Goal: Communication & Community: Answer question/provide support

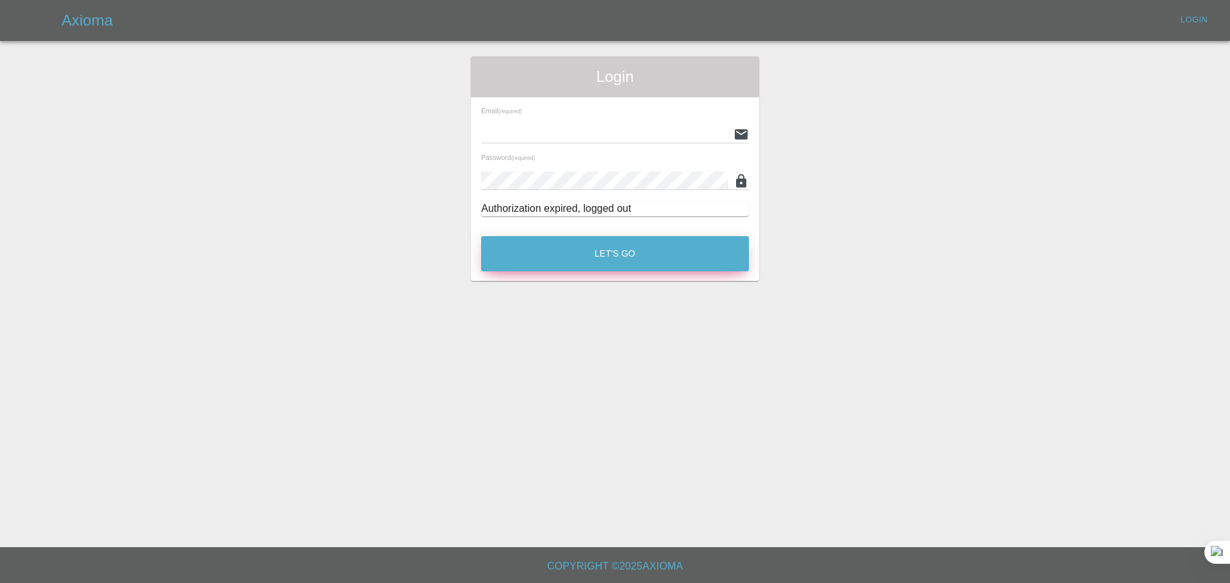
type input "bookkeeping@fifoaccounting.com"
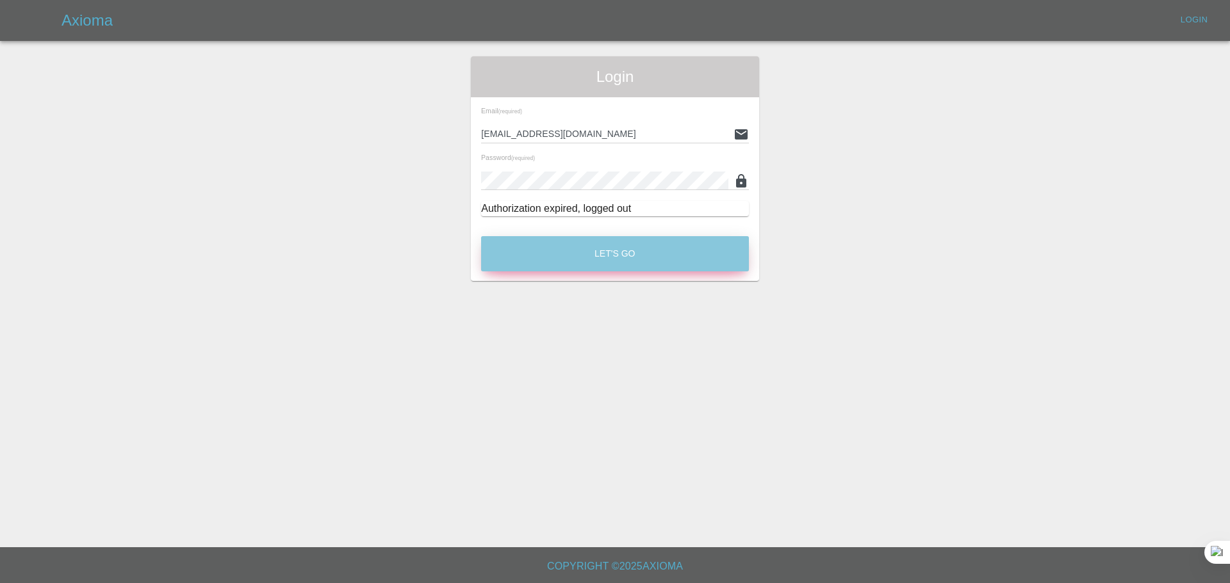
click at [548, 250] on button "Let's Go" at bounding box center [615, 253] width 268 height 35
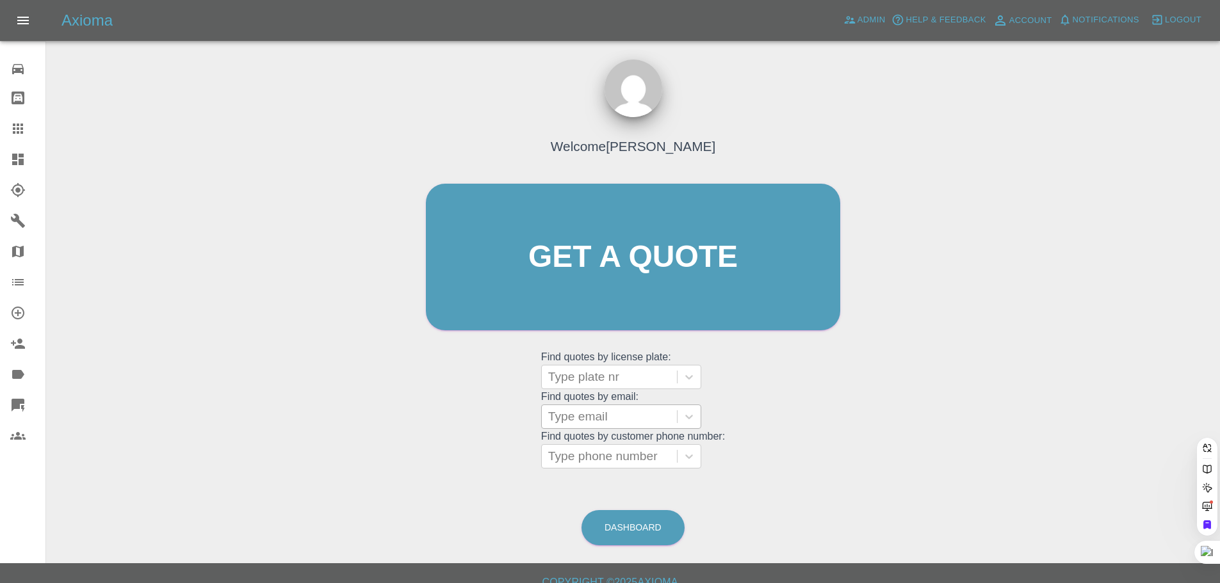
click at [574, 420] on div at bounding box center [609, 417] width 122 height 18
paste input "garymoss09@gmail.com"
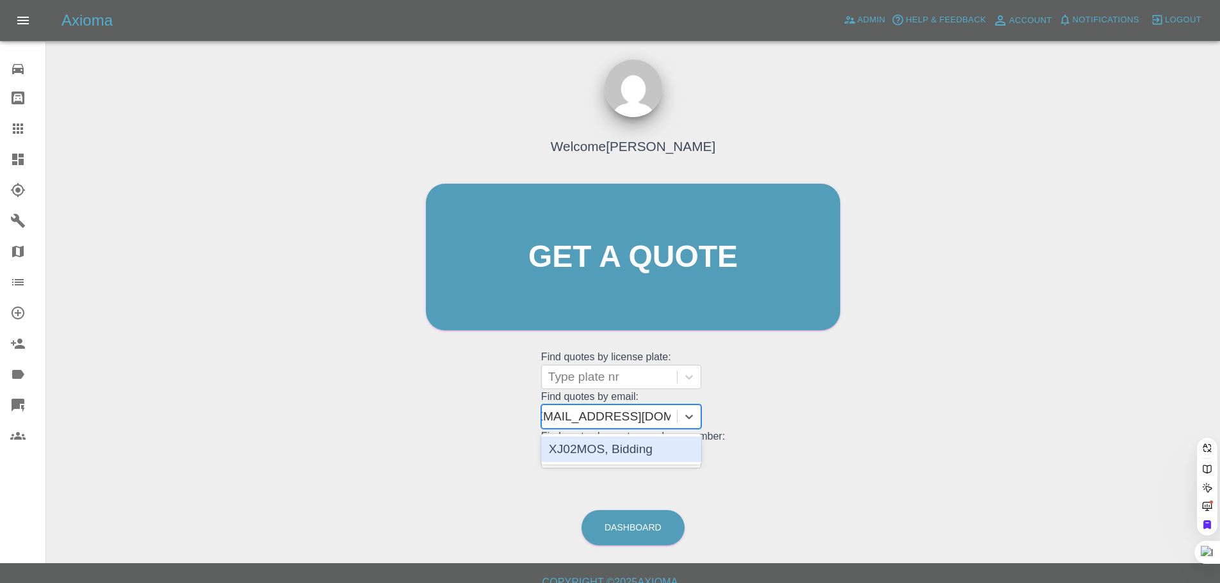
type input "garymoss09@gmail.co"
click at [566, 446] on div "XJ02MOS, Bidding" at bounding box center [621, 450] width 160 height 26
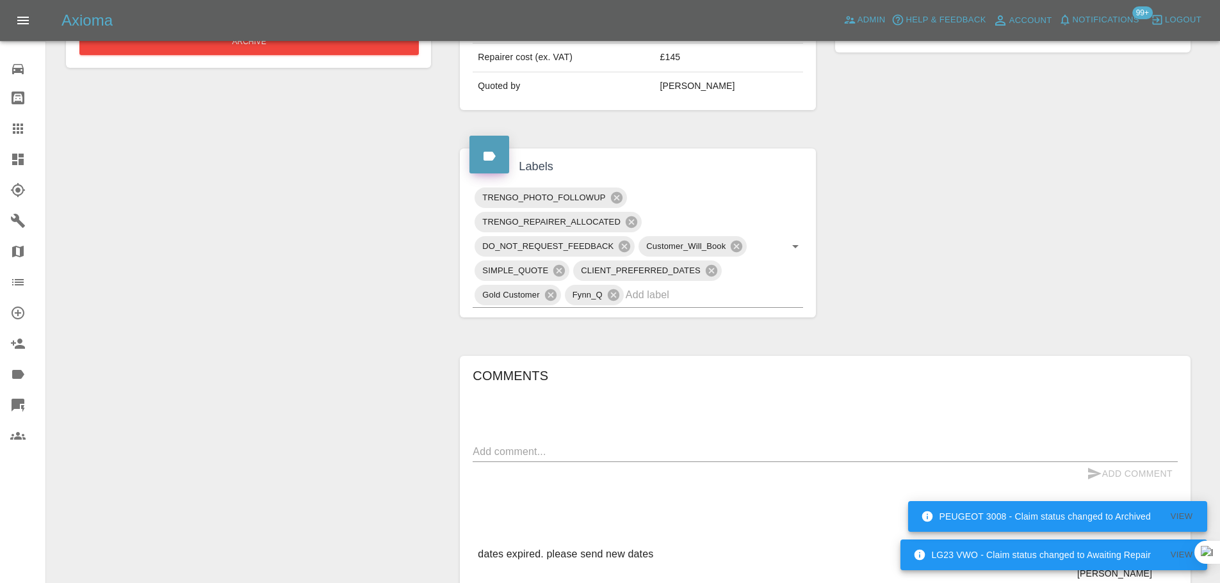
scroll to position [641, 0]
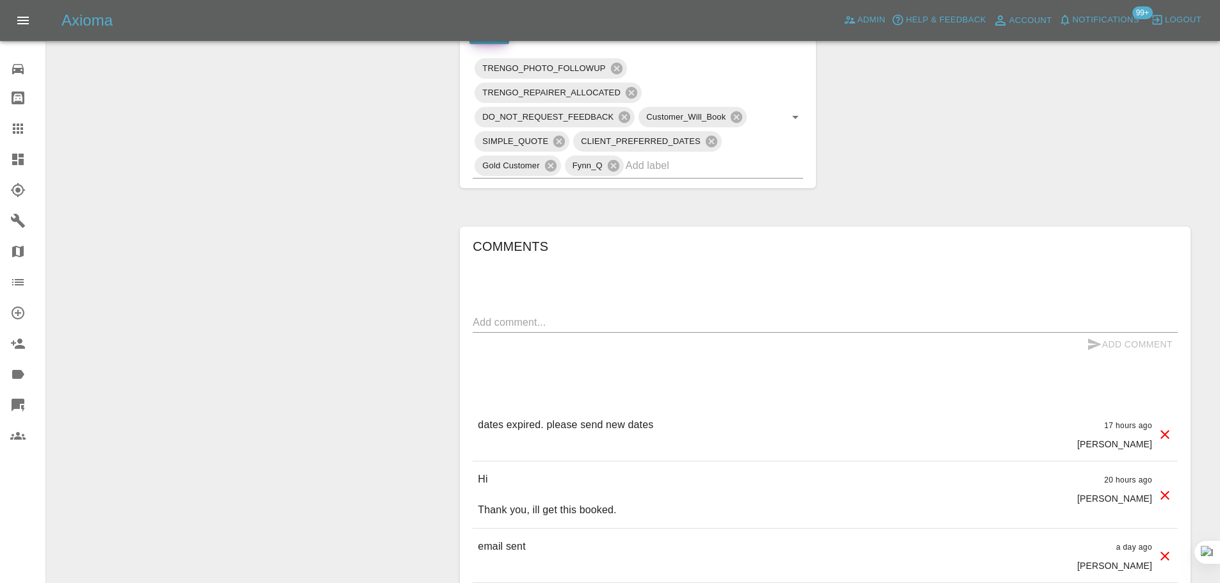
click at [541, 319] on textarea at bounding box center [825, 322] width 705 height 15
paste textarea "Can you send the date link again please it says no dates available when I click…"
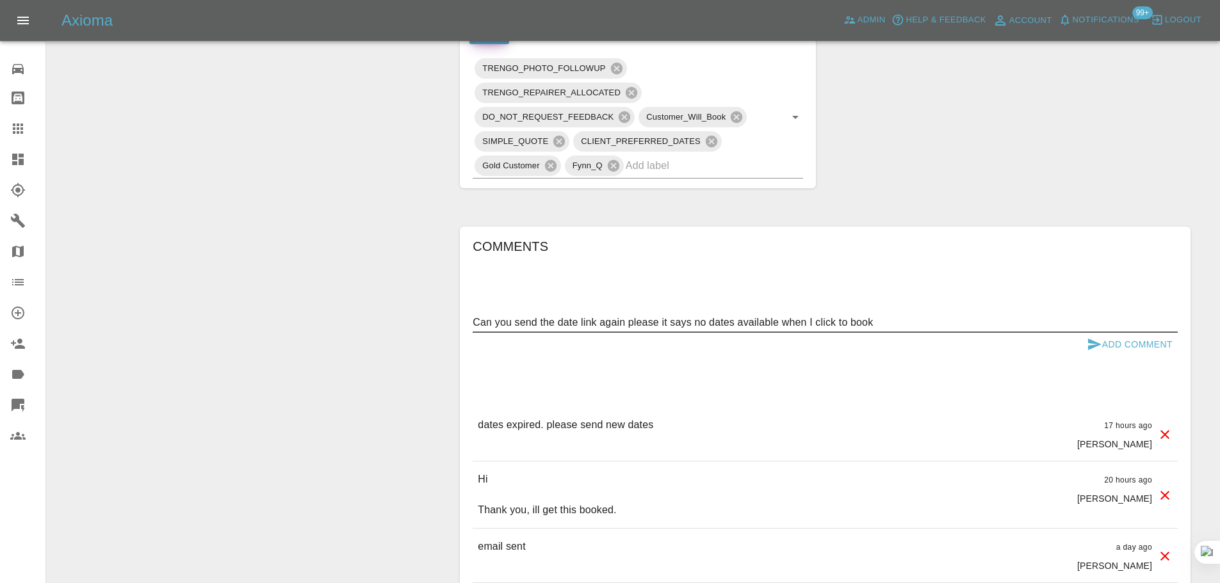
type textarea "Can you send the date link again please it says no dates available when I click…"
click at [1147, 350] on button "Add Comment" at bounding box center [1130, 345] width 96 height 24
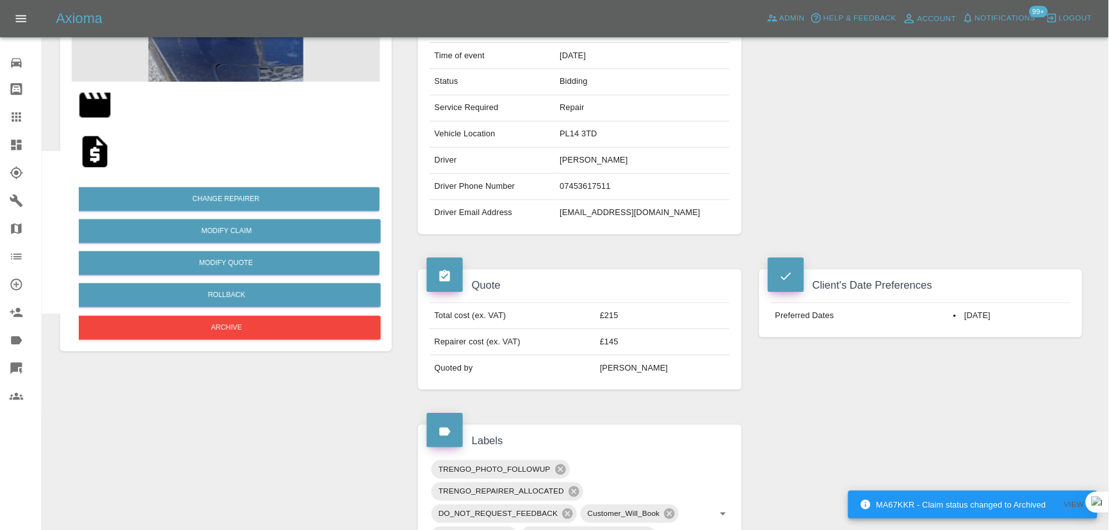
scroll to position [0, 0]
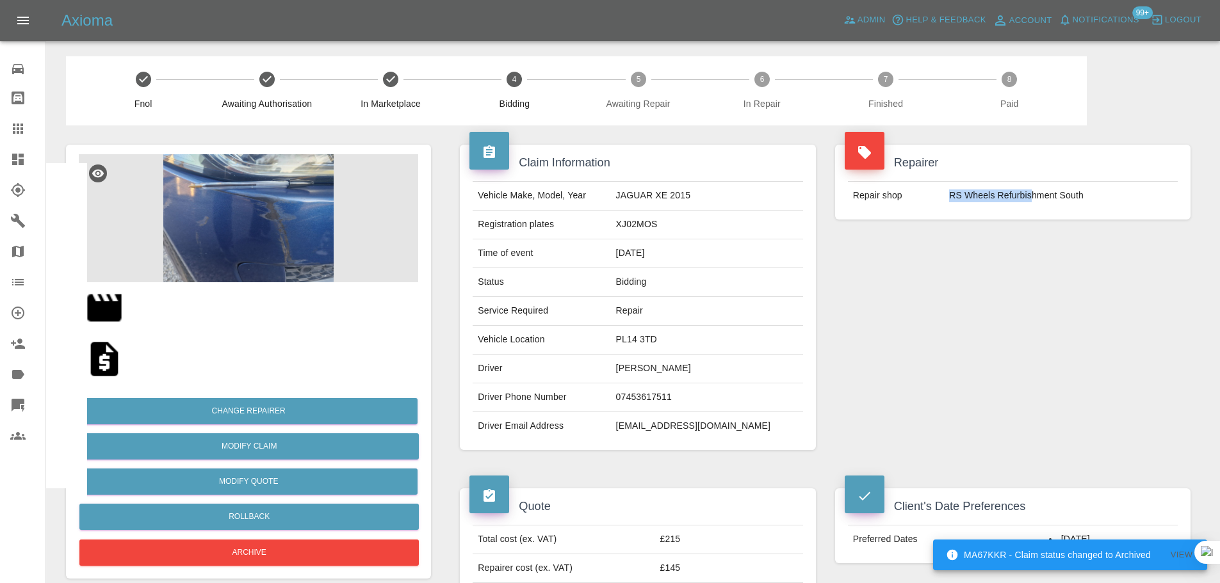
drag, startPoint x: 945, startPoint y: 199, endPoint x: 1033, endPoint y: 196, distance: 87.8
click at [1033, 196] on td "RS Wheels Refurbishment South" at bounding box center [1061, 196] width 234 height 28
copy td "RS Wheels Refurbis"
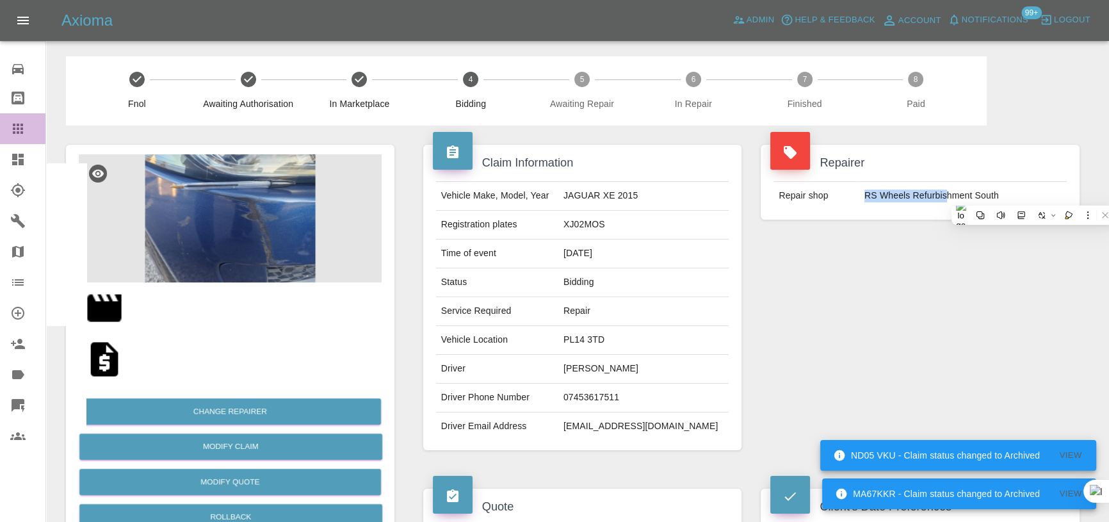
click at [20, 134] on icon at bounding box center [17, 128] width 15 height 15
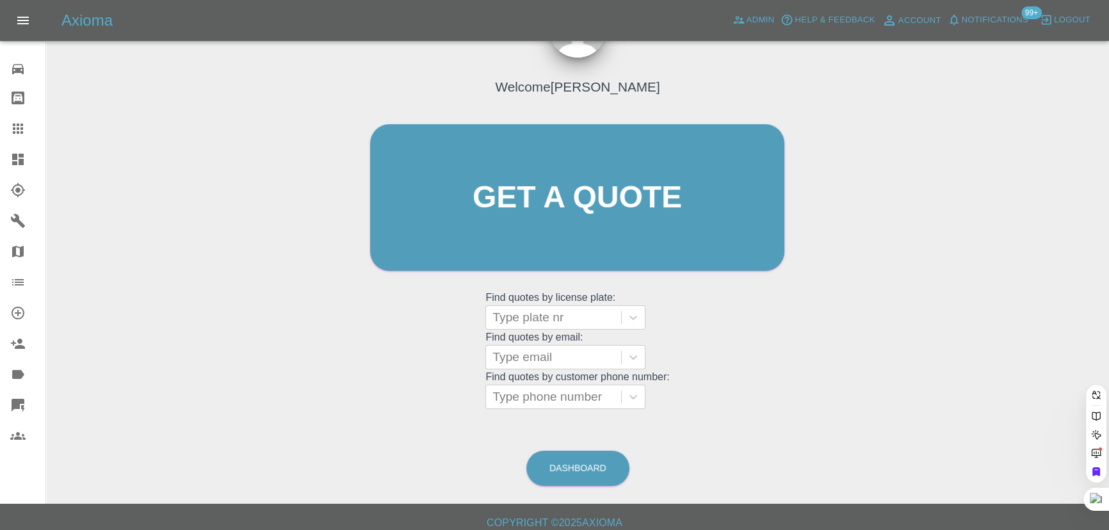
scroll to position [69, 0]
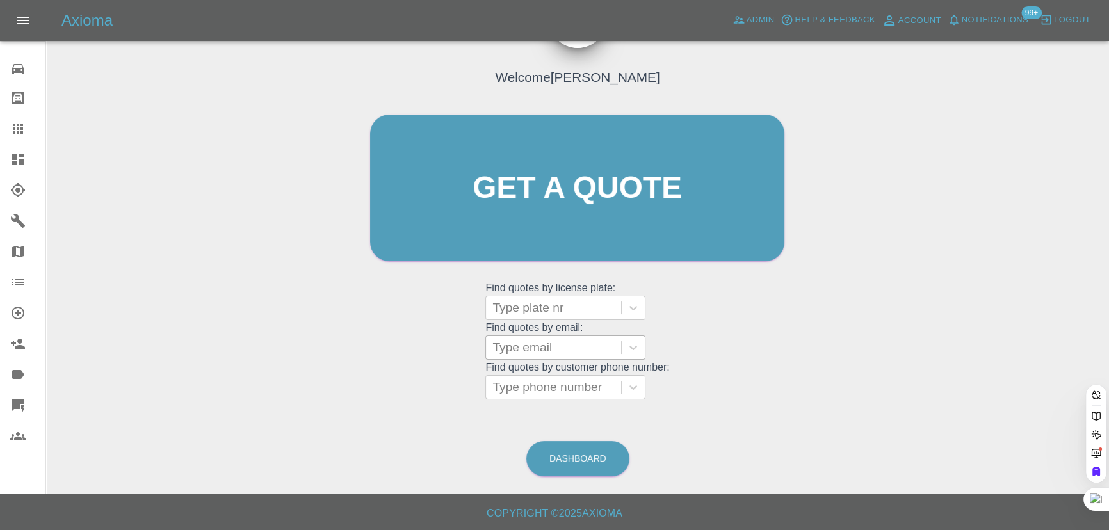
click at [546, 352] on div at bounding box center [554, 348] width 122 height 18
paste input "[PERSON_NAME][EMAIL_ADDRESS][PERSON_NAME][PERSON_NAME][DOMAIN_NAME]"
type input "[PERSON_NAME][EMAIL_ADDRESS][PERSON_NAME][PERSON_NAME][DOMAIN_NAME]"
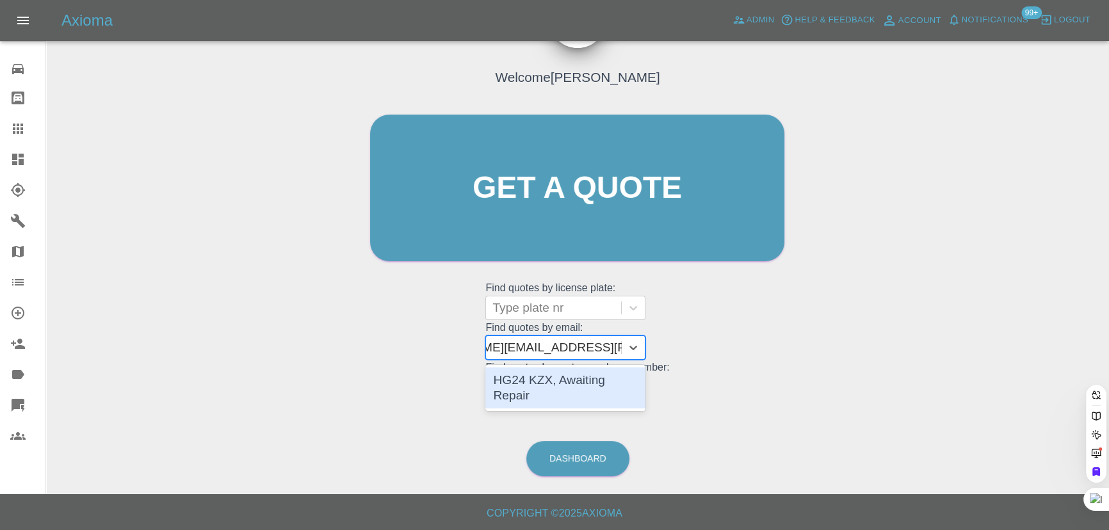
click at [562, 379] on div "HG24 KZX, Awaiting Repair" at bounding box center [566, 388] width 160 height 41
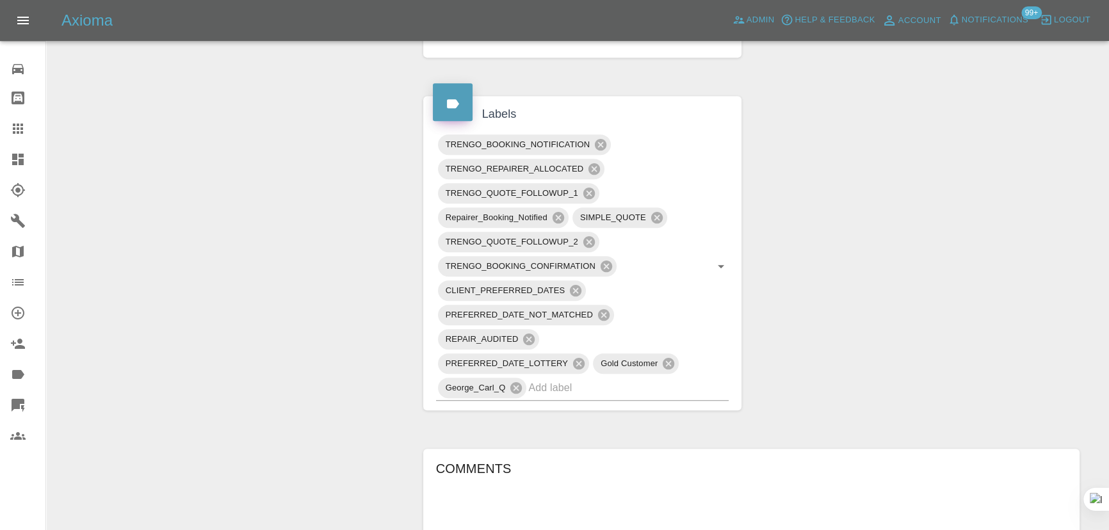
scroll to position [884, 0]
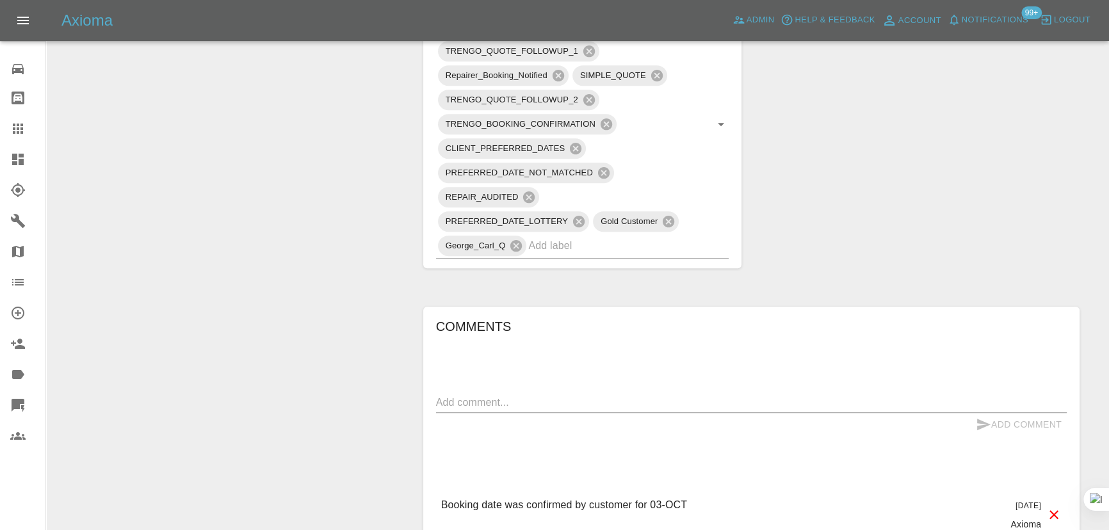
click at [624, 351] on div "Comments x Add Comment Booking date was confirmed by customer for 03-OCT 21 day…" at bounding box center [751, 466] width 631 height 300
click at [621, 395] on textarea at bounding box center [751, 402] width 631 height 15
paste textarea "Unfortunately, I need to reschedule our repairs appointment [DATE]. Do you have…"
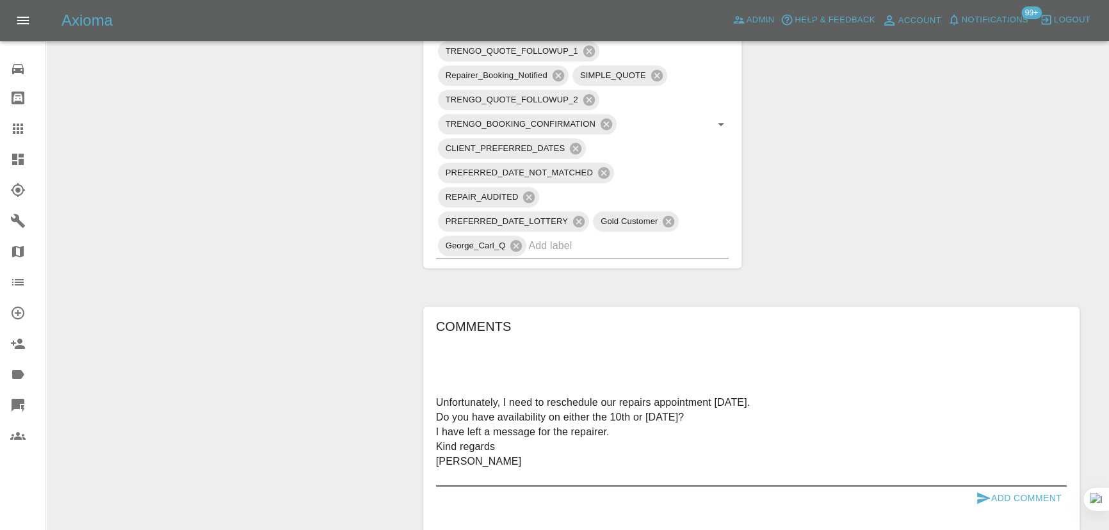
type textarea "Unfortunately, I need to reschedule our repairs appointment [DATE]. Do you have…"
click at [1008, 487] on button "Add Comment" at bounding box center [1019, 499] width 96 height 24
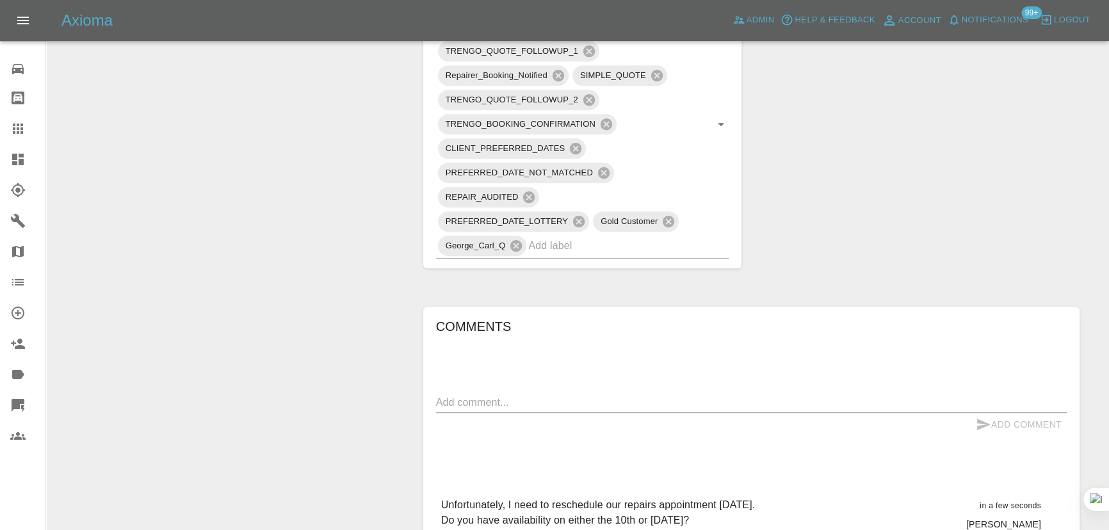
click at [6, 125] on link "Claims" at bounding box center [22, 128] width 45 height 31
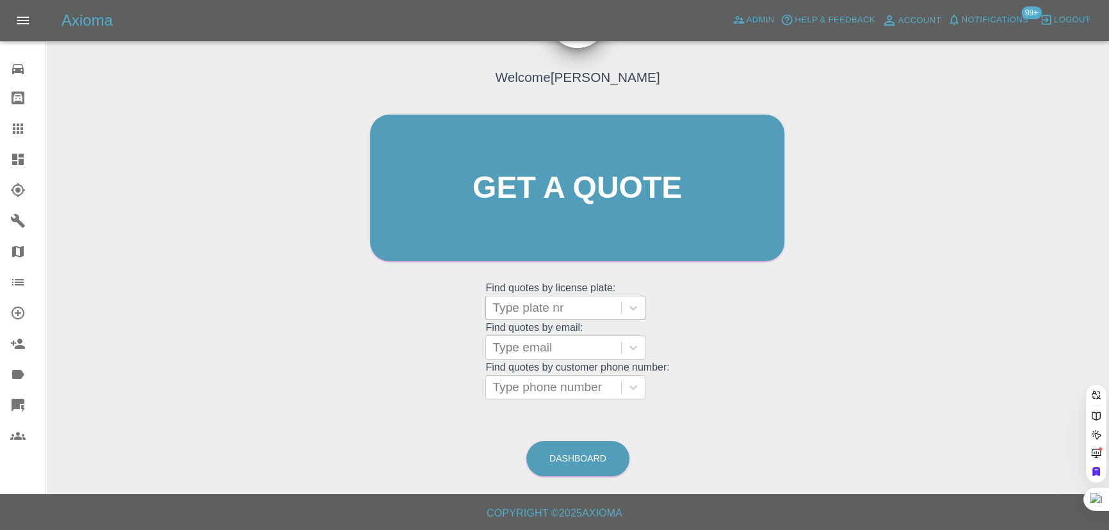
click at [514, 313] on div at bounding box center [554, 308] width 122 height 18
paste input "HY64LXZ"
click at [523, 301] on input "HY64LXZ" at bounding box center [521, 307] width 57 height 15
type input "HY64 LXZ"
click at [764, 15] on span "Admin" at bounding box center [761, 20] width 28 height 15
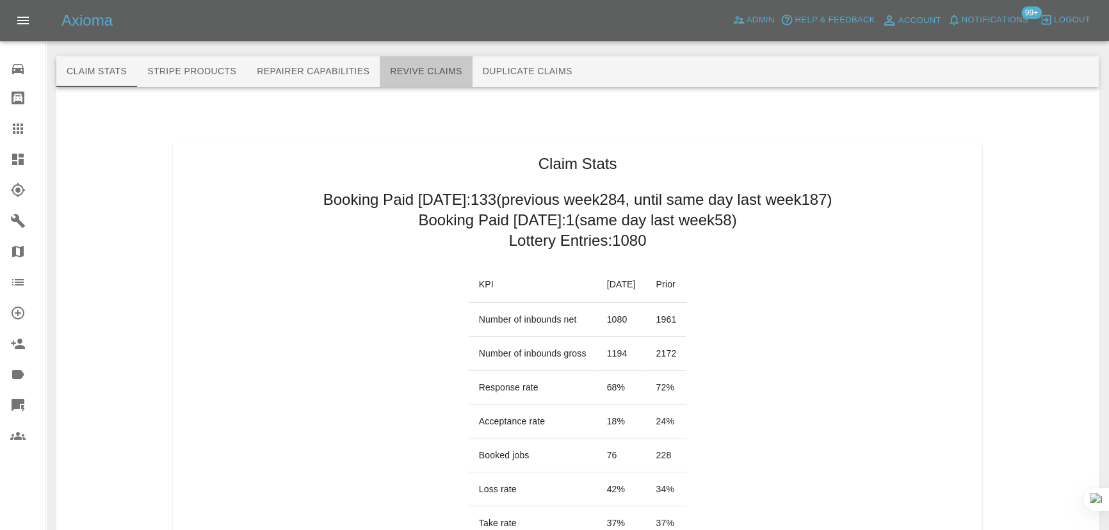
click at [420, 72] on button "Revive Claims" at bounding box center [426, 71] width 93 height 31
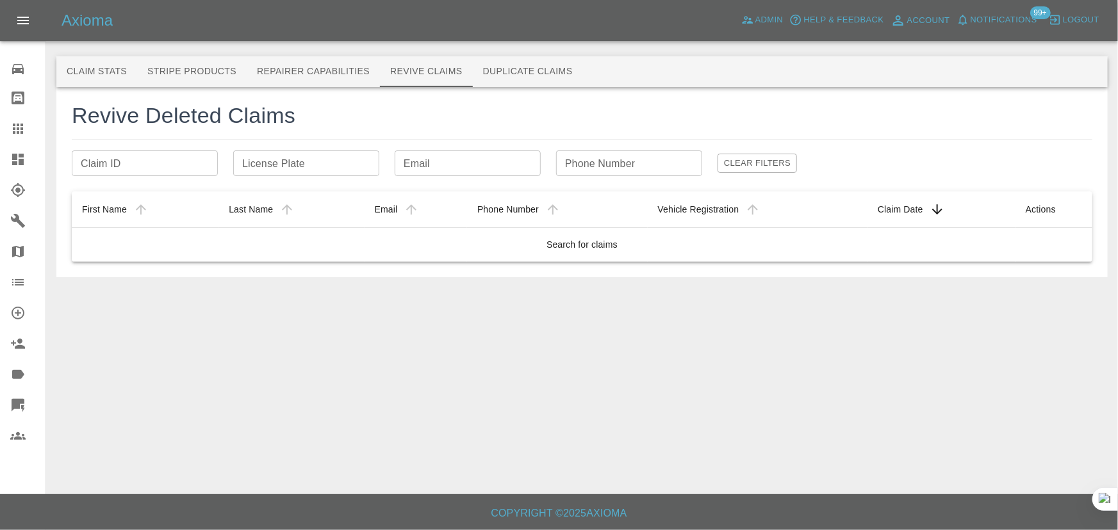
click at [337, 166] on input "License Plate" at bounding box center [306, 164] width 146 height 26
paste input "HY64LXZ"
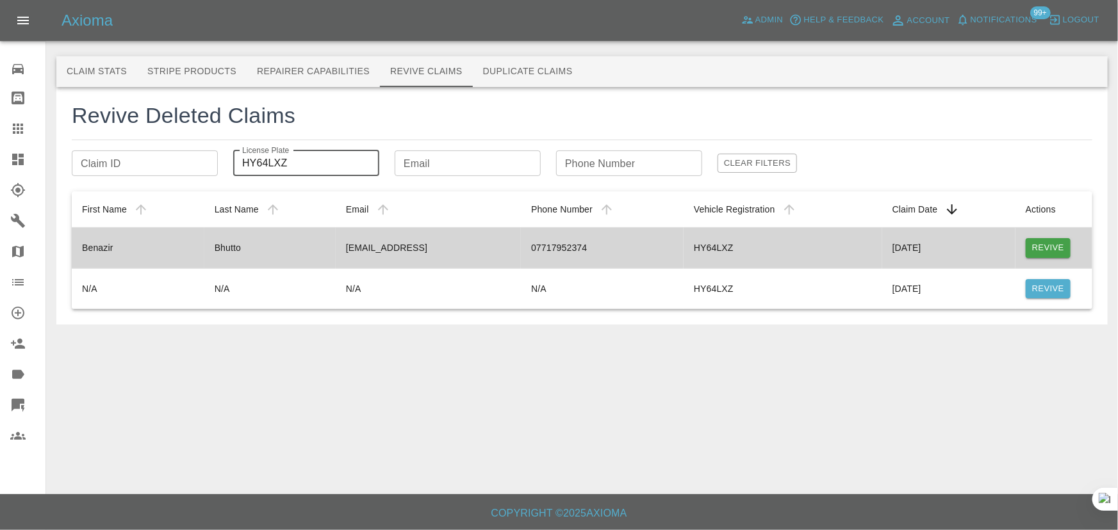
type input "HY64LXZ"
click at [1041, 249] on button "Revive" at bounding box center [1047, 248] width 45 height 20
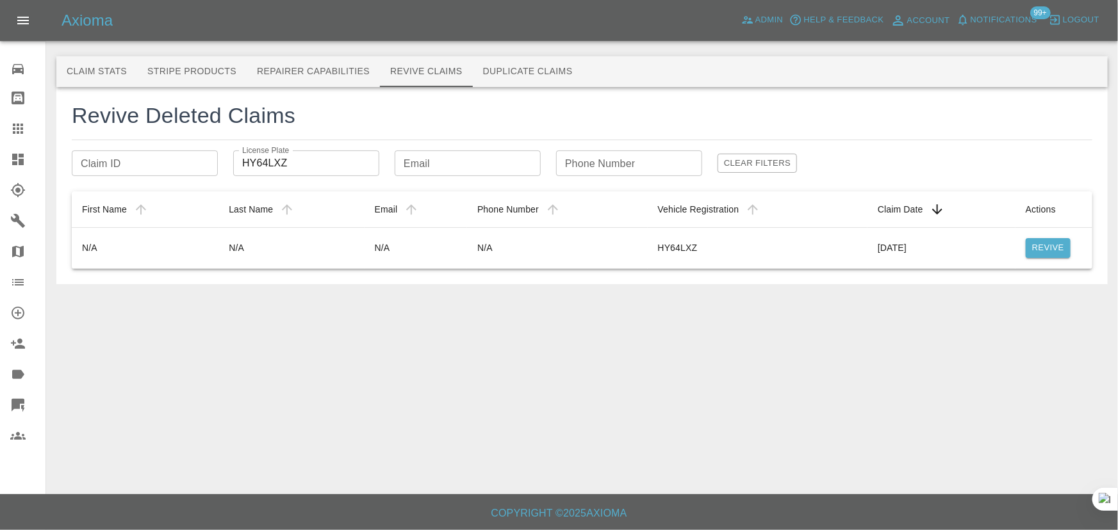
click at [21, 137] on link "Claims" at bounding box center [22, 128] width 45 height 31
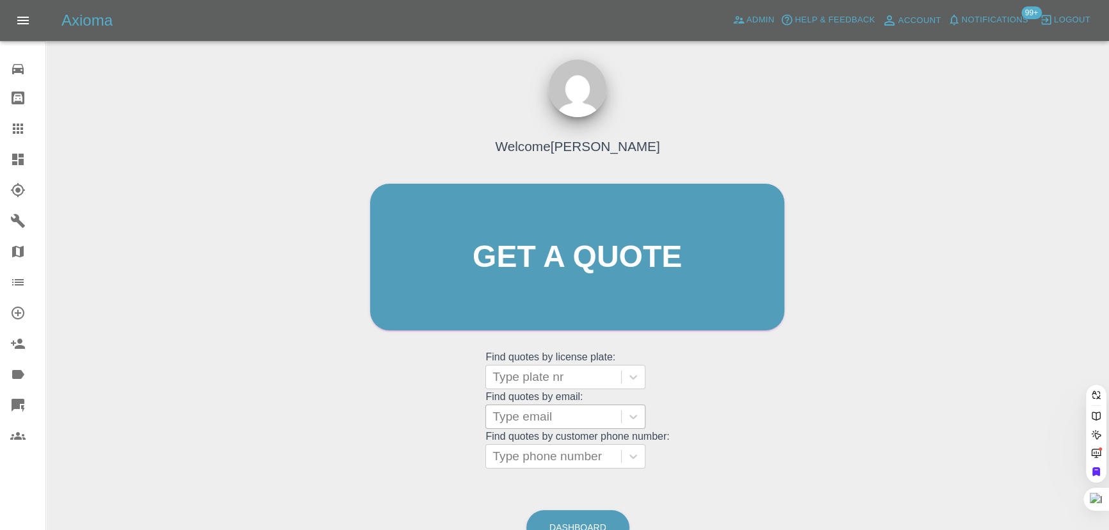
click at [550, 420] on div at bounding box center [554, 417] width 122 height 18
paste input "david.bonser1@icloud.com"
type input "david.bonser1@icloud.com"
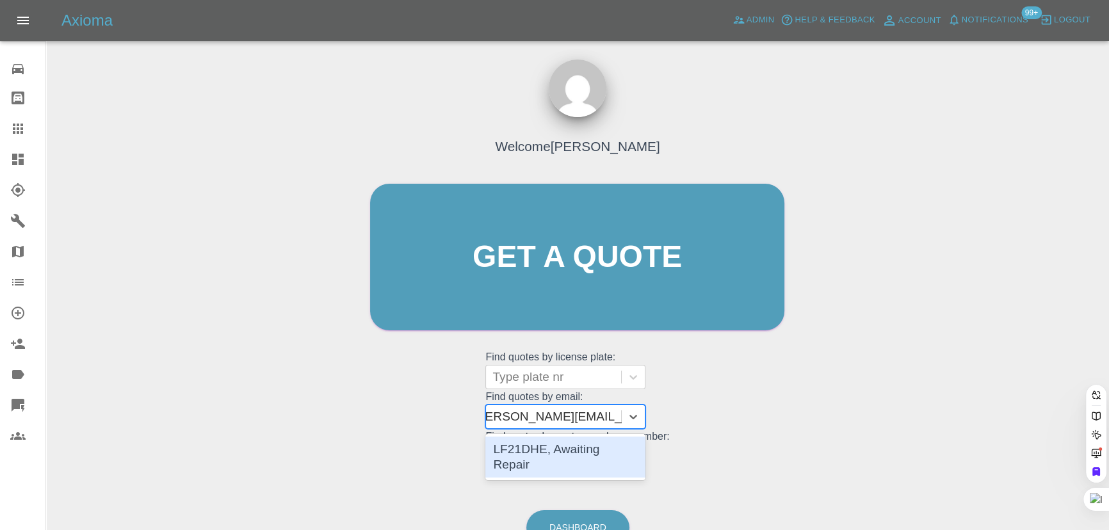
click at [539, 446] on div "LF21DHE, Awaiting Repair" at bounding box center [566, 457] width 160 height 41
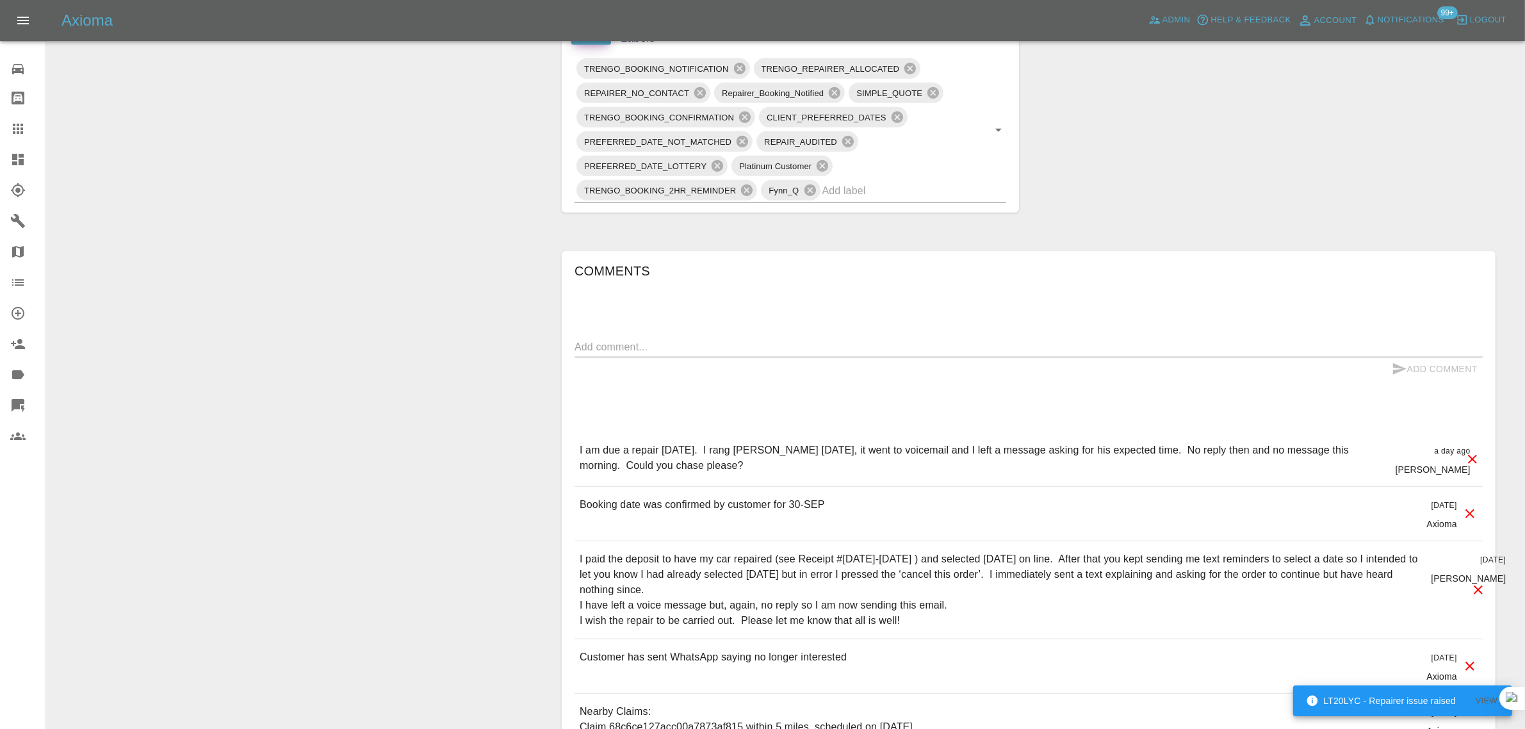
scroll to position [749, 0]
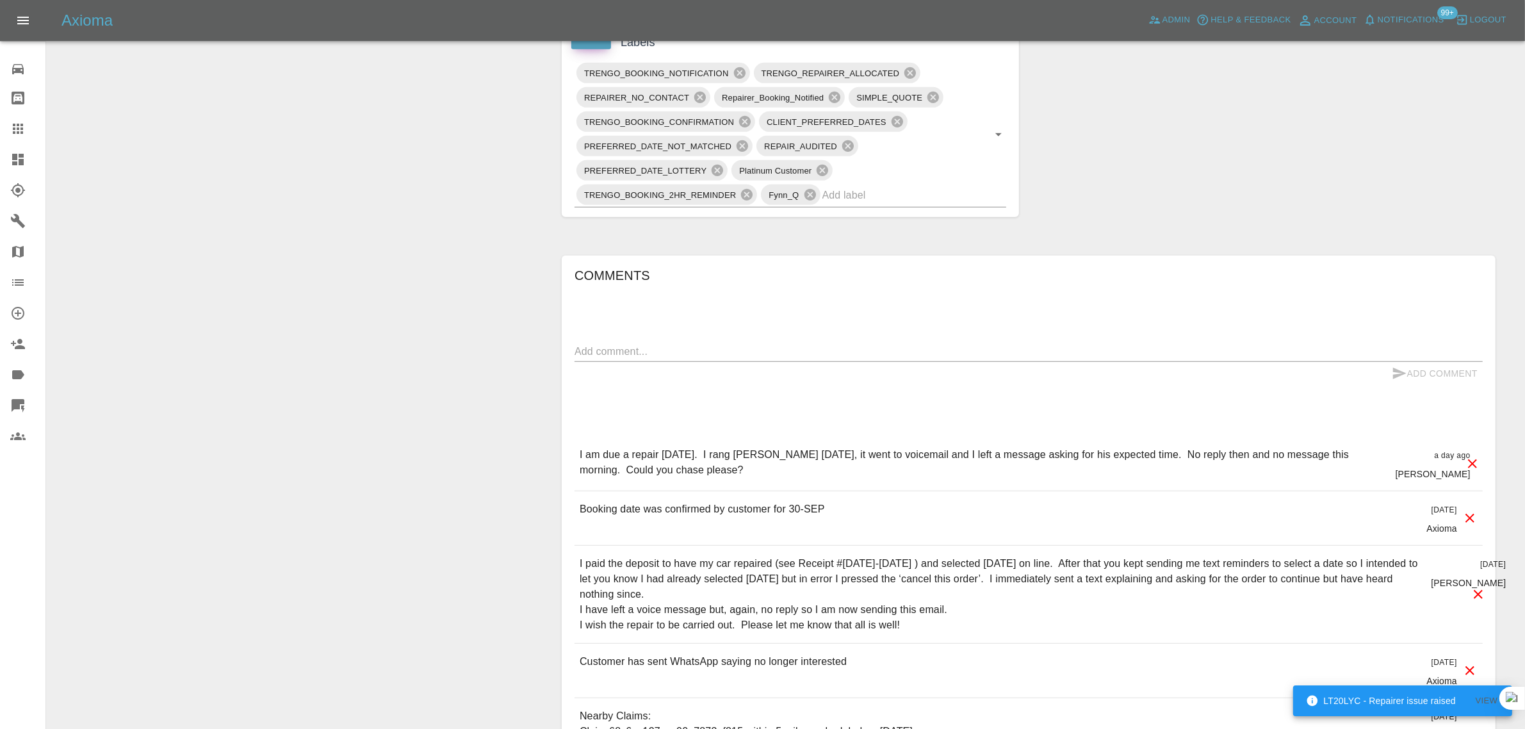
click at [954, 357] on textarea at bounding box center [1029, 351] width 908 height 15
paste textarea "I have tried calling him - number unavailable, “please try later”. I have now s…"
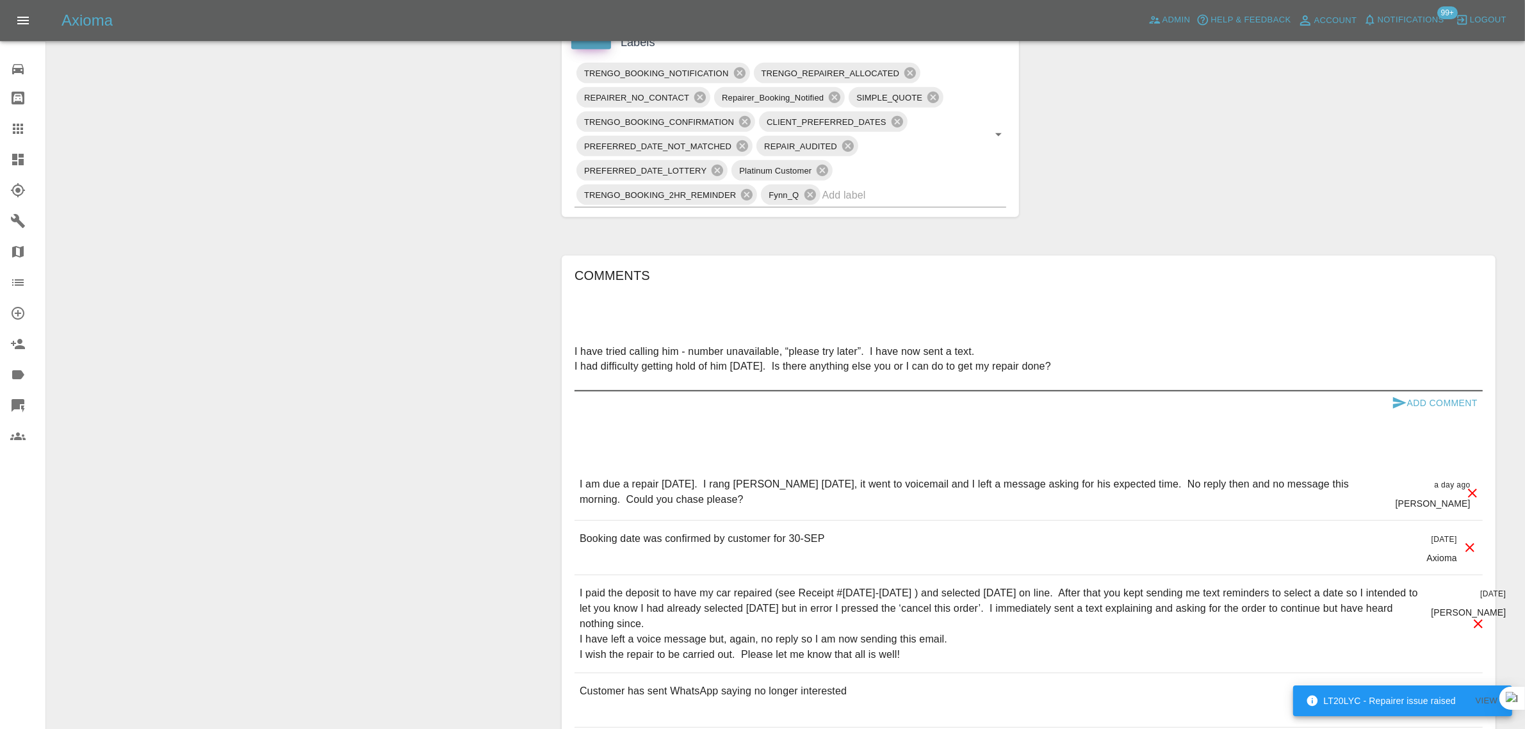
type textarea "I have tried calling him - number unavailable, “please try later”. I have now s…"
click at [1229, 407] on button "Add Comment" at bounding box center [1435, 403] width 96 height 24
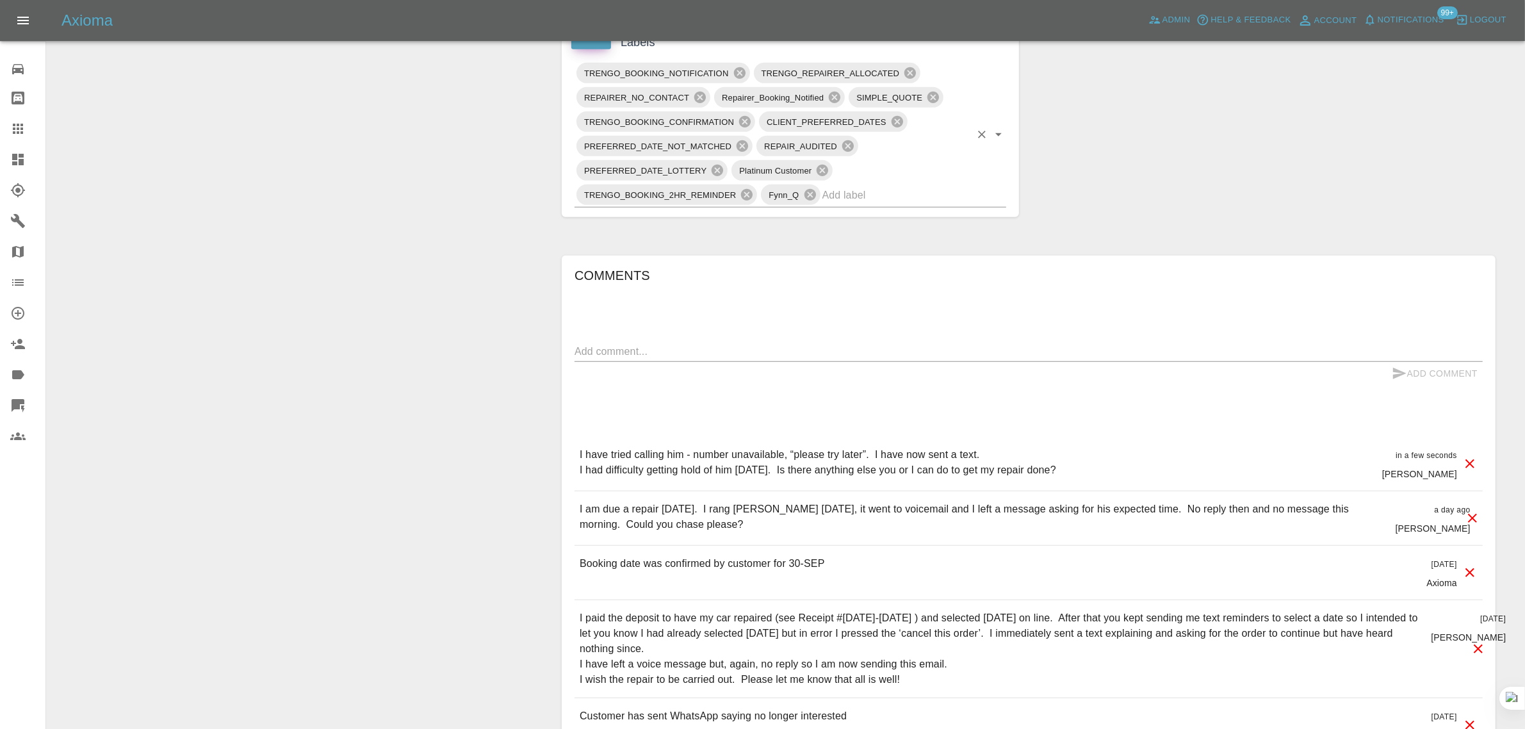
click at [900, 203] on input "text" at bounding box center [896, 195] width 148 height 20
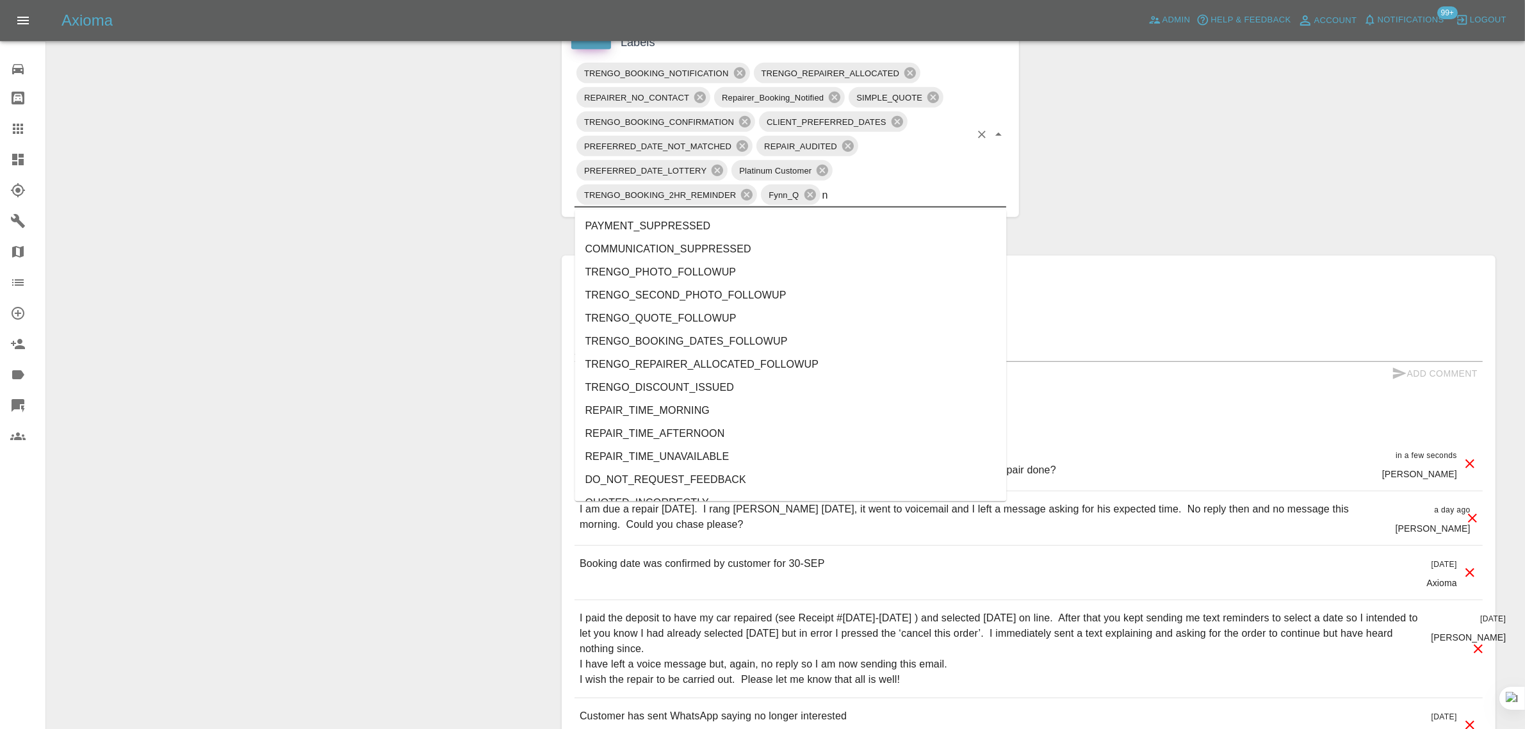
type input "no"
click at [657, 322] on li "REPAIRER_NO_SHOW" at bounding box center [791, 318] width 432 height 23
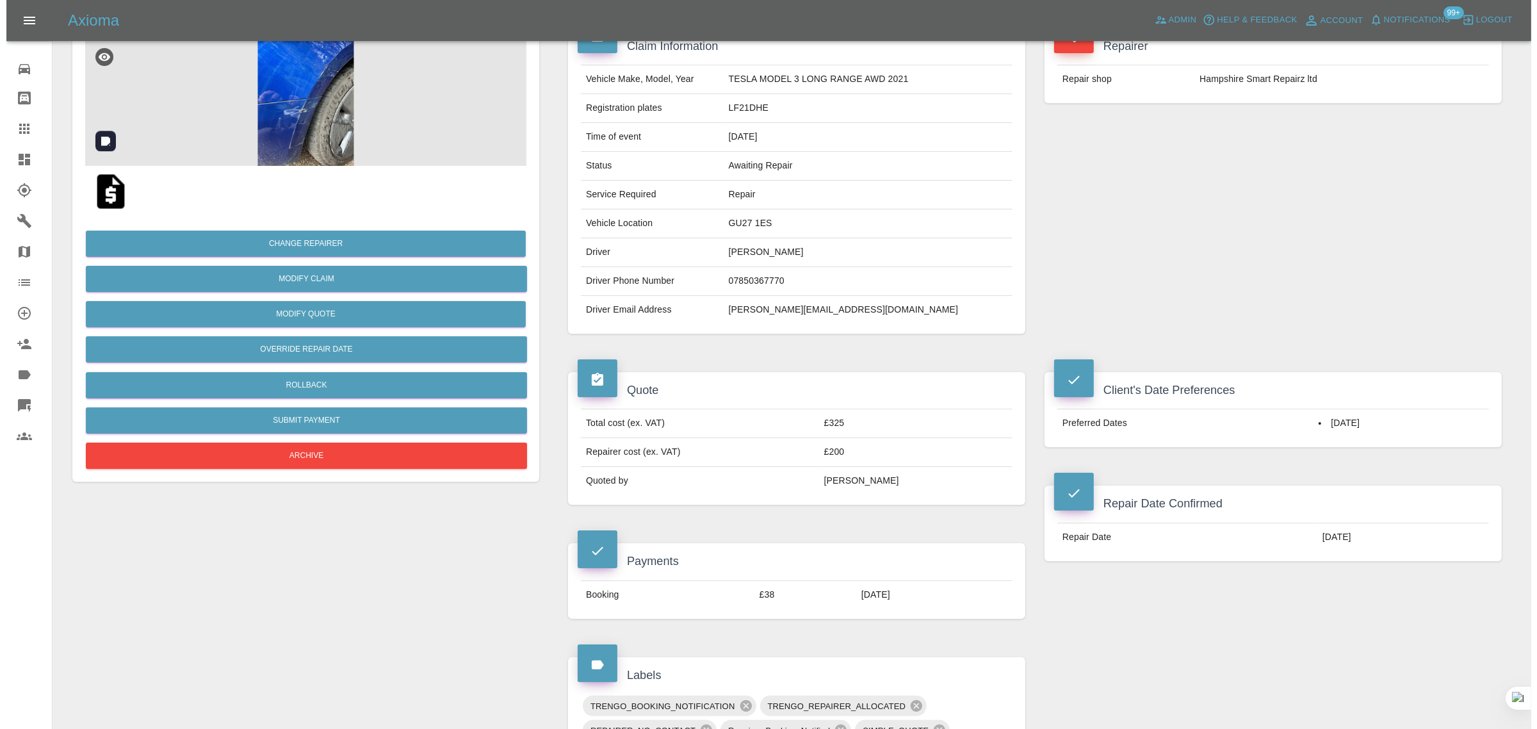
scroll to position [0, 0]
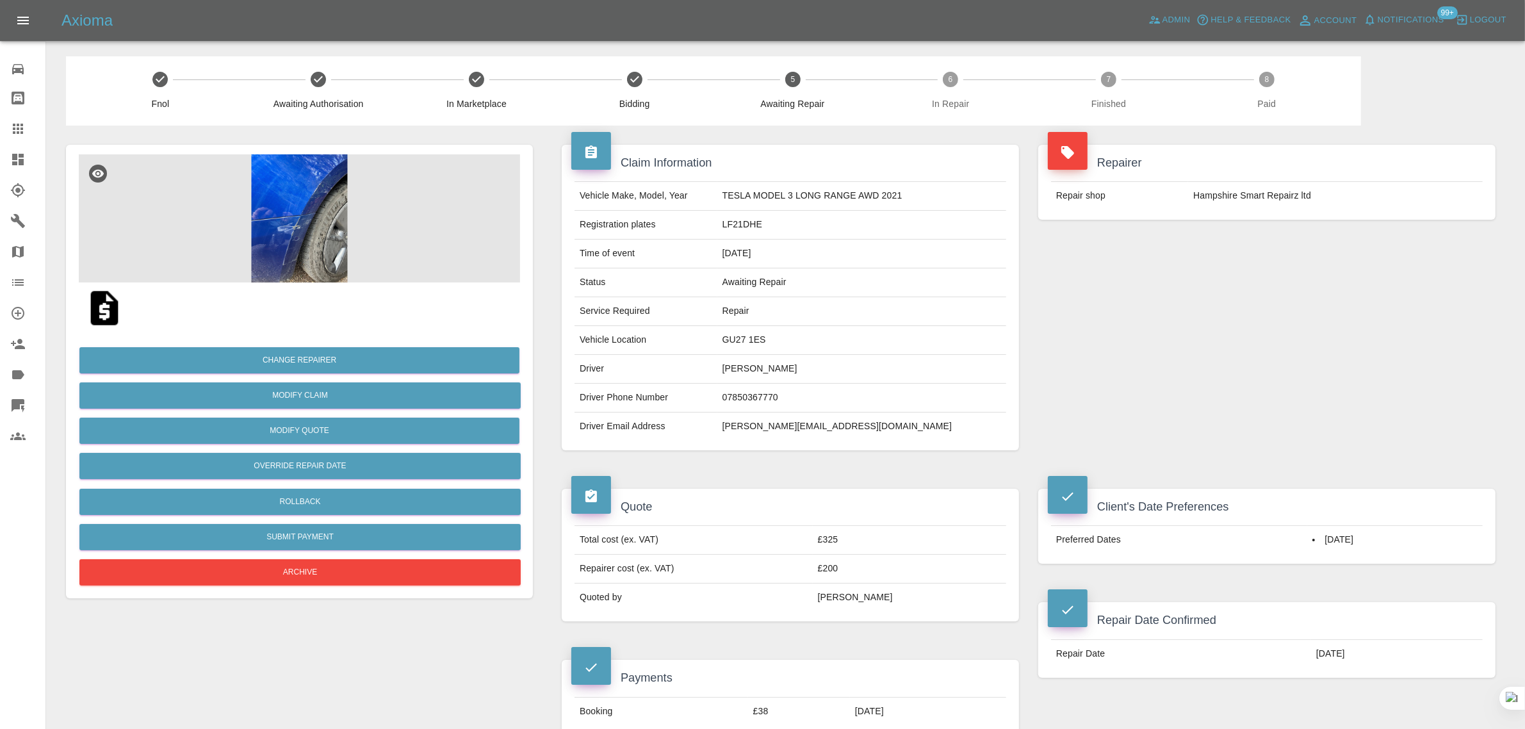
click at [22, 140] on link "Claims" at bounding box center [22, 128] width 45 height 31
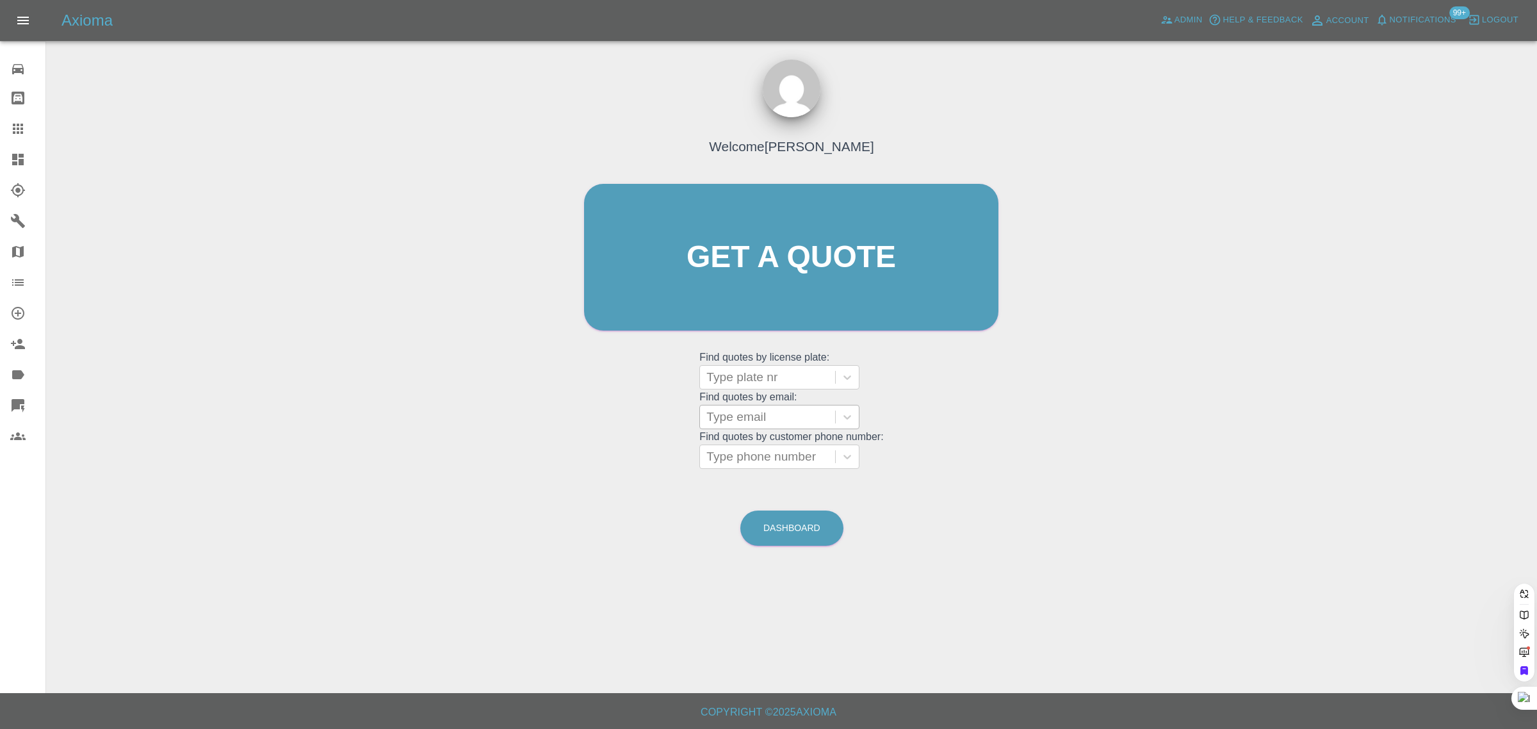
click at [754, 427] on div "Type email" at bounding box center [767, 416] width 135 height 23
paste input "derek744@compuserve.com"
type input "derek744@compuserve.com"
click at [786, 446] on div "AF18NTO, Awaiting Repair" at bounding box center [779, 457] width 160 height 41
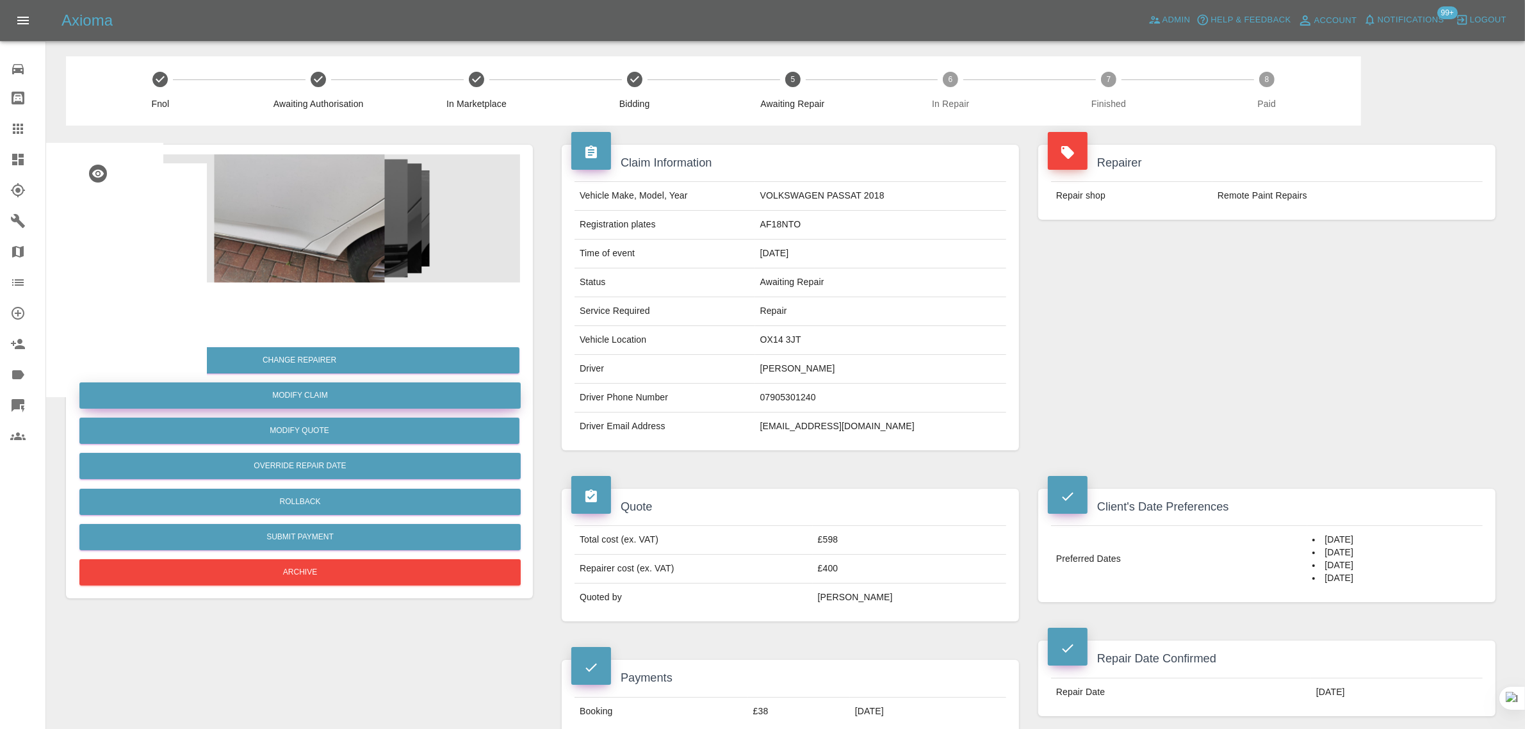
click at [304, 392] on link "Modify Claim" at bounding box center [299, 395] width 441 height 26
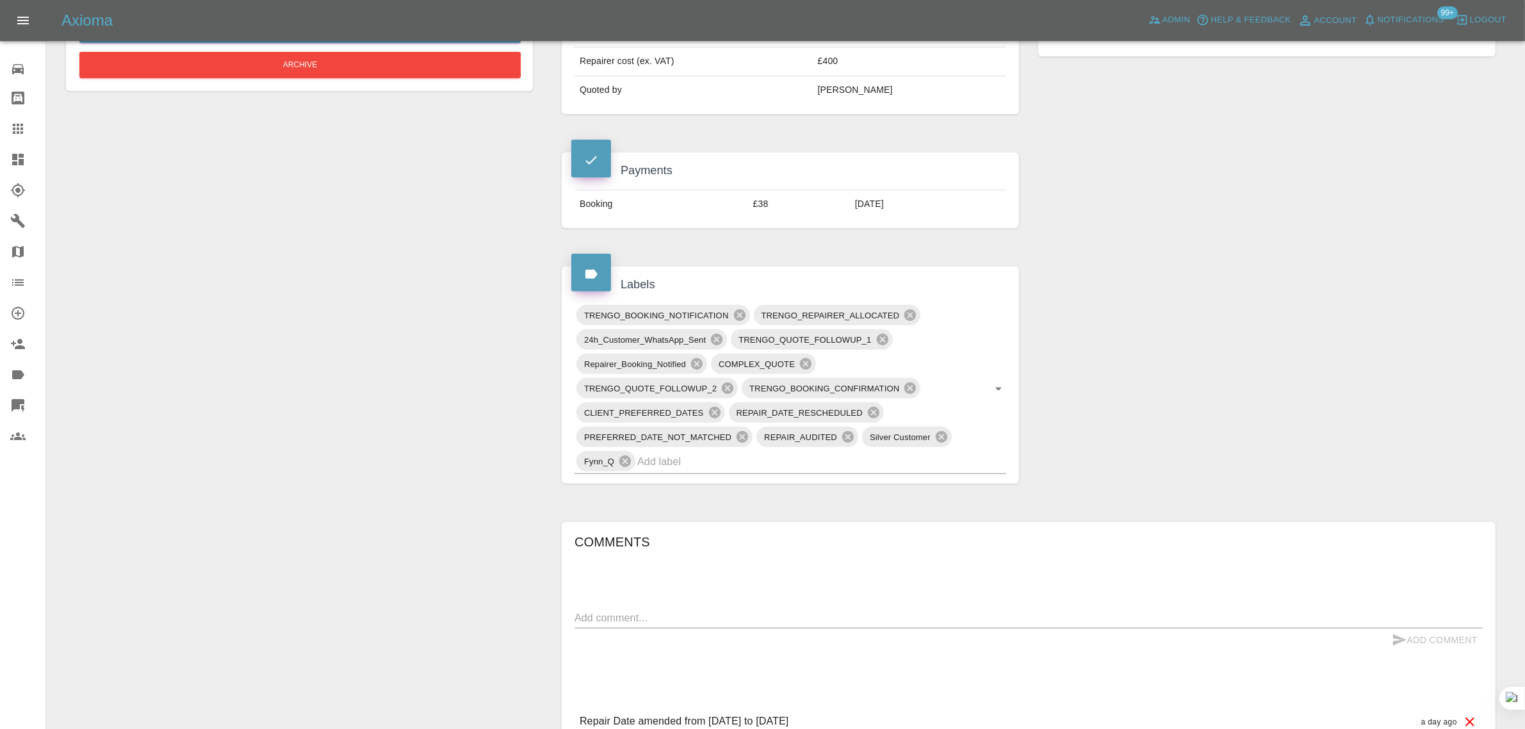
scroll to position [497, 0]
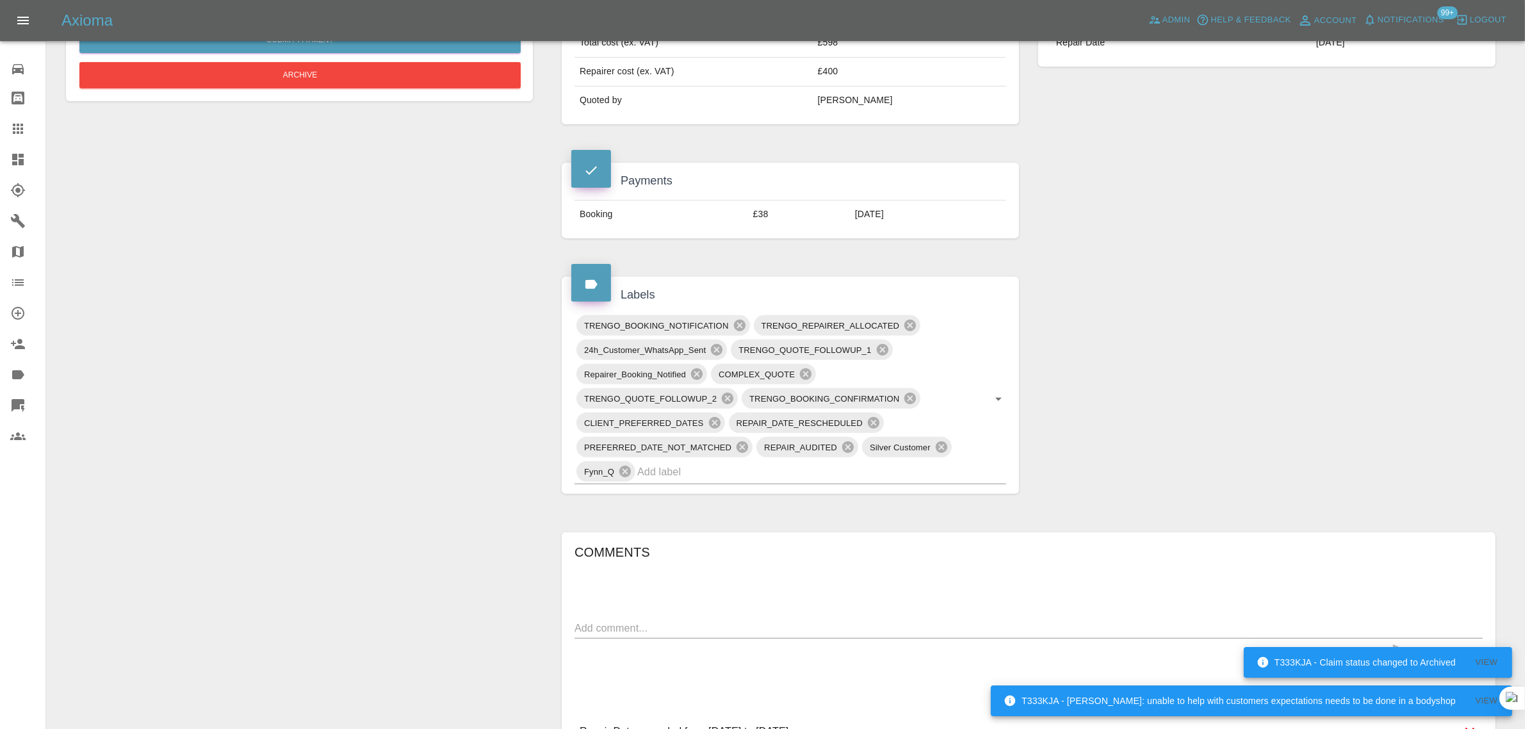
click at [12, 138] on link "Claims" at bounding box center [22, 128] width 45 height 31
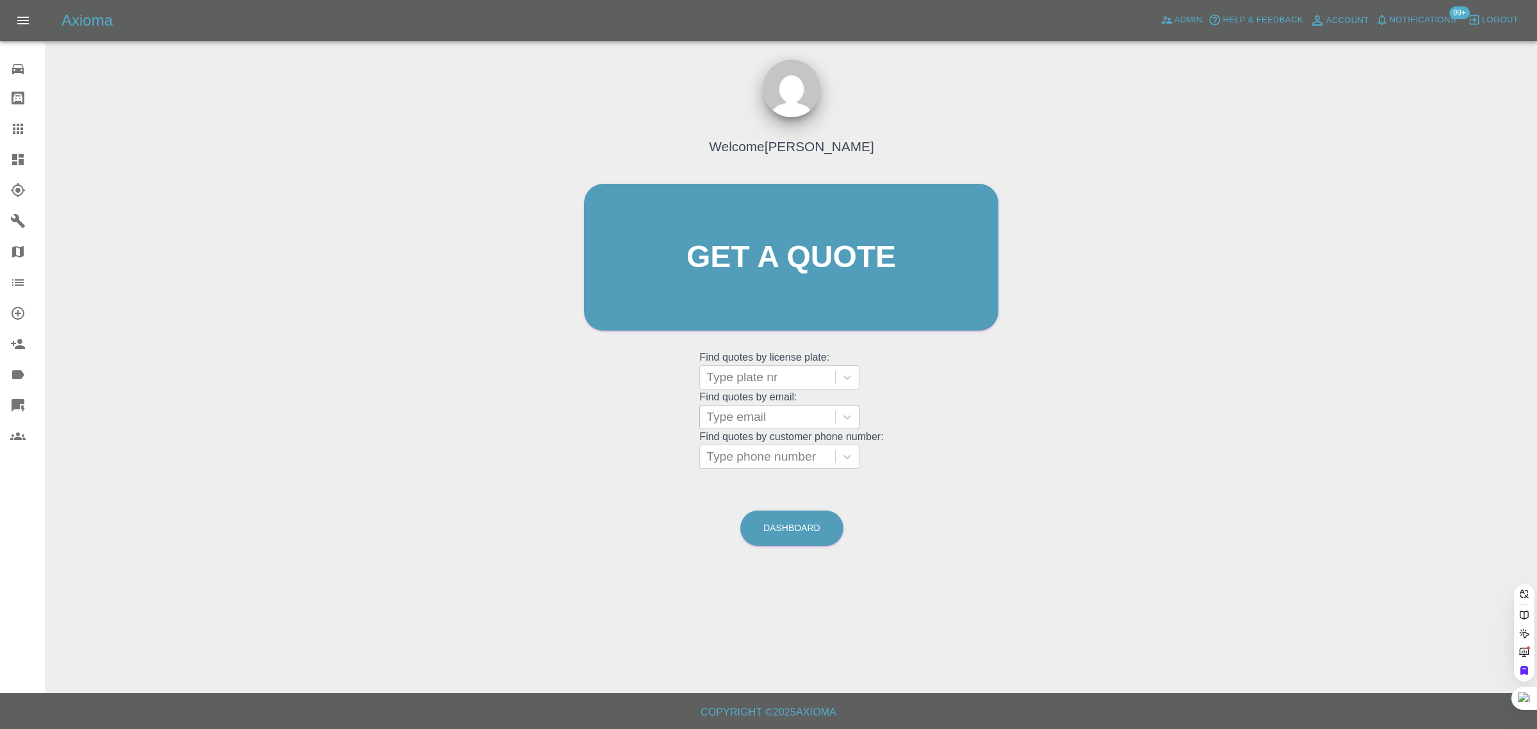
click at [759, 420] on div at bounding box center [767, 417] width 122 height 18
paste input "dar@dcbltd.com"
type input "dar@dcbltd.co"
click at [742, 446] on div "Y19 UTD, Awaiting Repair" at bounding box center [779, 450] width 160 height 26
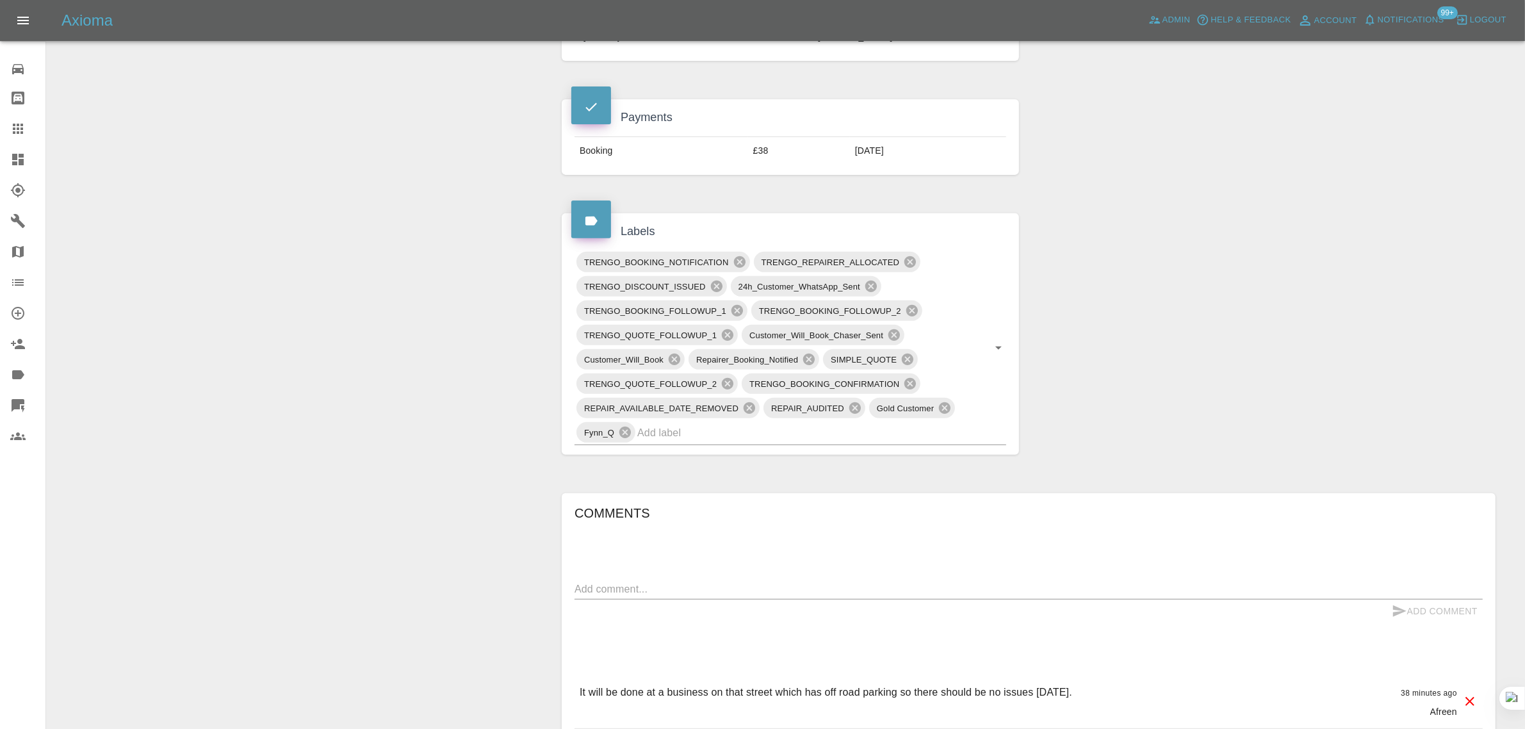
scroll to position [641, 0]
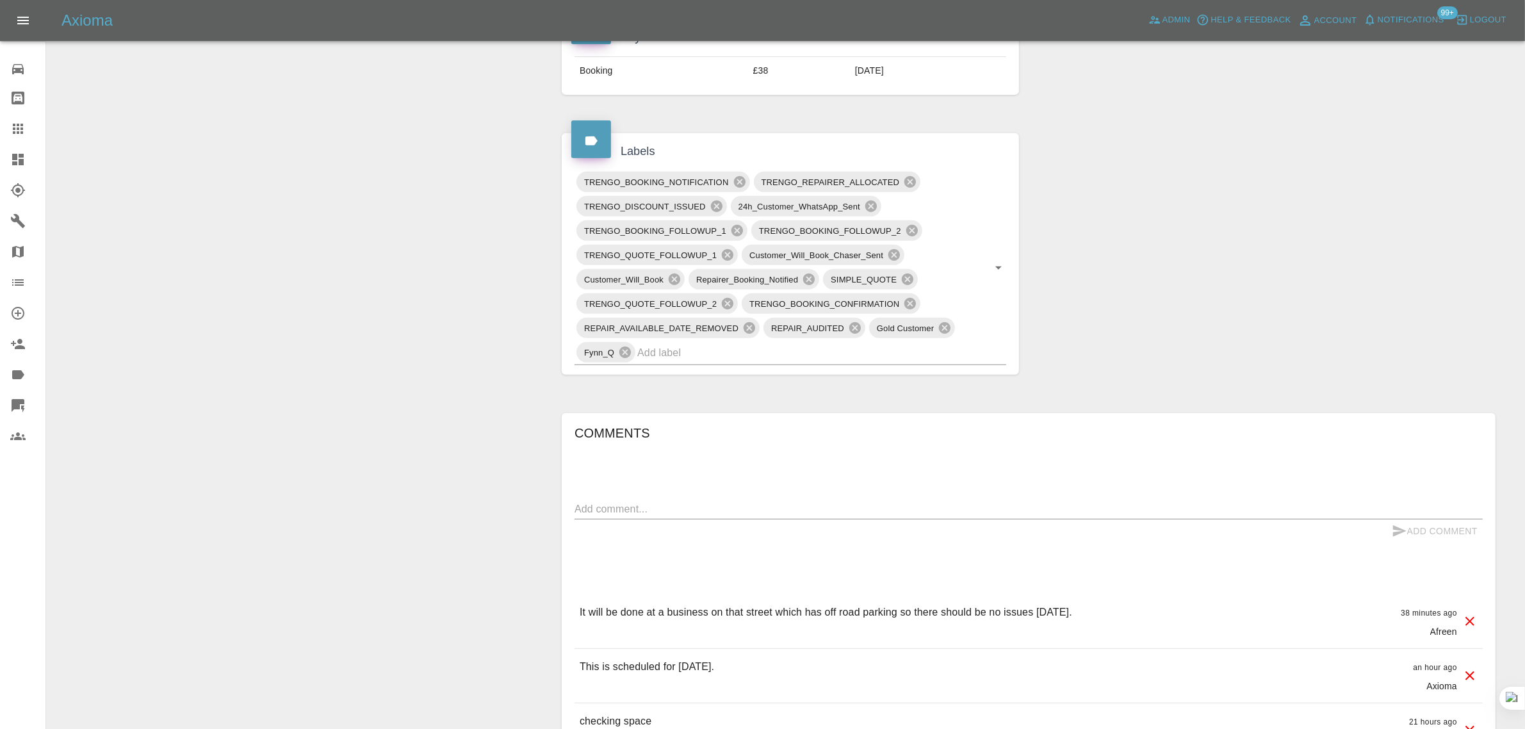
click at [692, 509] on textarea at bounding box center [1029, 509] width 908 height 15
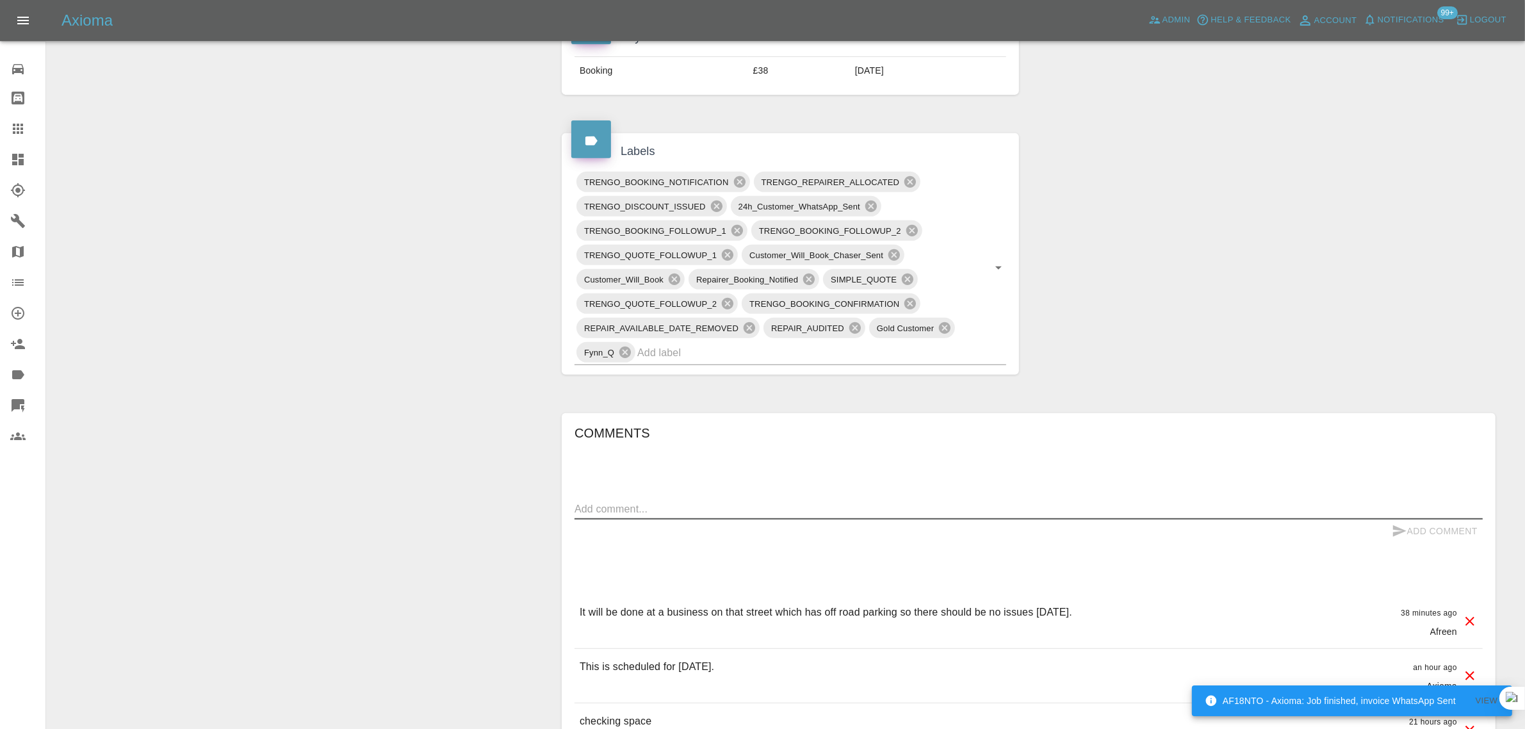
paste textarea "It will be done at a business on that street which has off road parking so ther…"
type textarea "It will be done at a business on that street which has off road parking so ther…"
click at [1229, 532] on button "Add Comment" at bounding box center [1435, 531] width 96 height 24
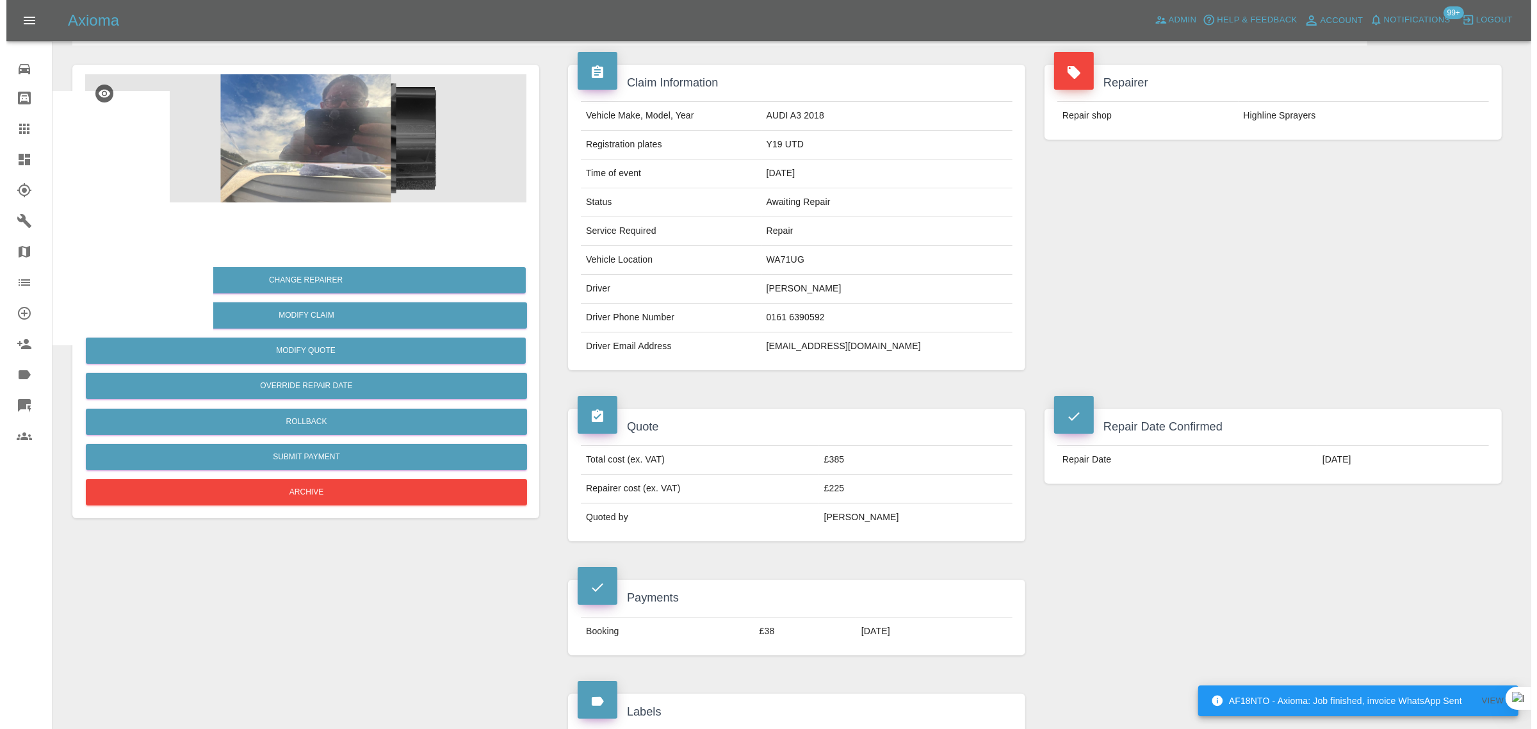
scroll to position [0, 0]
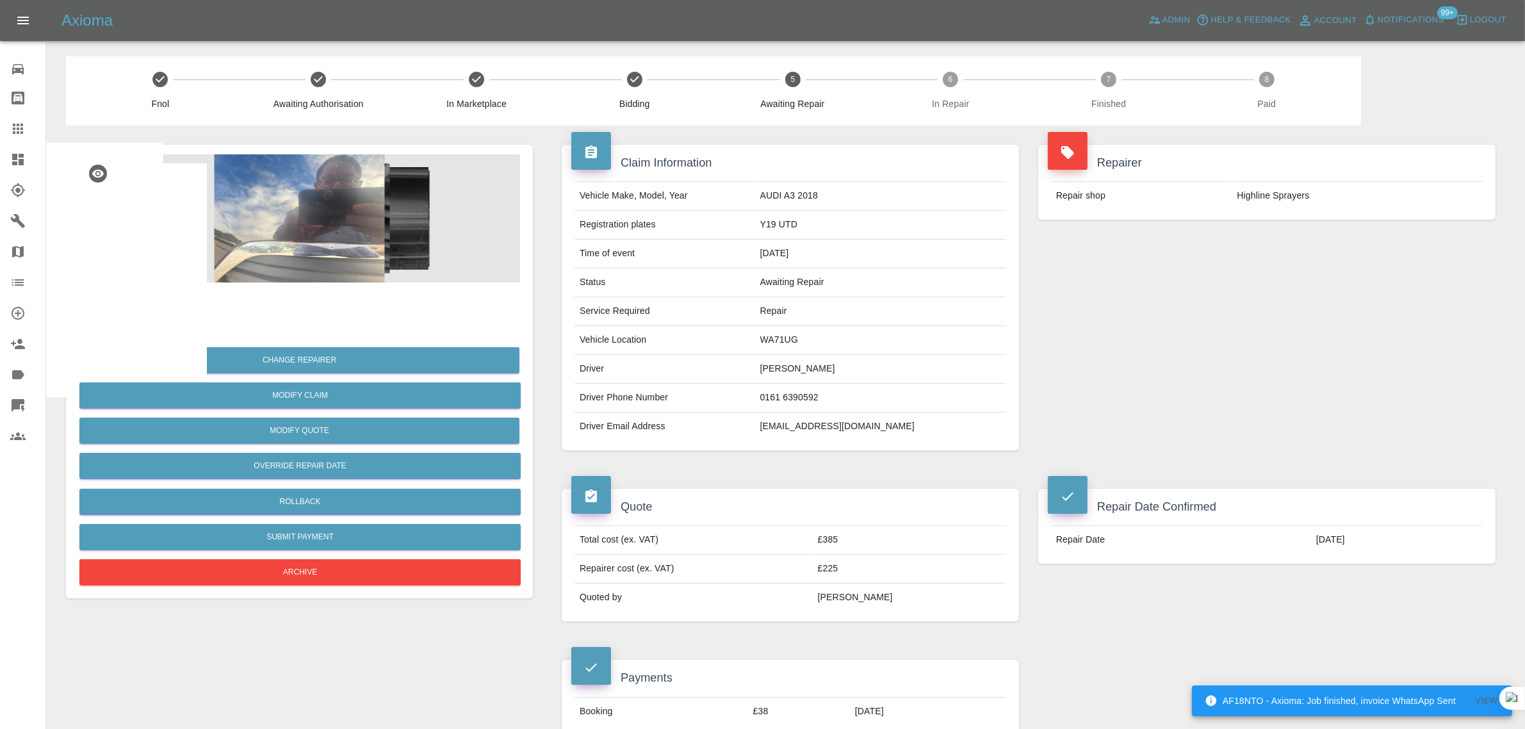
click at [1, 117] on link "Claims" at bounding box center [22, 128] width 45 height 31
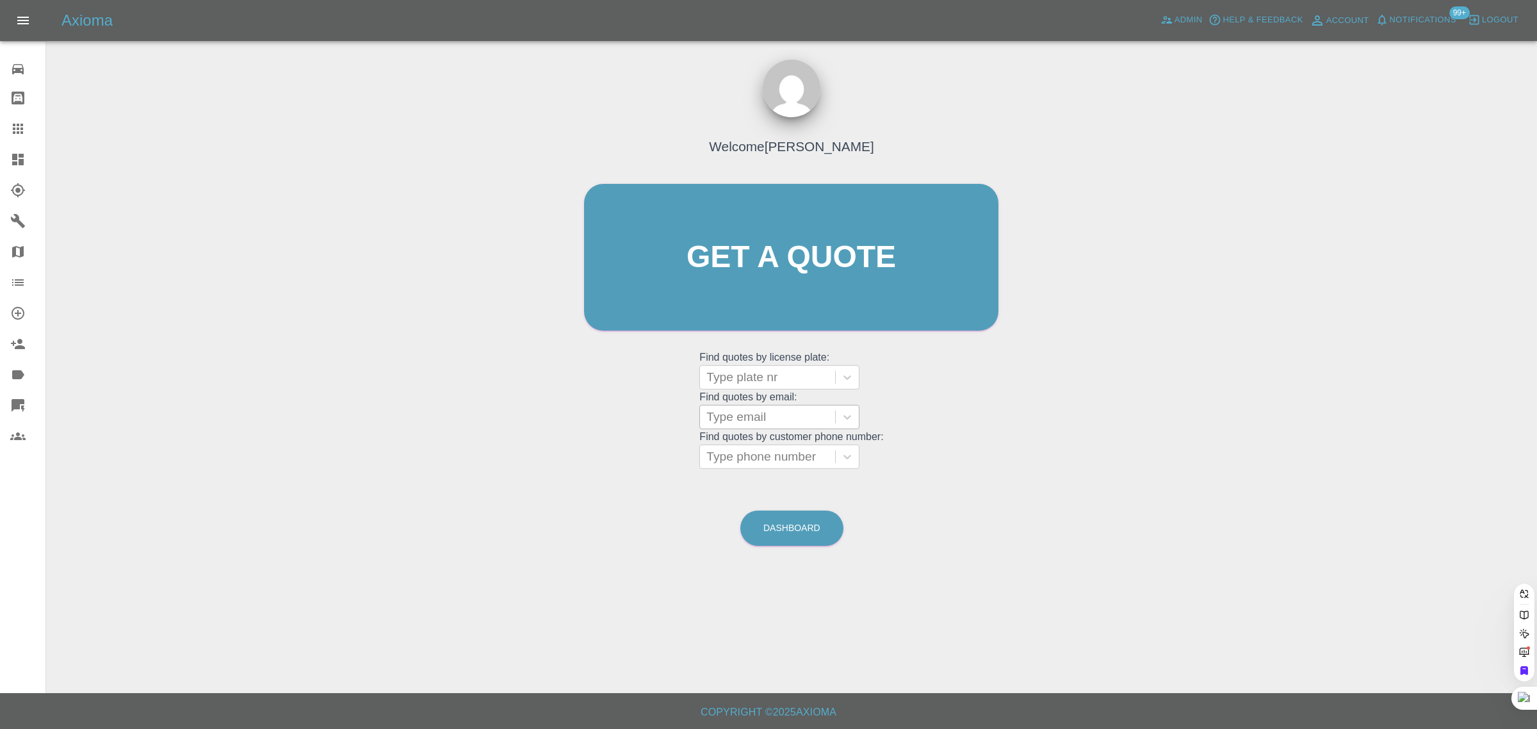
click at [782, 427] on div "Type email" at bounding box center [767, 416] width 135 height 23
click at [740, 423] on div at bounding box center [767, 417] width 122 height 18
click at [709, 420] on div "Type email" at bounding box center [767, 416] width 135 height 23
click at [744, 418] on div at bounding box center [767, 417] width 122 height 18
paste input "james.harrington0902@yahoo.co.uk"
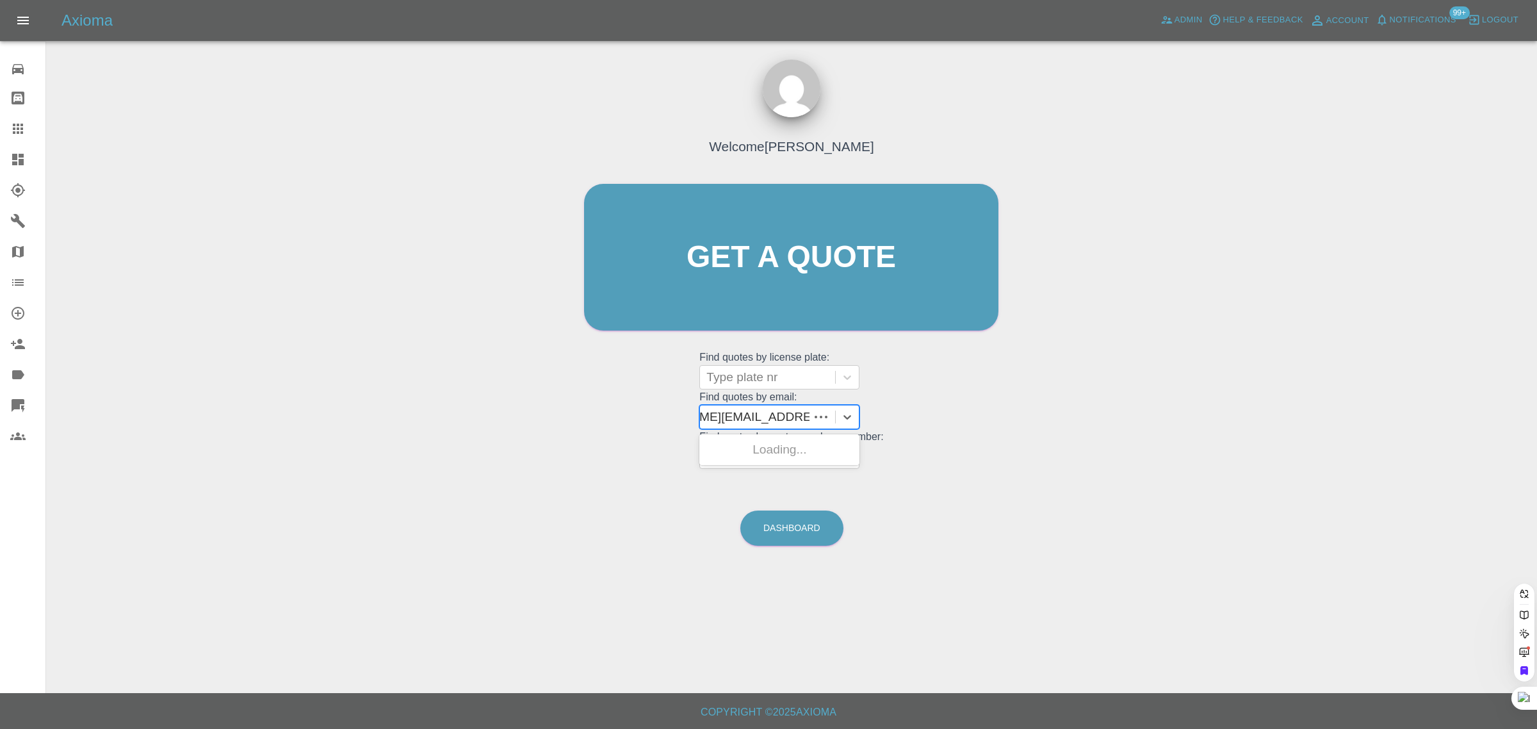
type input "james.harrington0902@yahoo.co.uk"
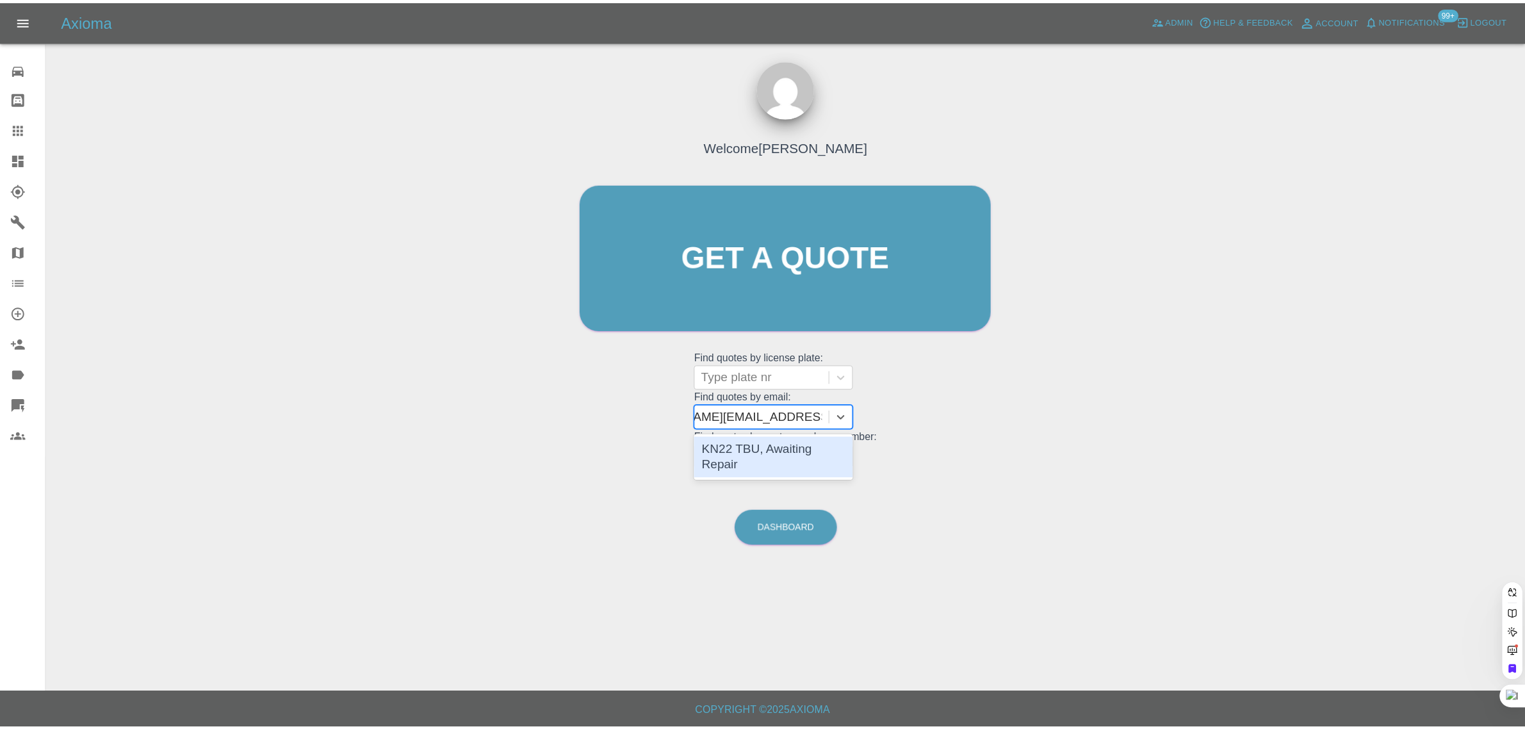
scroll to position [0, 66]
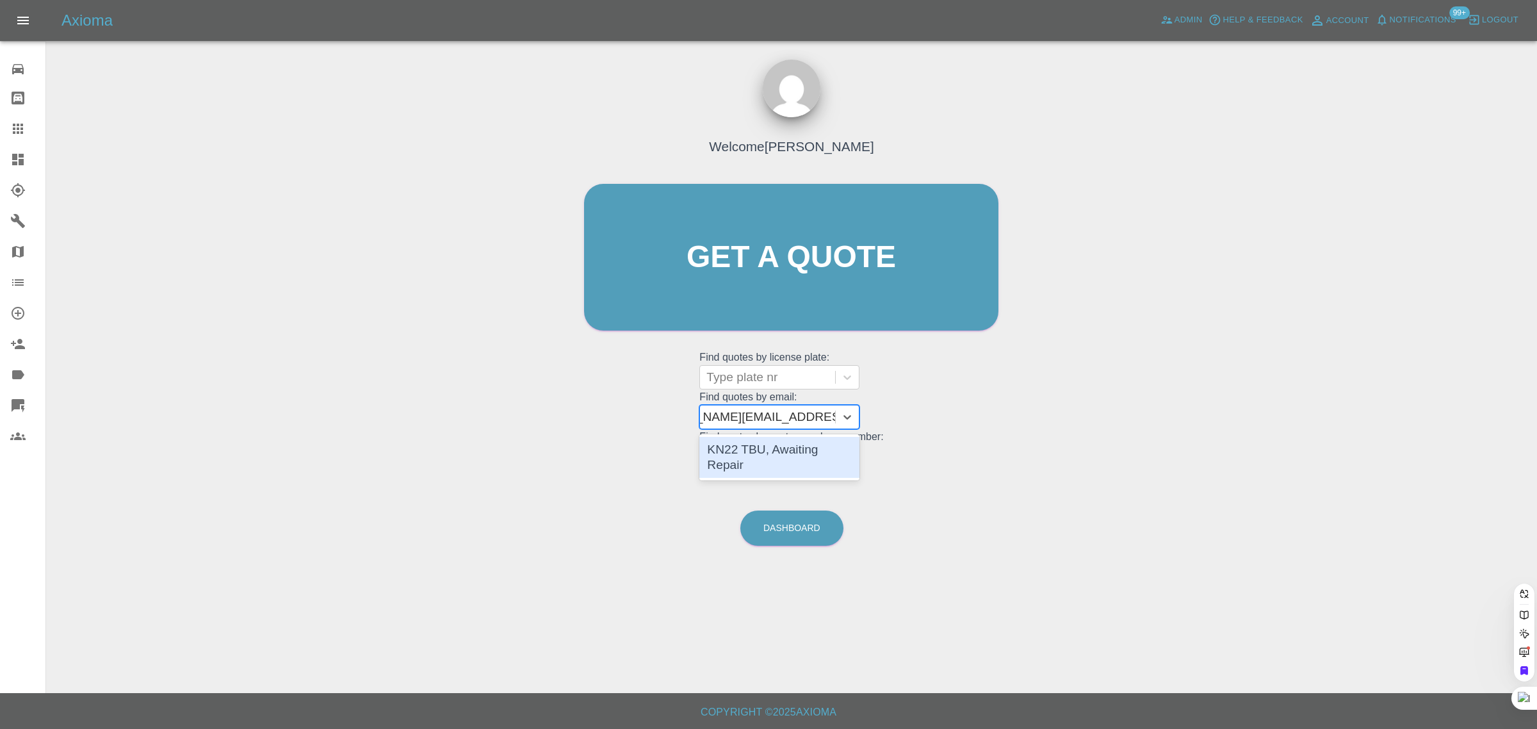
click at [763, 448] on div "KN22 TBU, Awaiting Repair" at bounding box center [779, 457] width 160 height 41
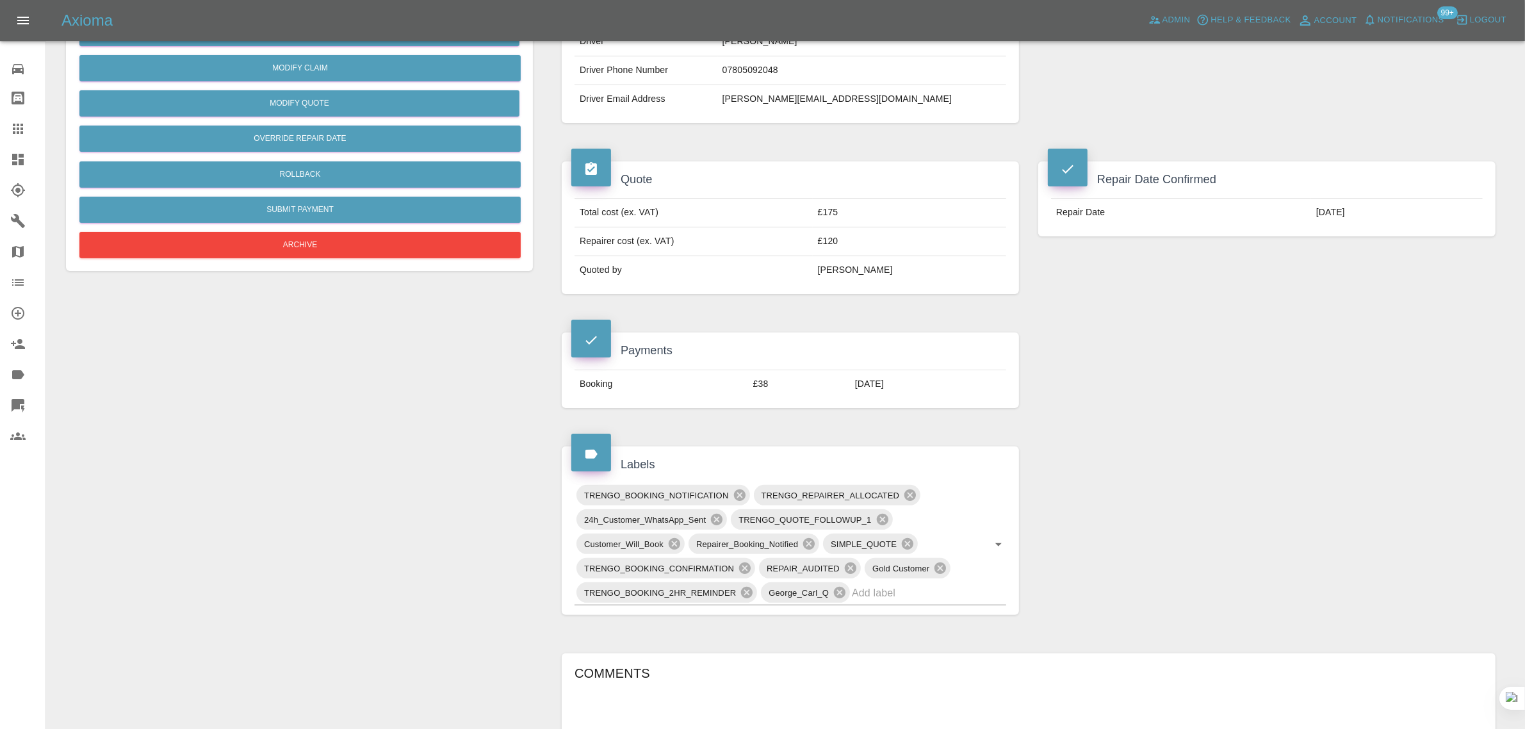
scroll to position [560, 0]
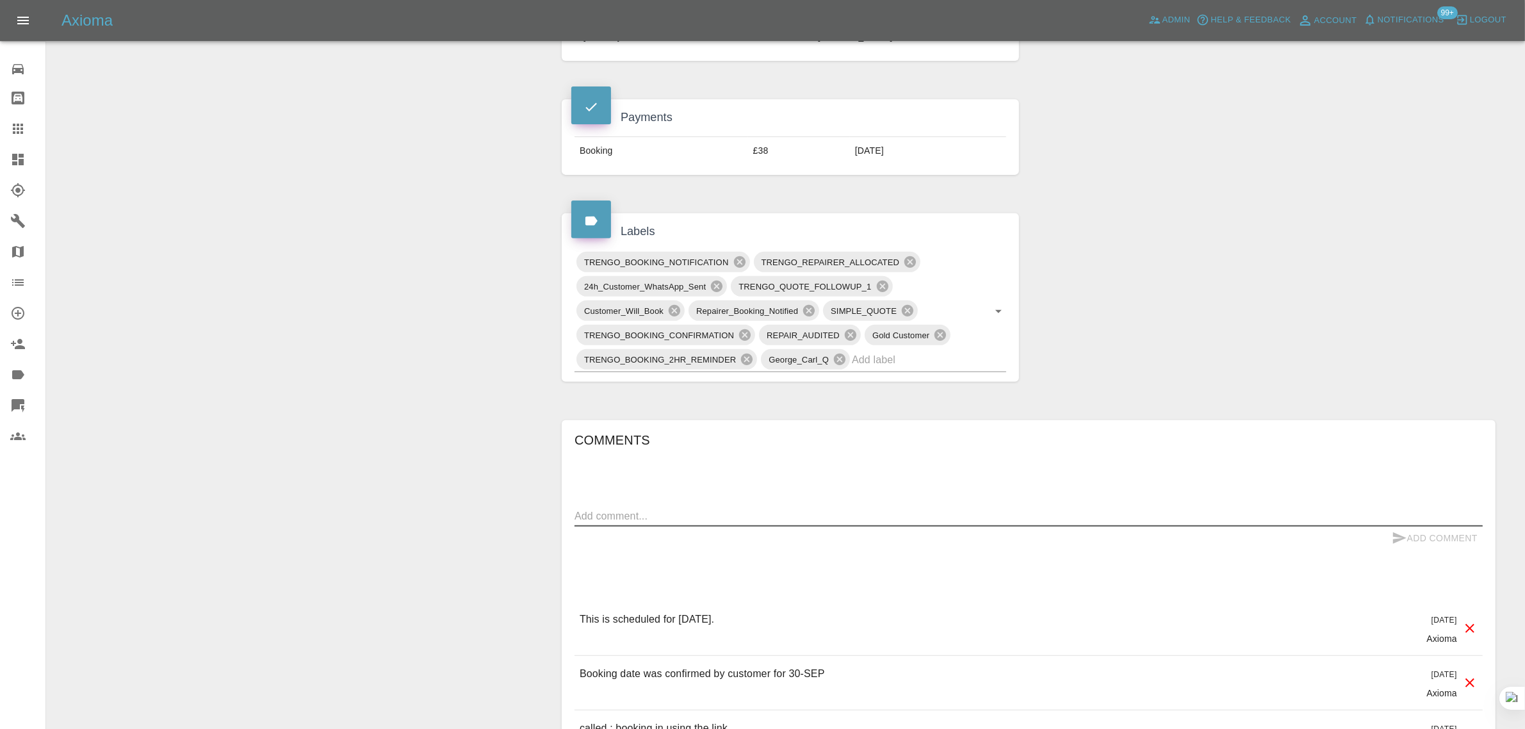
click at [722, 523] on textarea at bounding box center [1029, 516] width 908 height 15
paste textarea "Our repairer arrived as planned yesterday, looked at the dents that required at…"
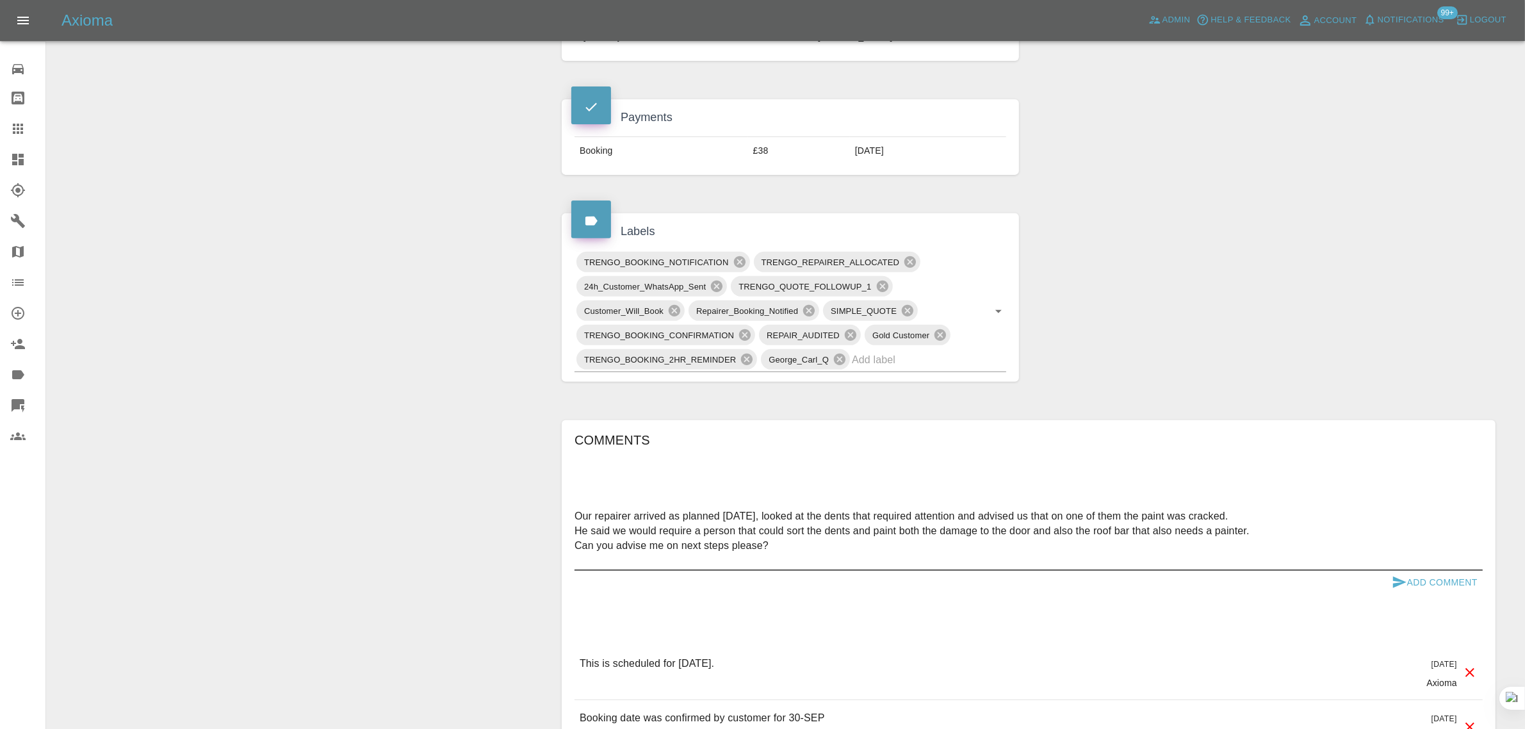
type textarea "Our repairer arrived as planned yesterday, looked at the dents that required at…"
click at [1229, 583] on button "Add Comment" at bounding box center [1435, 583] width 96 height 24
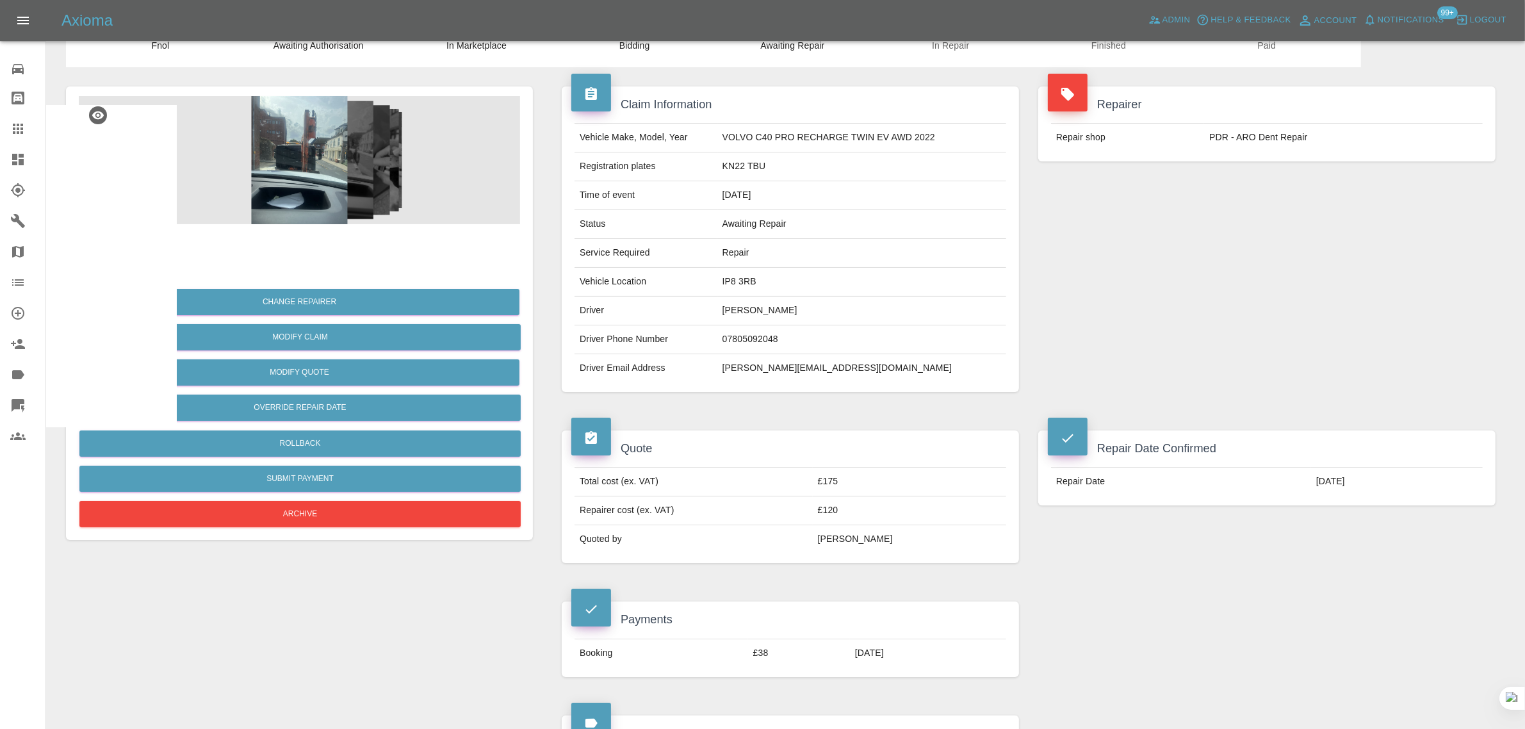
scroll to position [0, 0]
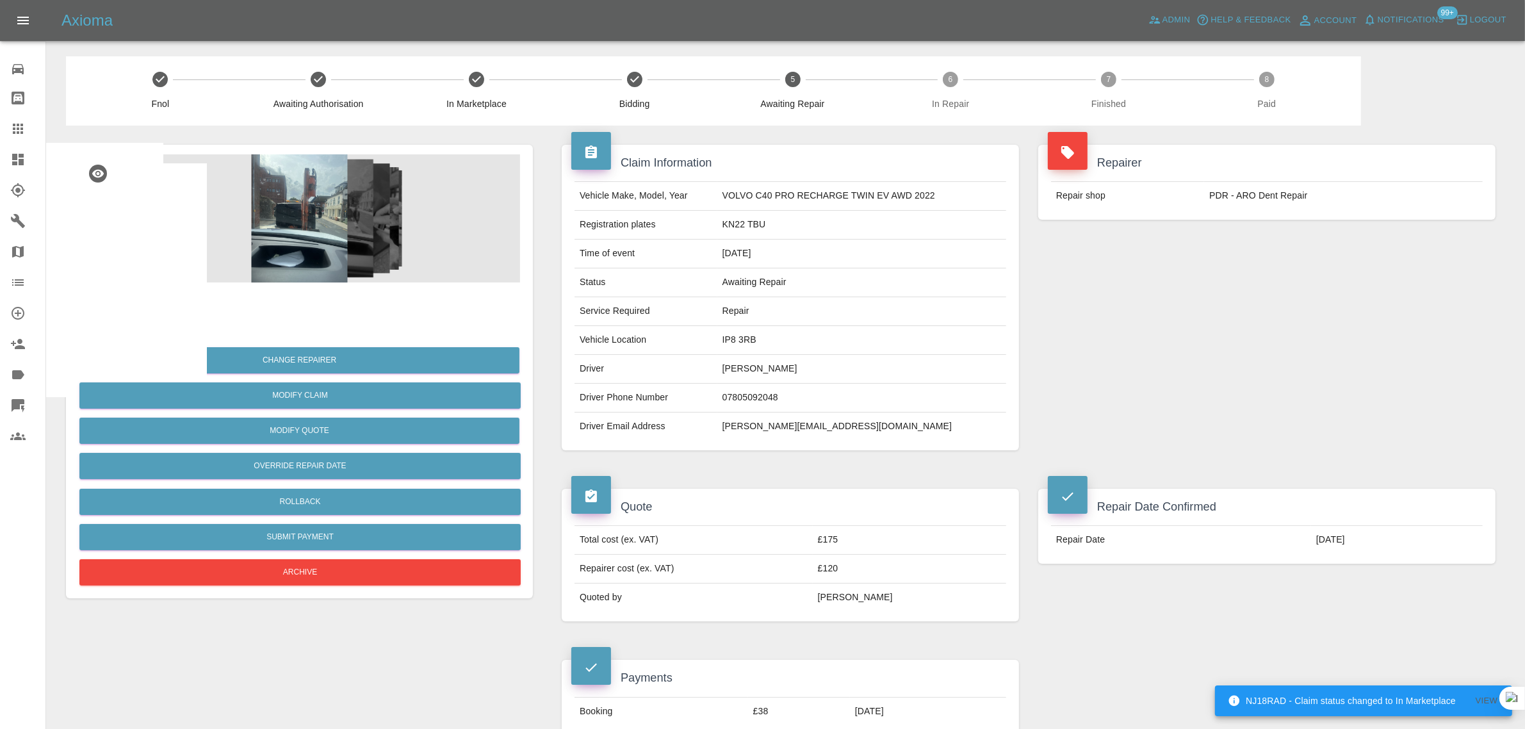
click at [20, 129] on icon at bounding box center [17, 128] width 15 height 15
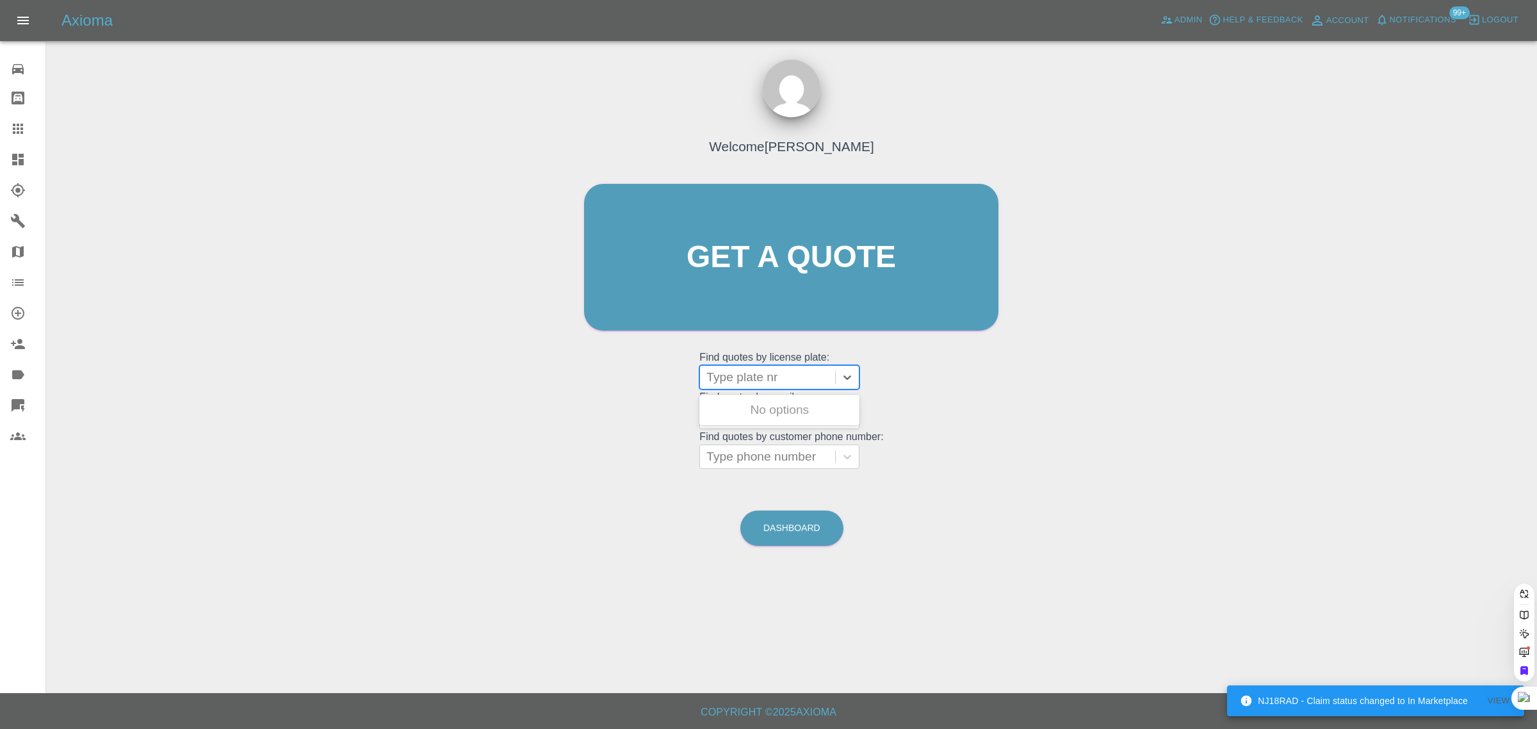
click at [732, 371] on div at bounding box center [767, 377] width 122 height 18
paste input "FY22YNU"
type input "FY22YNU"
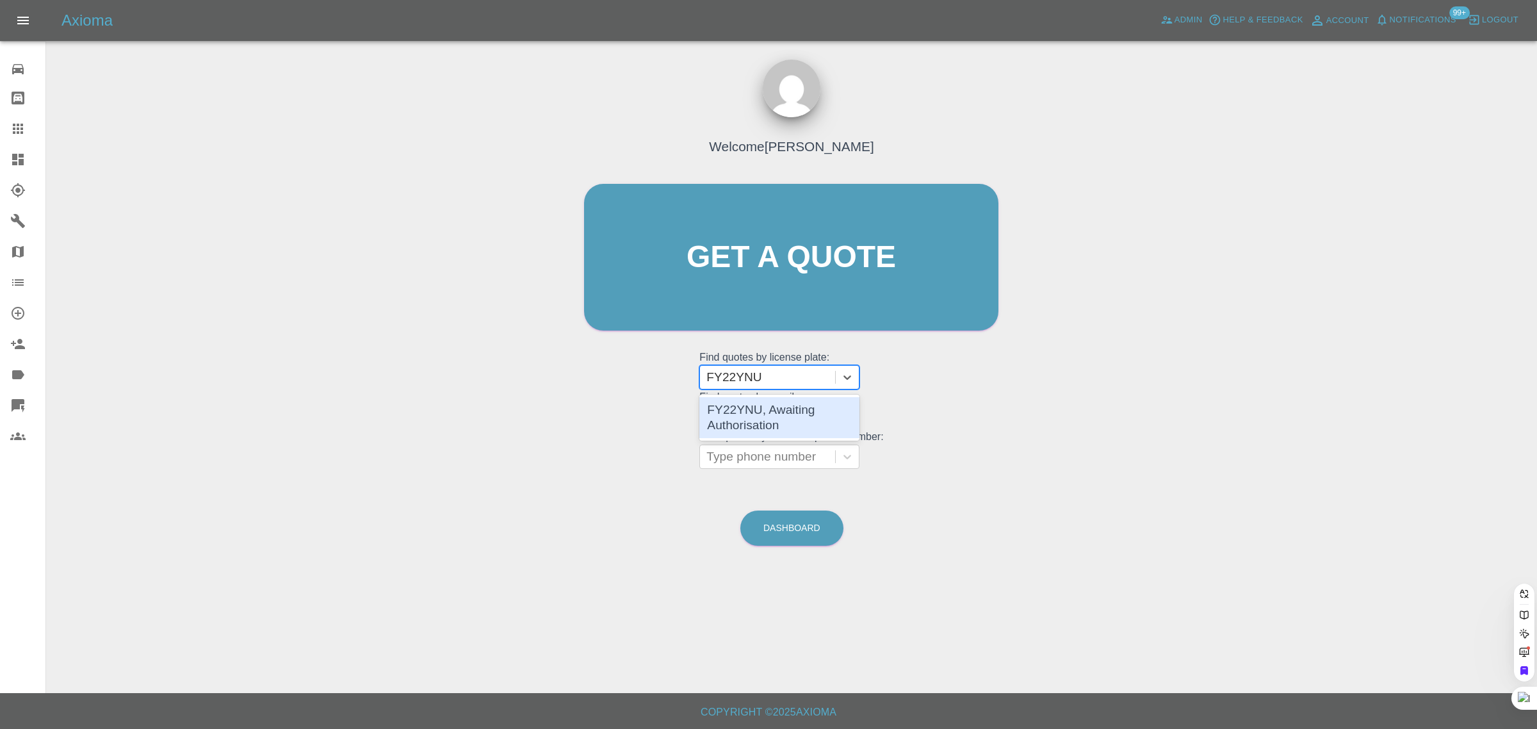
click at [738, 380] on input "FY22YNU" at bounding box center [735, 377] width 59 height 15
click at [749, 429] on div "FY22YNU, Awaiting Authorisation" at bounding box center [779, 417] width 160 height 41
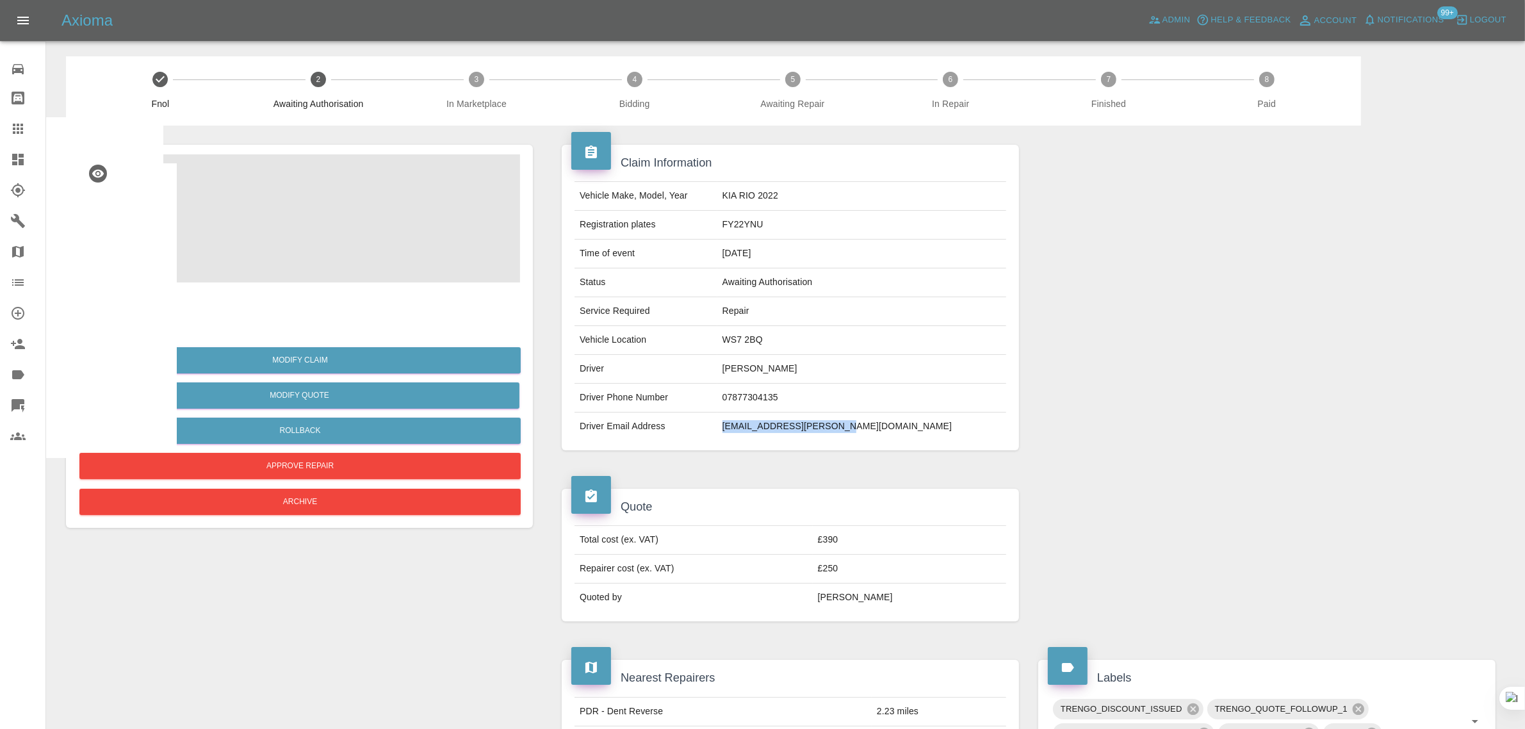
drag, startPoint x: 799, startPoint y: 430, endPoint x: 920, endPoint y: 431, distance: 120.4
click at [920, 431] on tr "Driver Email Address [EMAIL_ADDRESS][PERSON_NAME][DOMAIN_NAME]" at bounding box center [791, 426] width 432 height 28
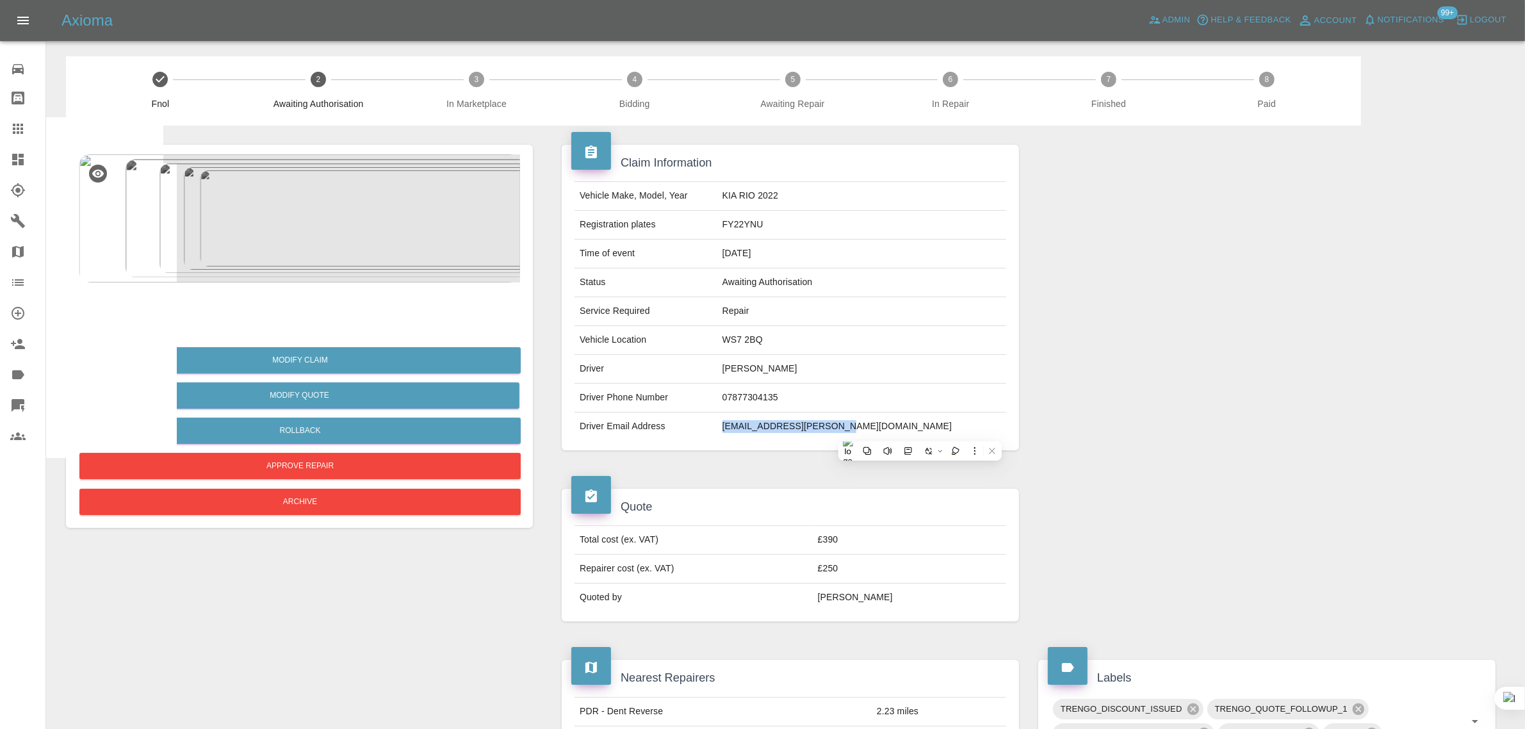
copy tr "[EMAIL_ADDRESS][PERSON_NAME][DOMAIN_NAME]"
click at [109, 305] on img at bounding box center [104, 308] width 41 height 41
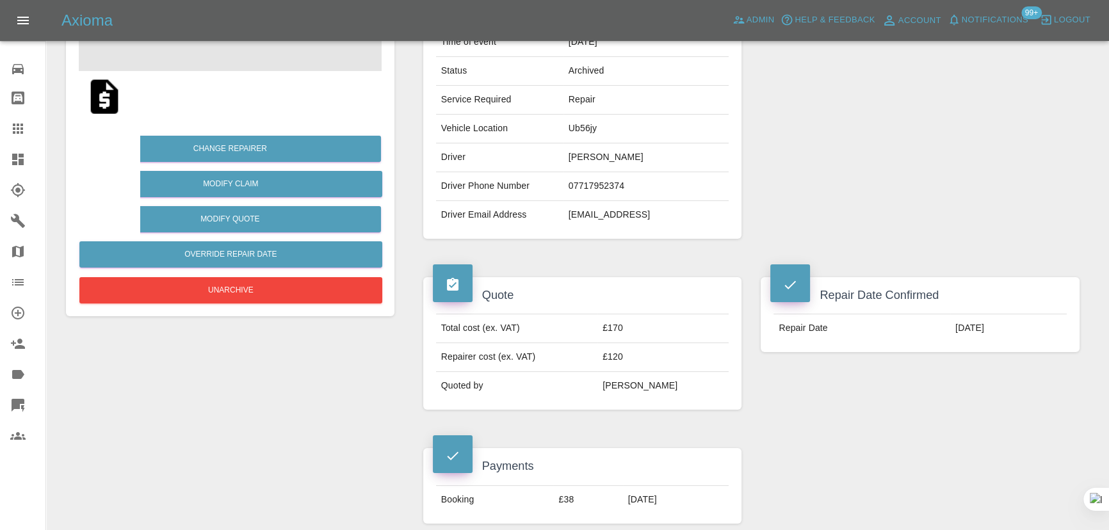
scroll to position [58, 0]
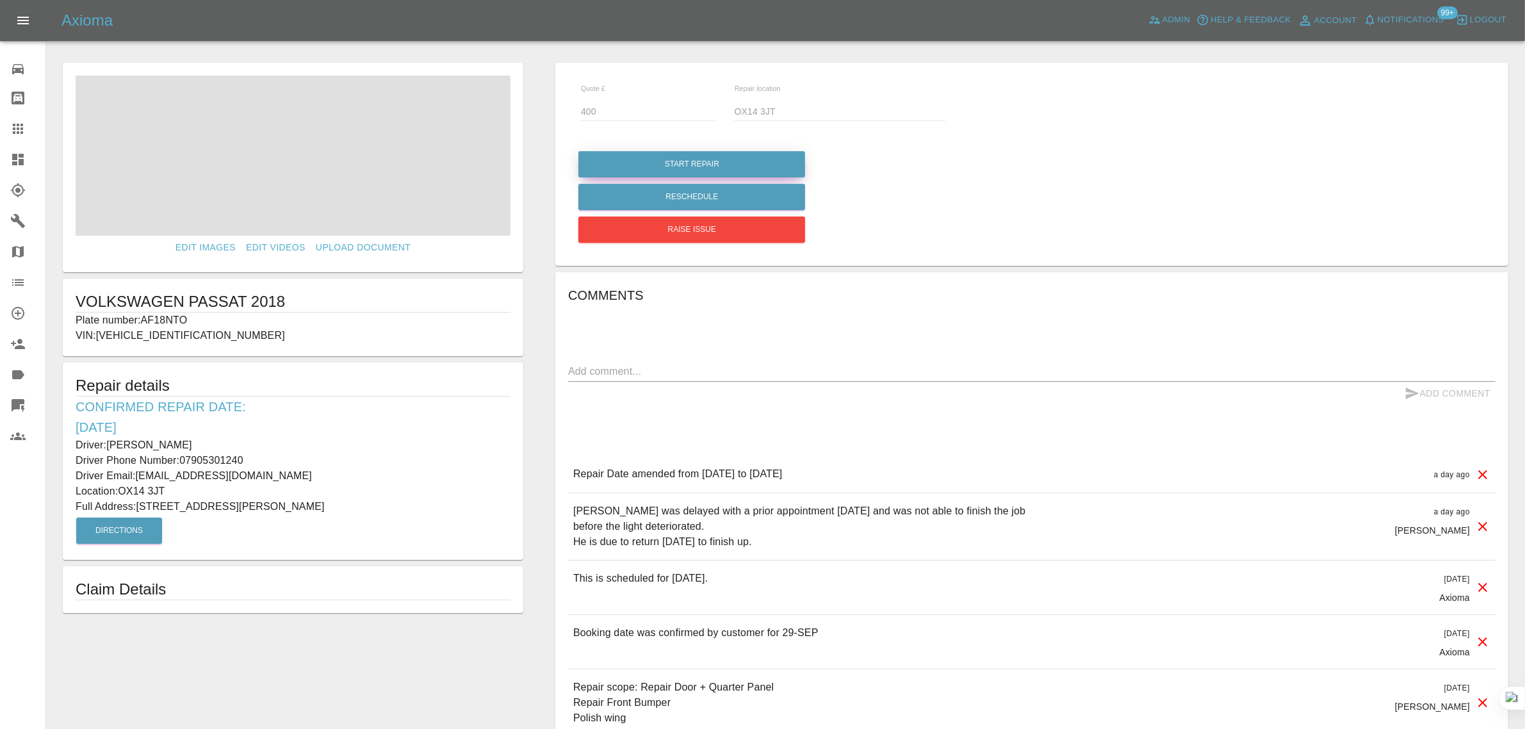
click at [686, 170] on button "Start Repair" at bounding box center [691, 164] width 227 height 26
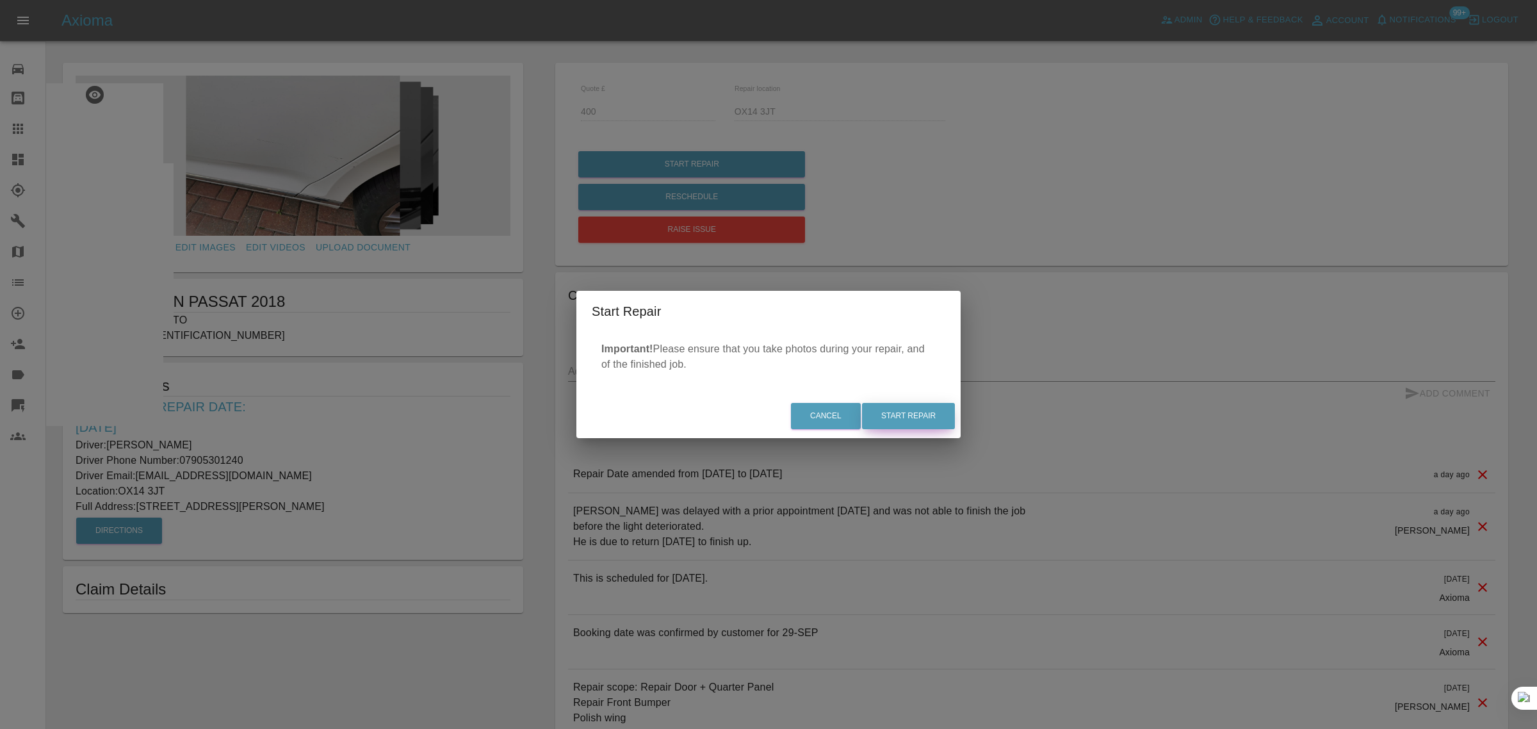
click at [905, 418] on button "Start Repair" at bounding box center [908, 416] width 93 height 26
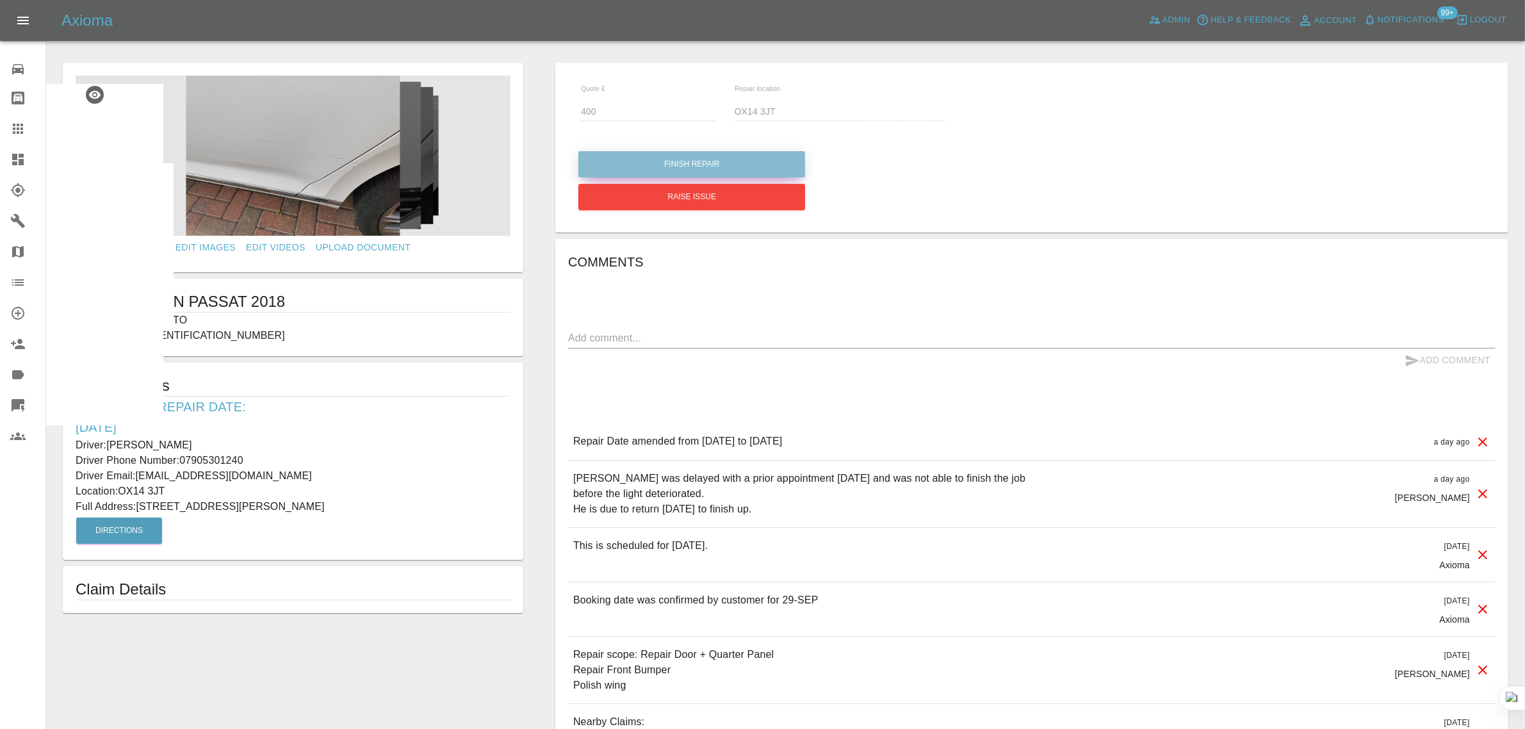
click at [709, 158] on button "Finish Repair" at bounding box center [691, 164] width 227 height 26
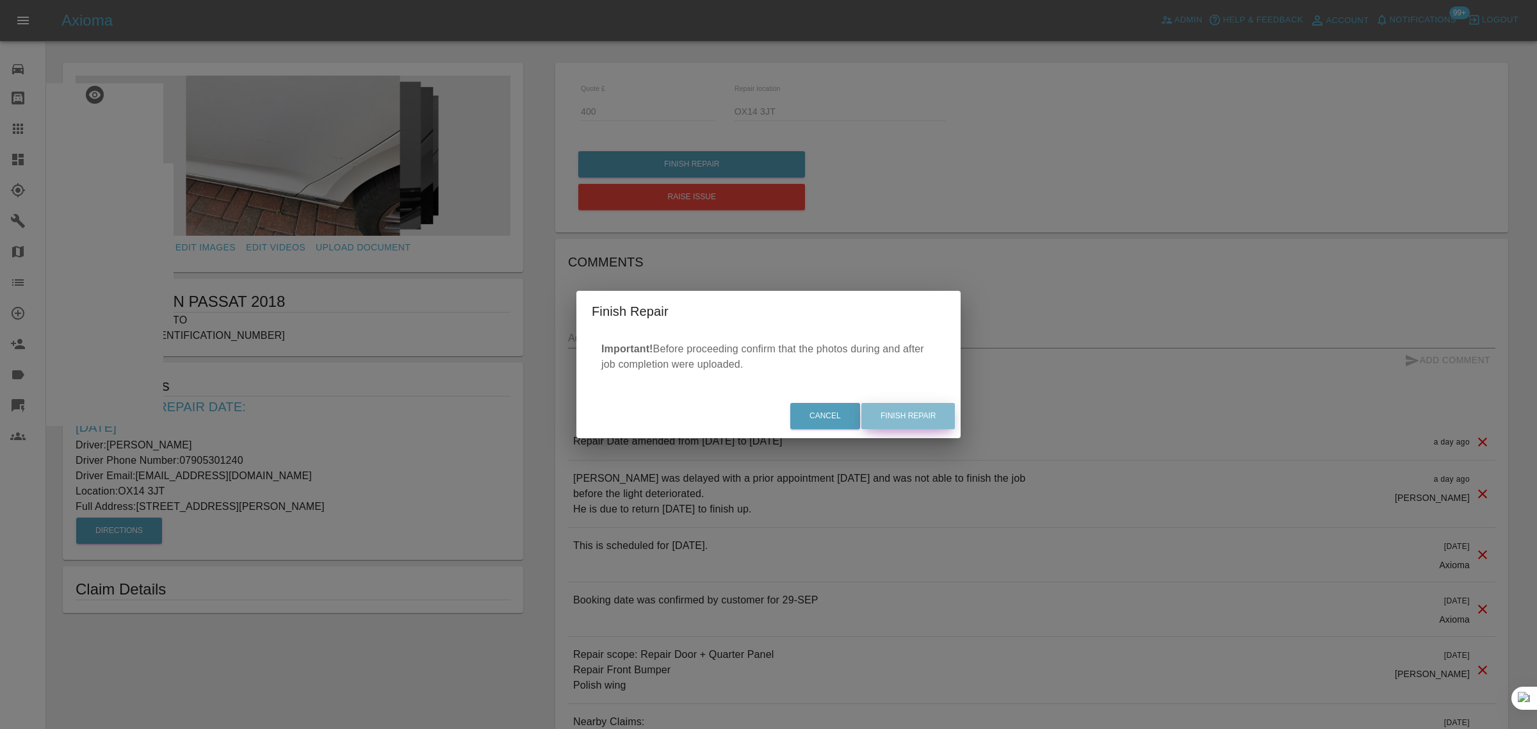
click at [924, 423] on button "Finish Repair" at bounding box center [908, 416] width 94 height 26
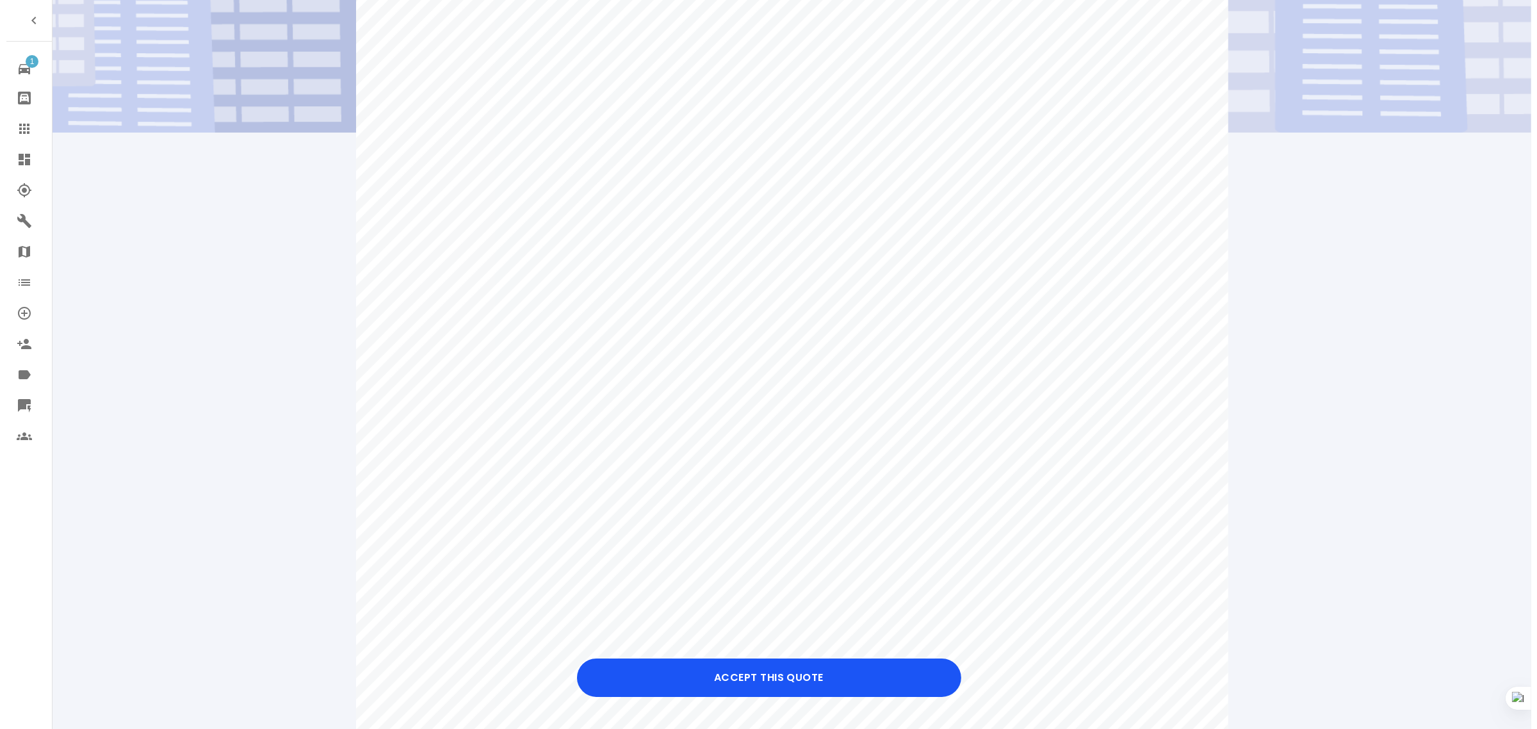
scroll to position [400, 0]
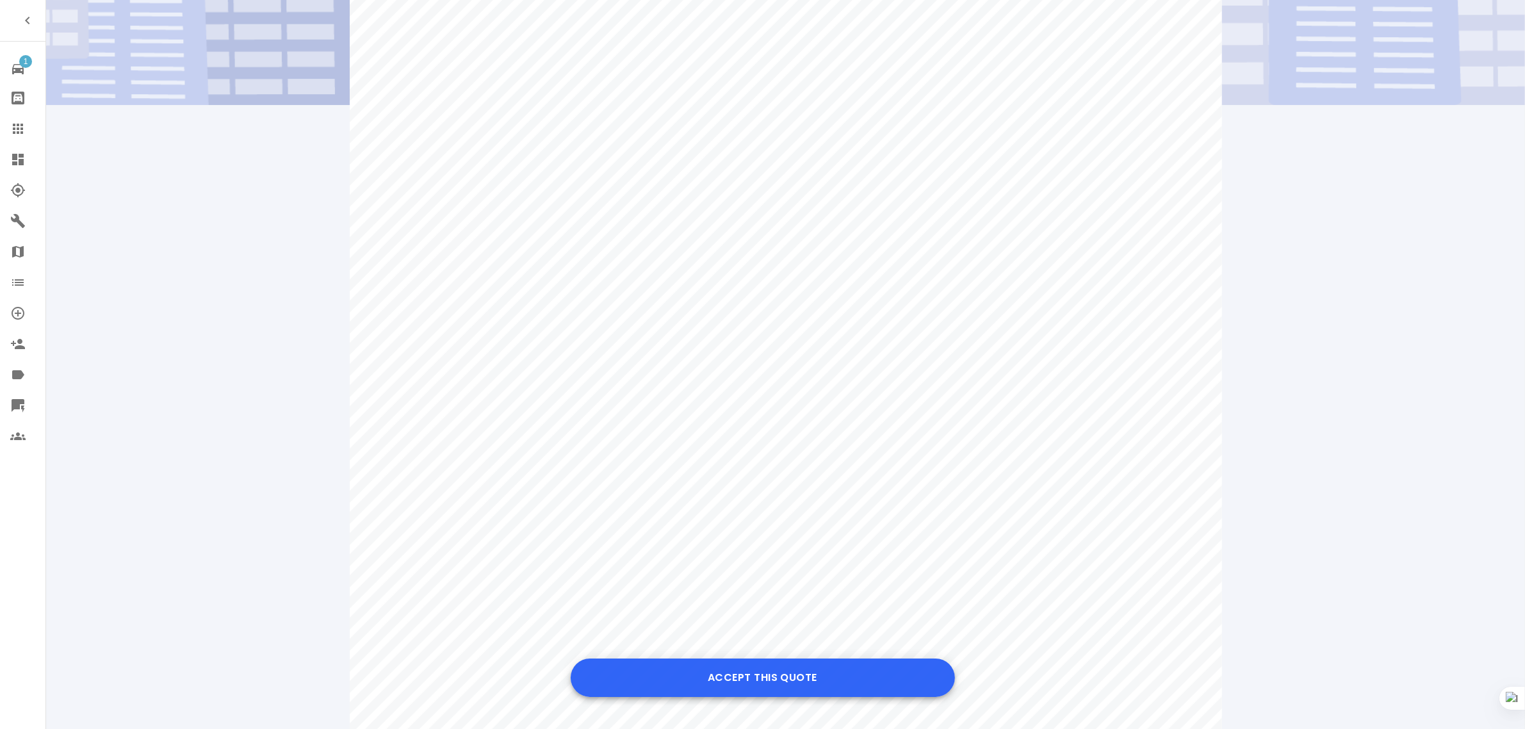
click at [699, 678] on button "Accept this Quote" at bounding box center [763, 677] width 384 height 38
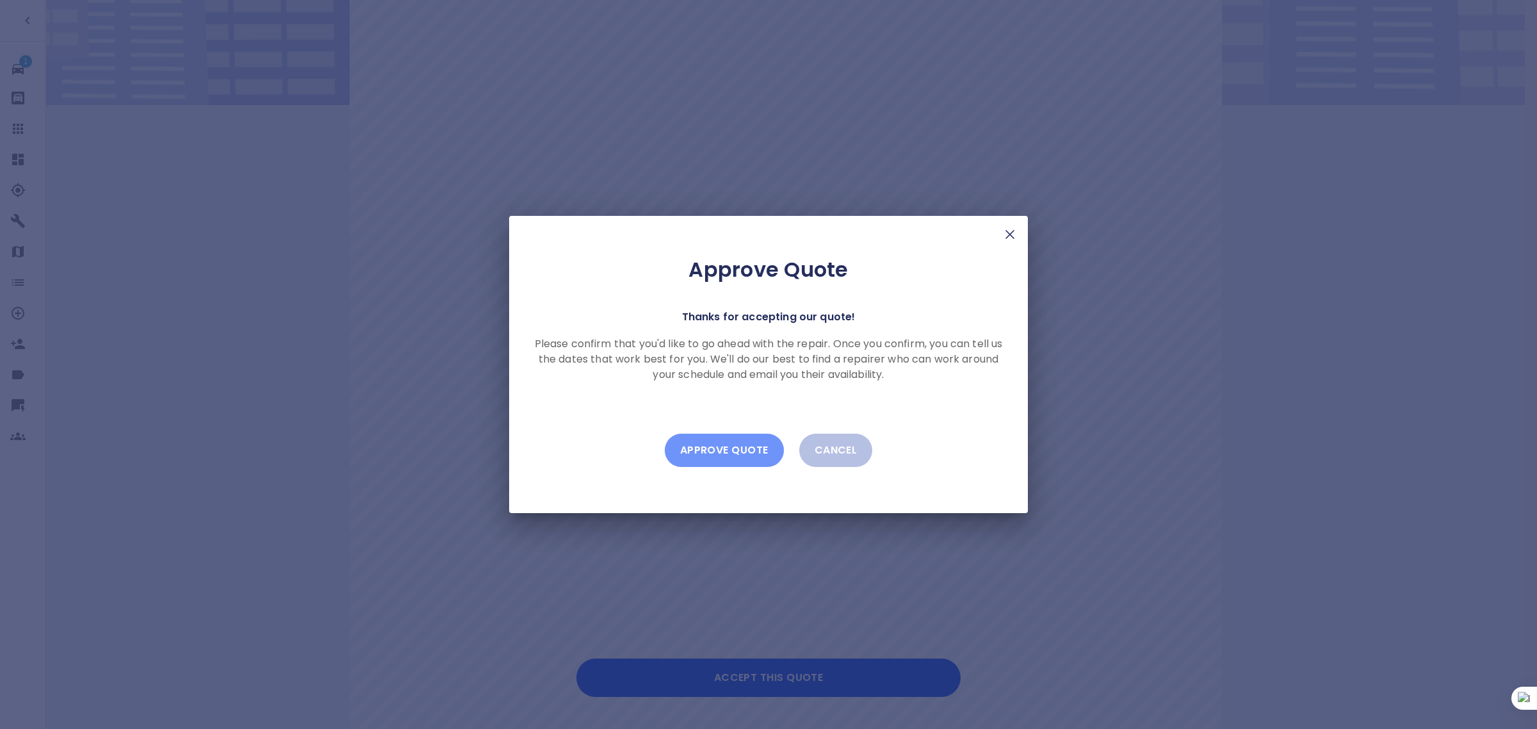
click at [722, 440] on button "Approve Quote" at bounding box center [724, 450] width 119 height 33
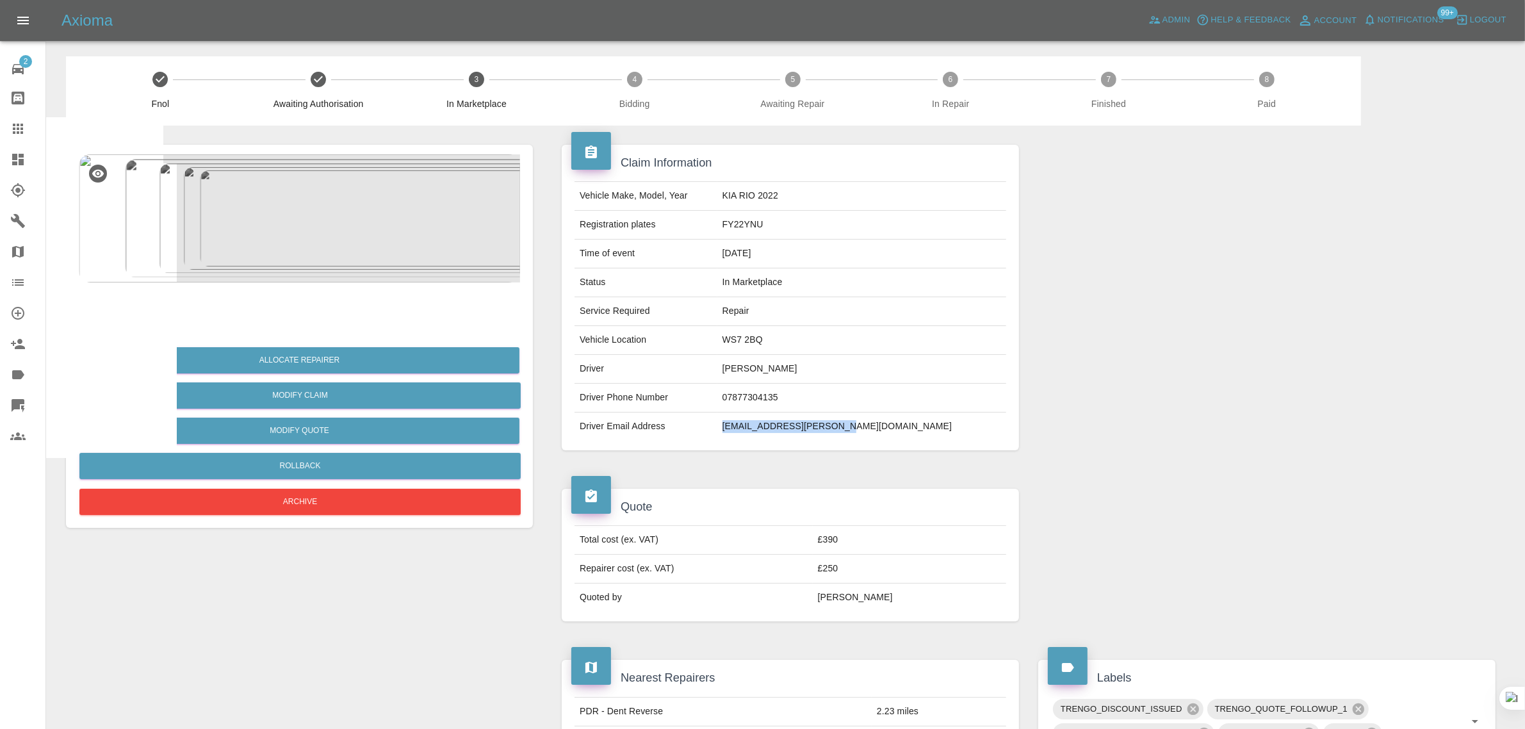
drag, startPoint x: 801, startPoint y: 434, endPoint x: 939, endPoint y: 420, distance: 139.1
click at [939, 420] on tr "Driver Email Address [EMAIL_ADDRESS][PERSON_NAME][DOMAIN_NAME]" at bounding box center [791, 426] width 432 height 28
drag, startPoint x: 801, startPoint y: 397, endPoint x: 879, endPoint y: 402, distance: 77.6
click at [879, 402] on td "07877304135" at bounding box center [861, 398] width 289 height 29
copy td "07877304135"
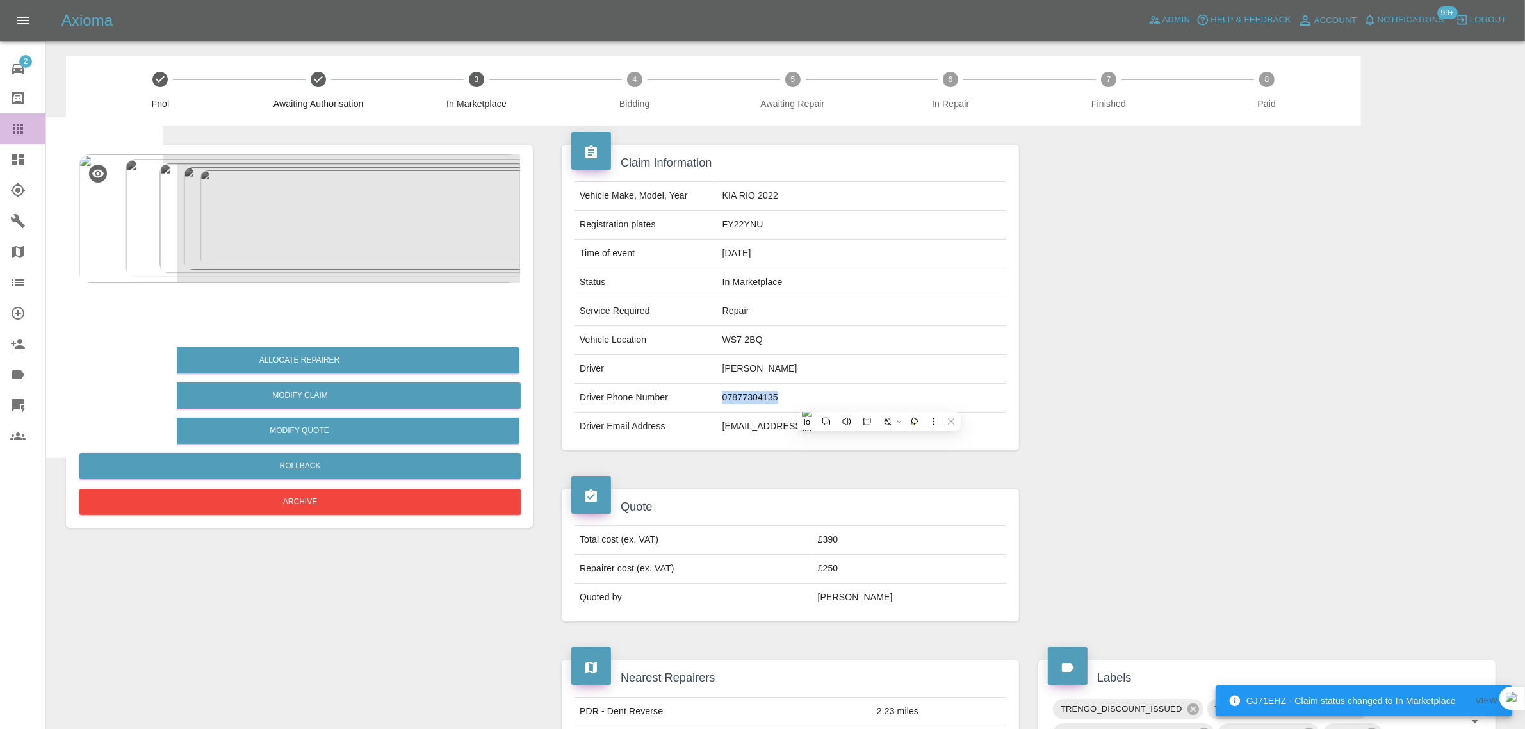
click at [11, 124] on icon at bounding box center [17, 128] width 15 height 15
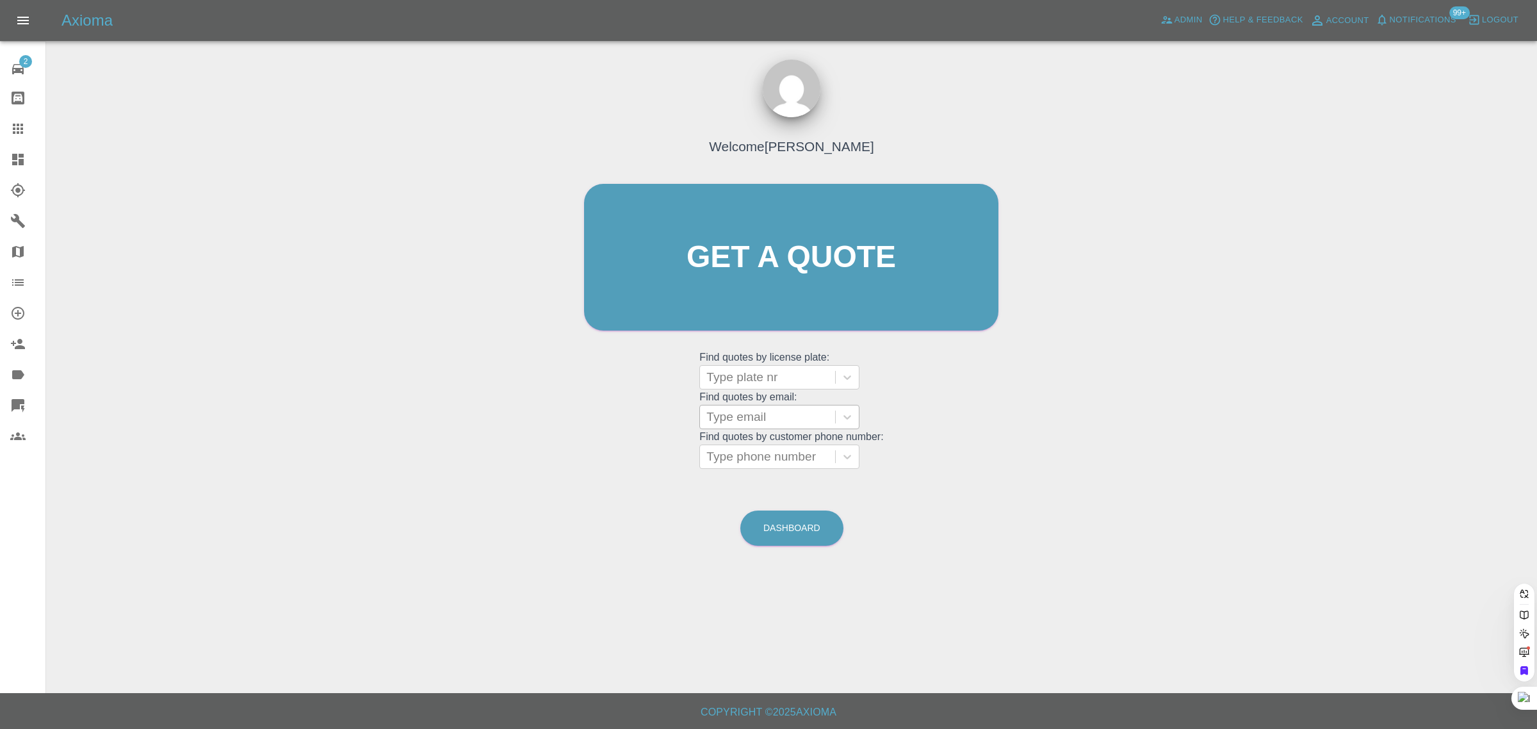
click at [740, 414] on div at bounding box center [767, 417] width 122 height 18
paste input "[PERSON_NAME][EMAIL_ADDRESS][PERSON_NAME][PERSON_NAME][DOMAIN_NAME]"
type input "[PERSON_NAME][EMAIL_ADDRESS][PERSON_NAME][PERSON_NAME][DOMAIN_NAME]"
click at [754, 458] on div "HG24 KZX, Awaiting Repair" at bounding box center [779, 457] width 160 height 41
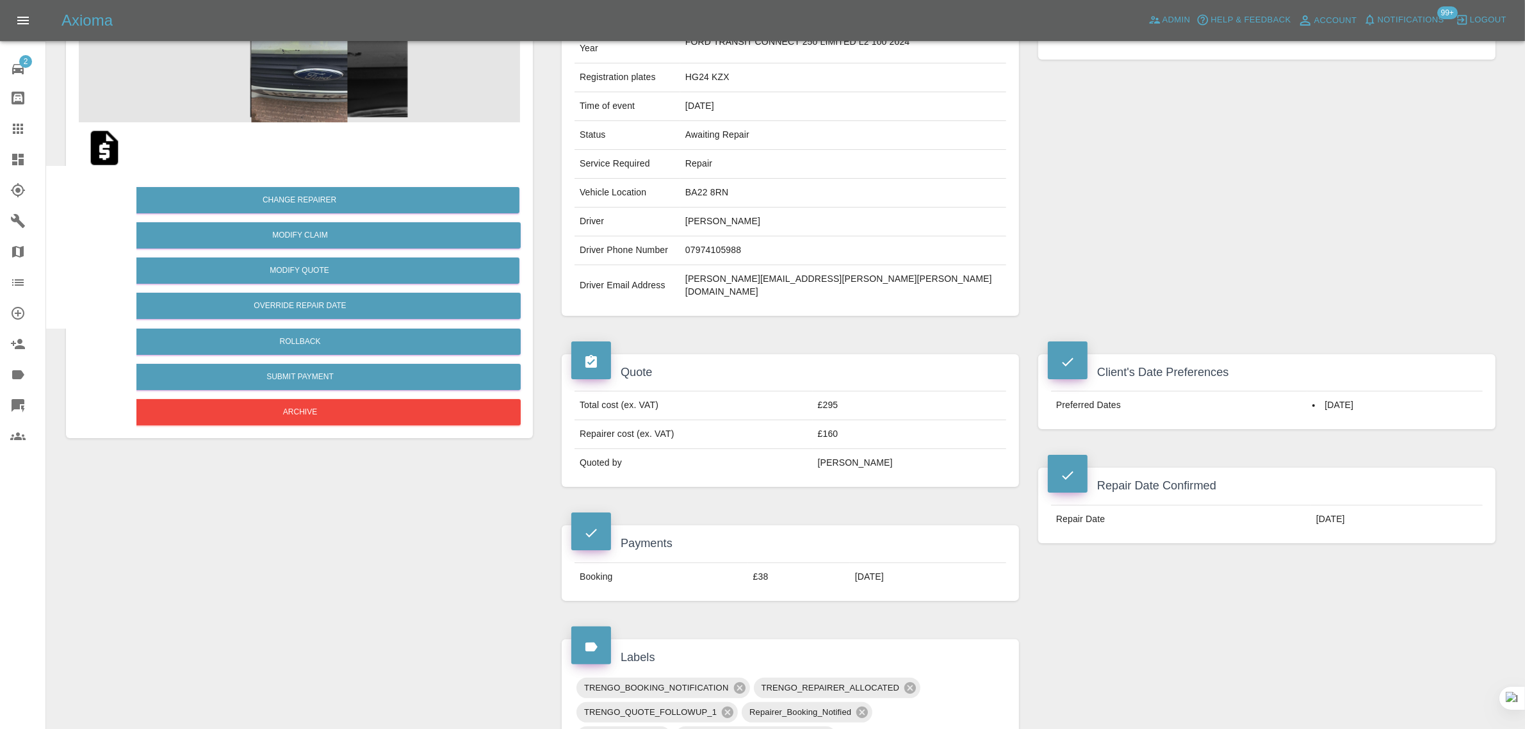
scroll to position [400, 0]
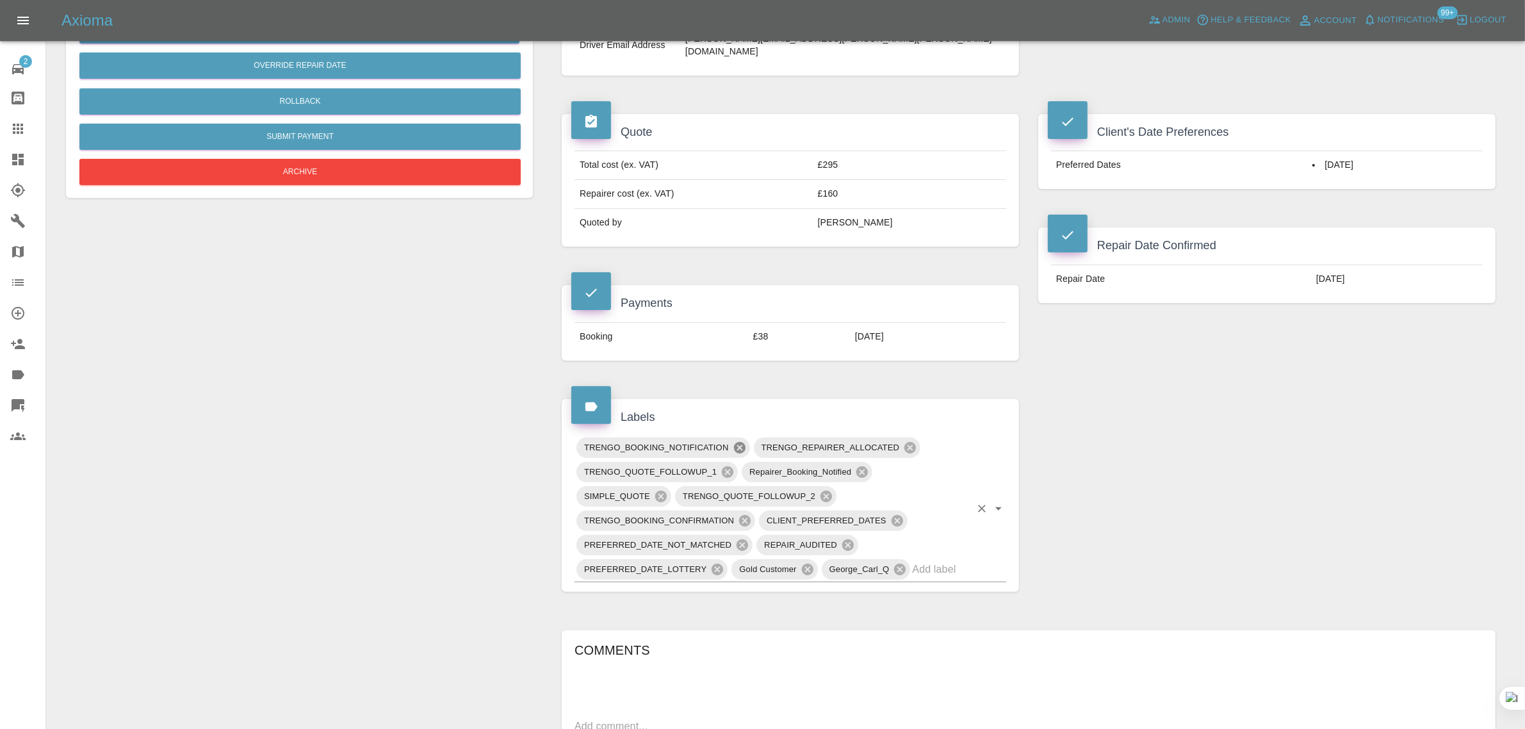
click at [738, 441] on icon at bounding box center [740, 448] width 14 height 14
click at [908, 489] on icon at bounding box center [910, 496] width 14 height 14
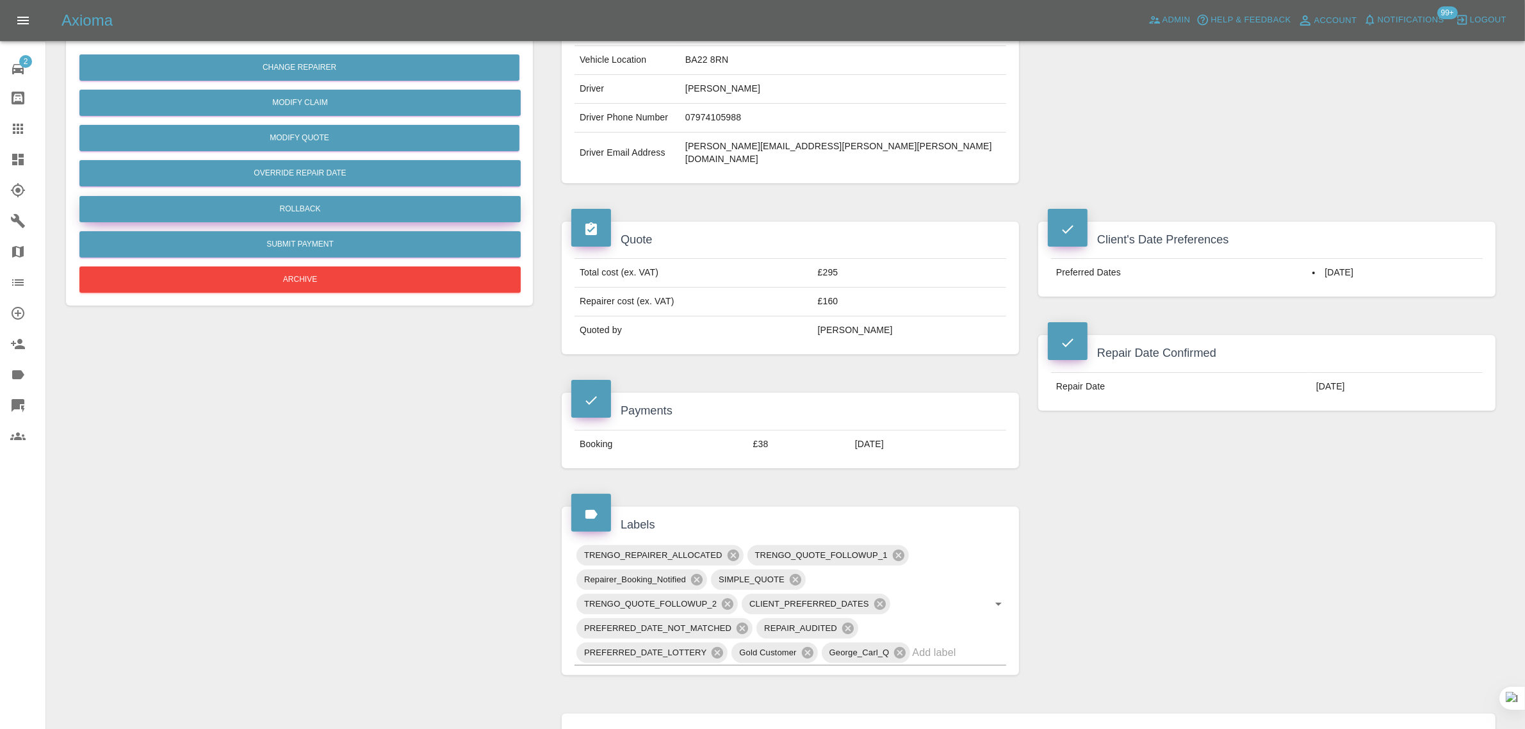
scroll to position [160, 0]
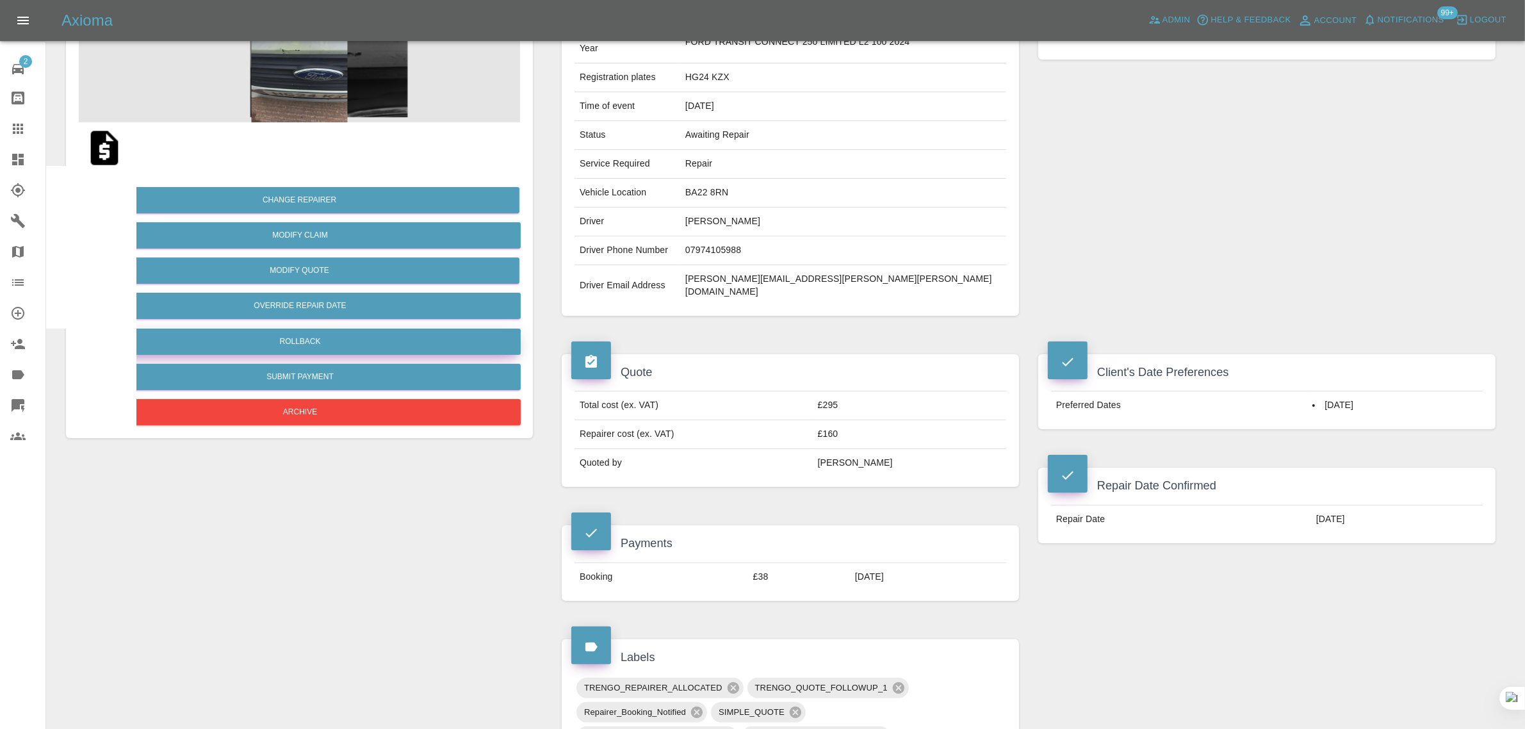
click at [349, 338] on button "Rollback" at bounding box center [299, 342] width 441 height 26
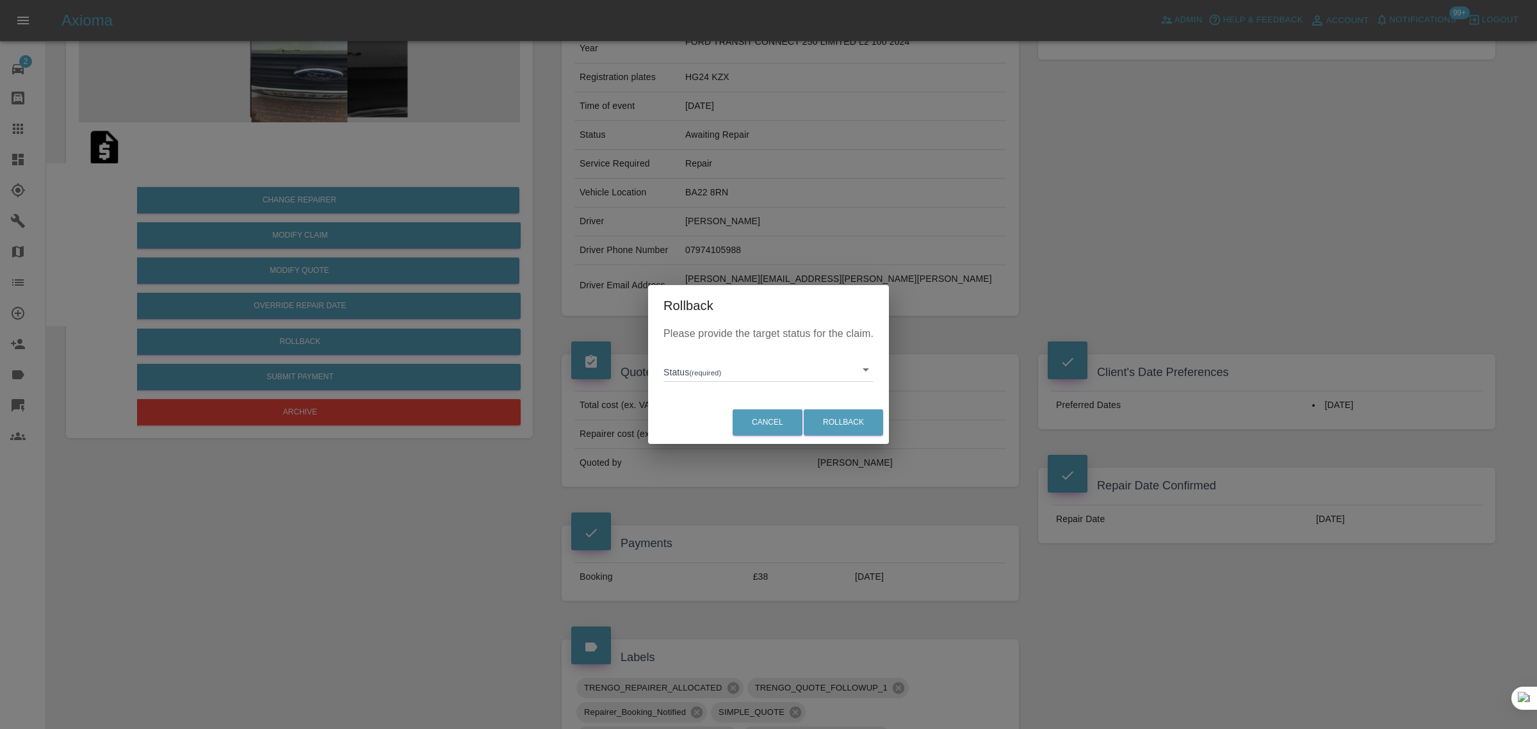
click at [732, 361] on body "Axioma Admin Help & Feedback Account Notifications 99+ Logout 2 Repair home Bod…" at bounding box center [768, 603] width 1537 height 1526
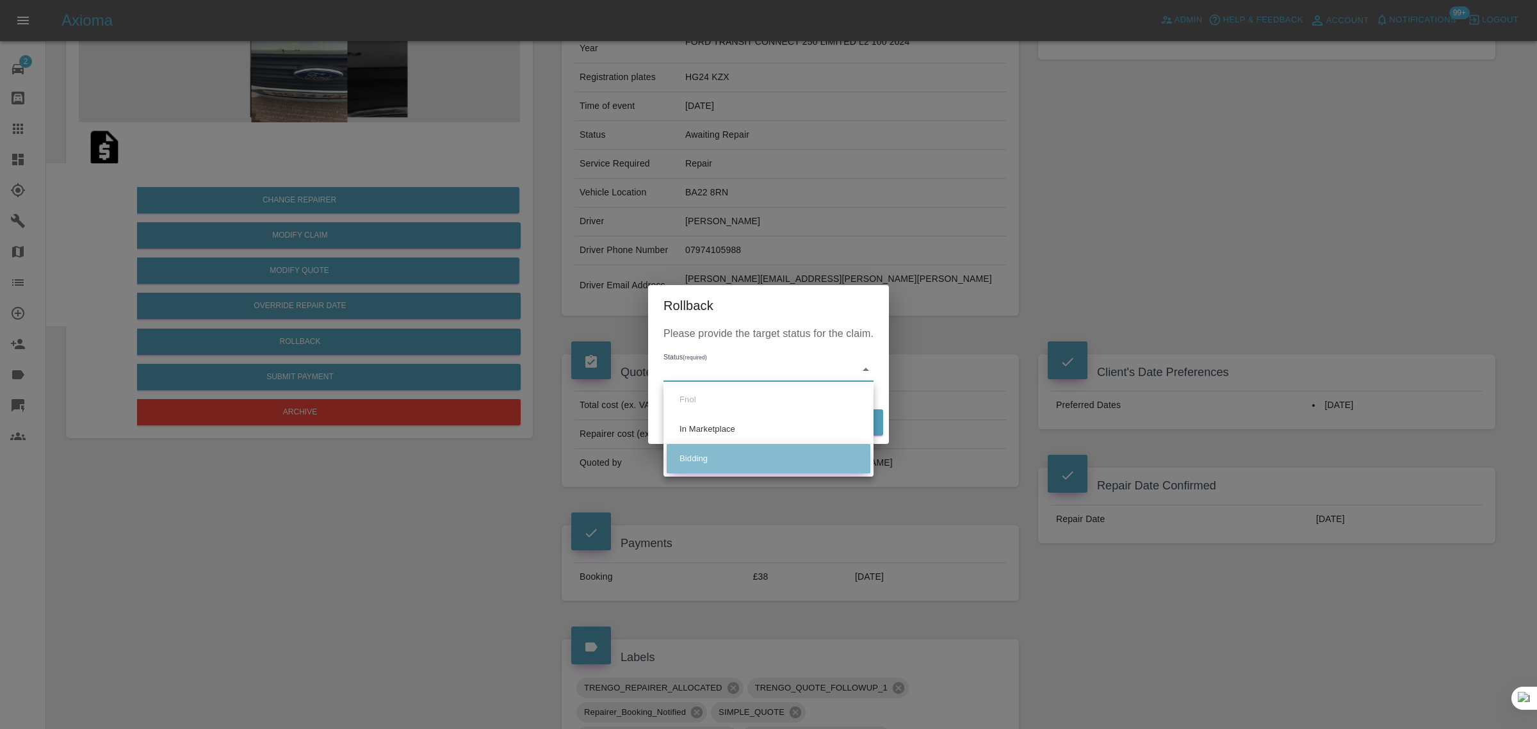
click at [695, 466] on li "Bidding" at bounding box center [769, 458] width 204 height 29
type input "bidding"
click at [859, 420] on button "Rollback" at bounding box center [843, 422] width 79 height 26
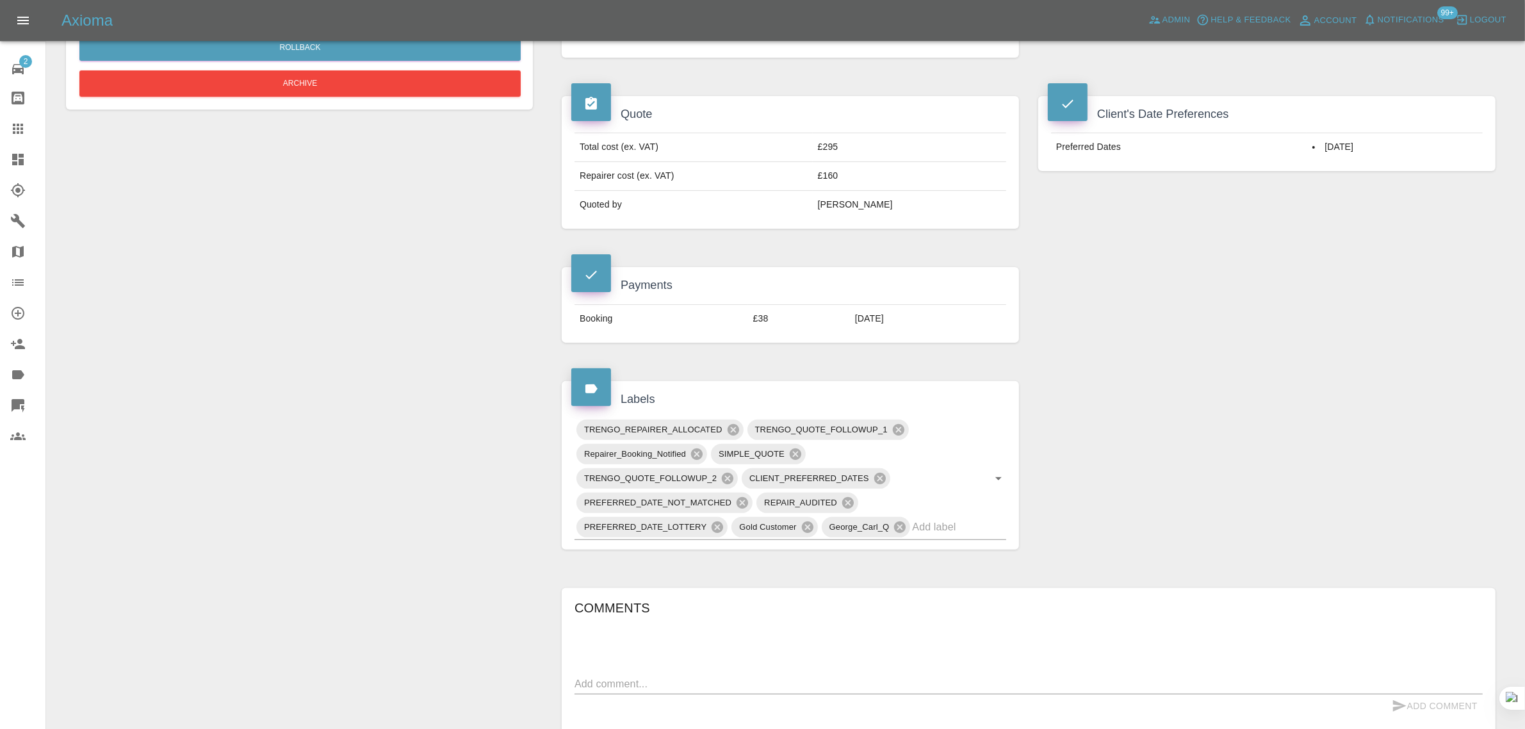
scroll to position [721, 0]
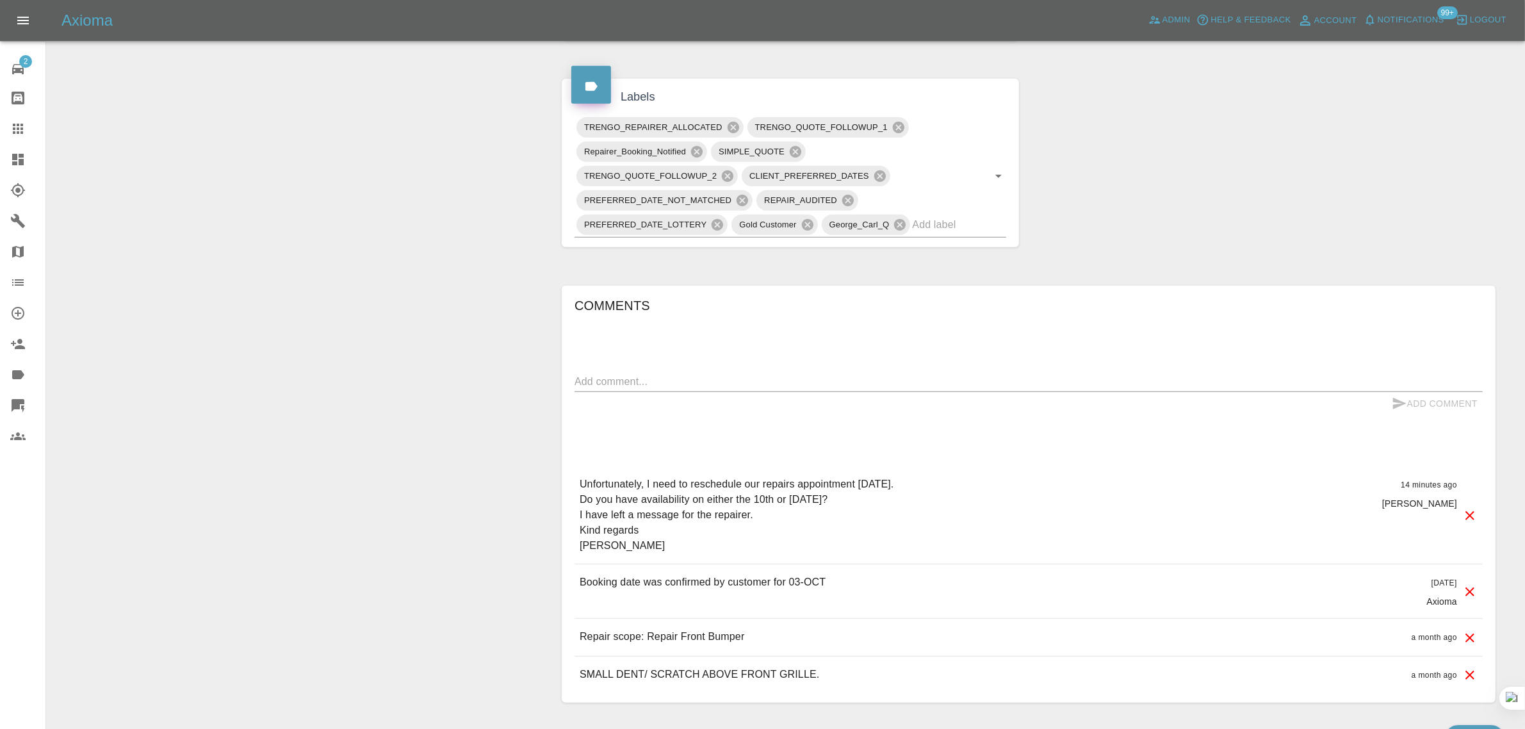
click at [854, 347] on div "Comments x Add Comment Unfortunately, I need to reschedule our repairs appointm…" at bounding box center [1029, 494] width 908 height 398
click at [856, 374] on textarea at bounding box center [1029, 381] width 908 height 15
paste textarea "Unfortunately, I need to reschedule our repairs appointment [DATE]. Do you have…"
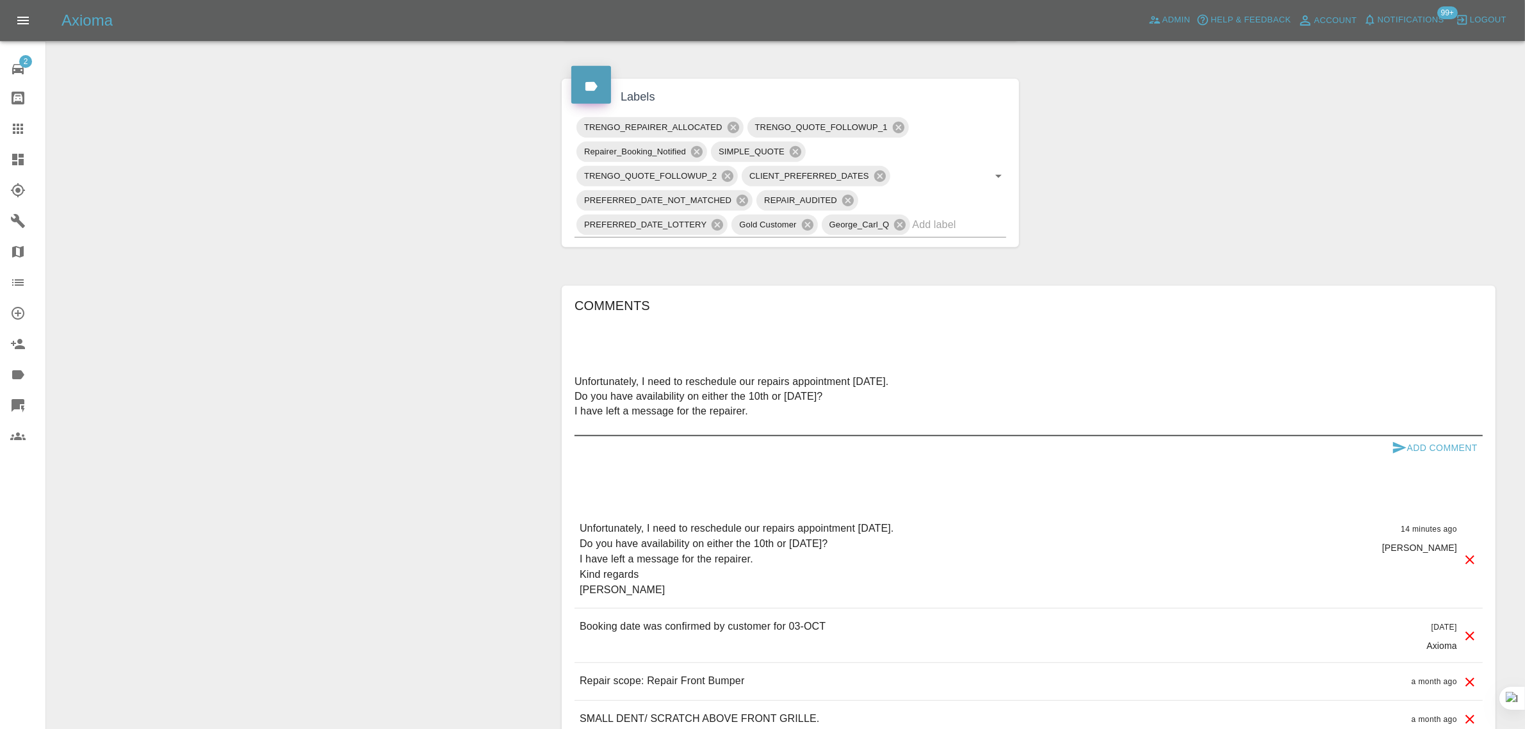
type textarea "Unfortunately, I need to reschedule our repairs appointment [DATE]. Do you have…"
click at [1419, 436] on button "Add Comment" at bounding box center [1435, 448] width 96 height 24
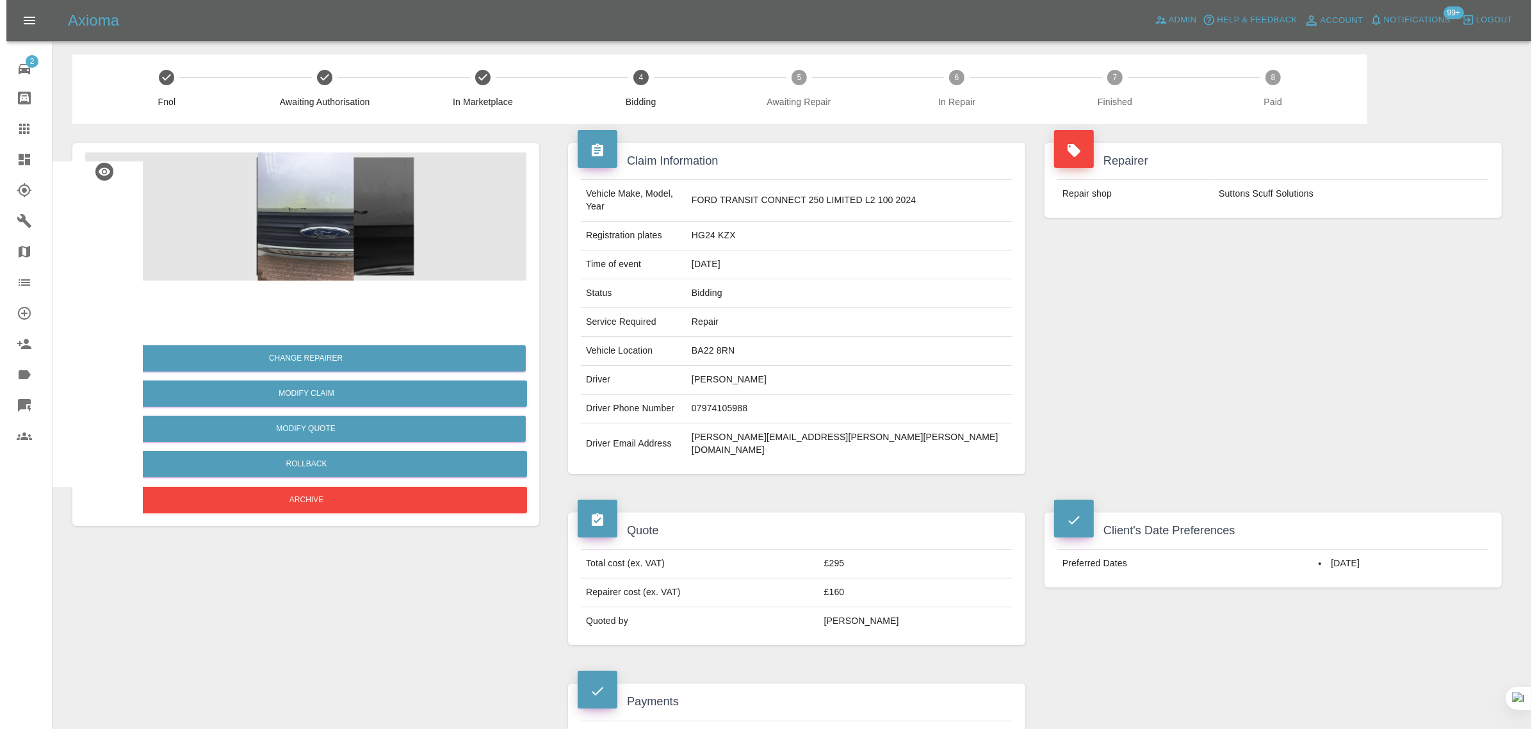
scroll to position [0, 0]
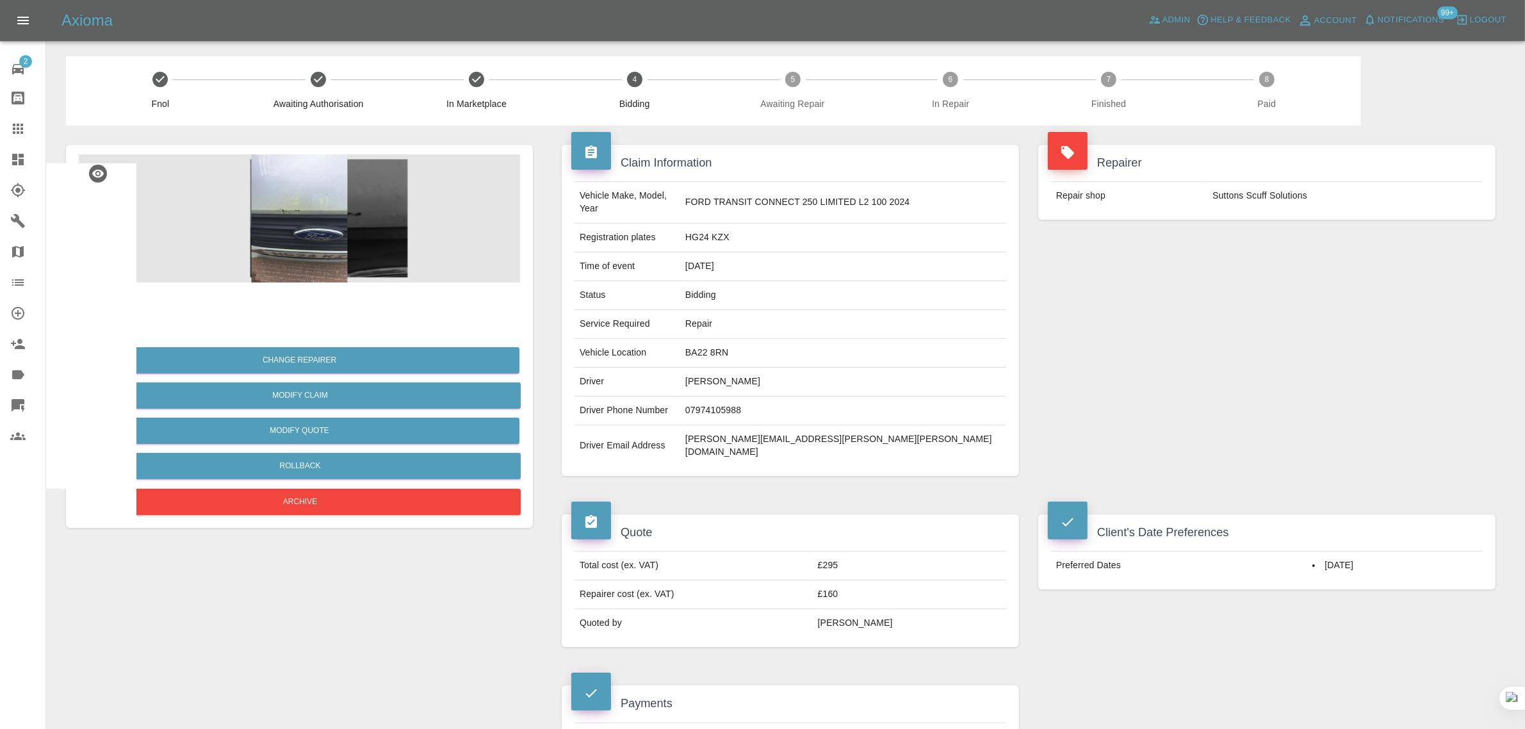
click at [20, 128] on icon at bounding box center [17, 128] width 15 height 15
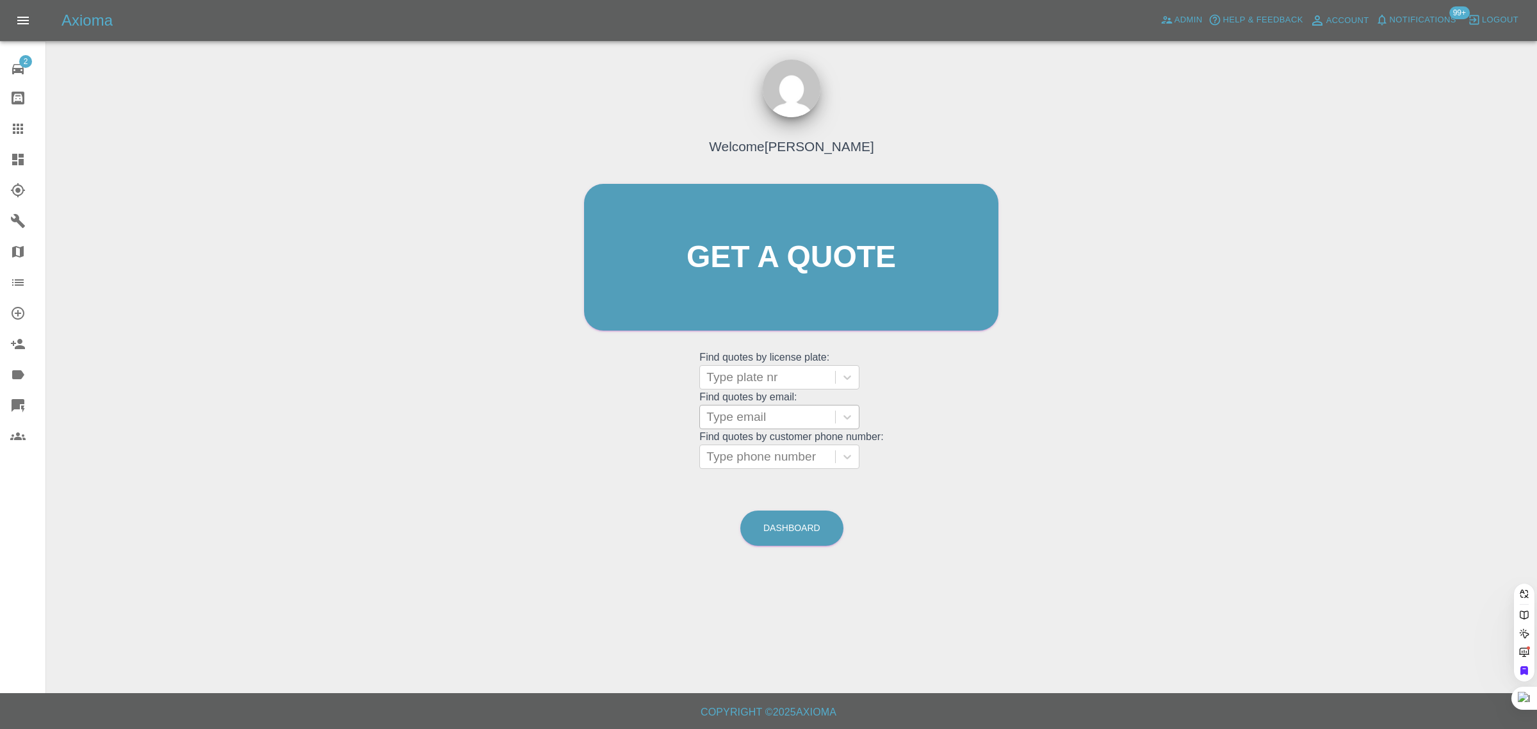
click at [748, 418] on div at bounding box center [767, 417] width 122 height 18
paste input "[PERSON_NAME][EMAIL_ADDRESS][DOMAIN_NAME]"
type input "[PERSON_NAME][EMAIL_ADDRESS][DOMAIN_NAME]"
click at [744, 446] on div "DA68HMU, Awaiting Repair" at bounding box center [779, 457] width 160 height 41
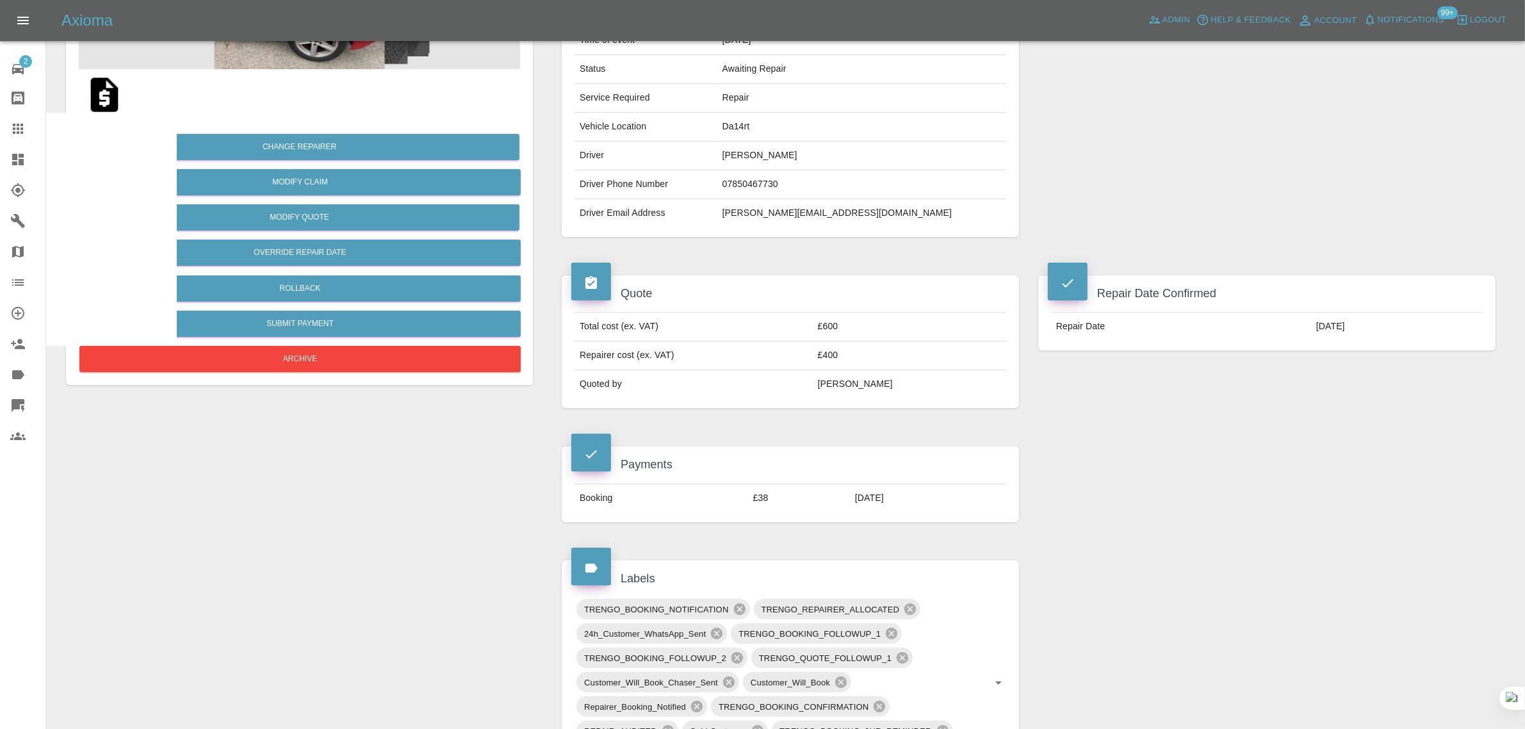
scroll to position [560, 0]
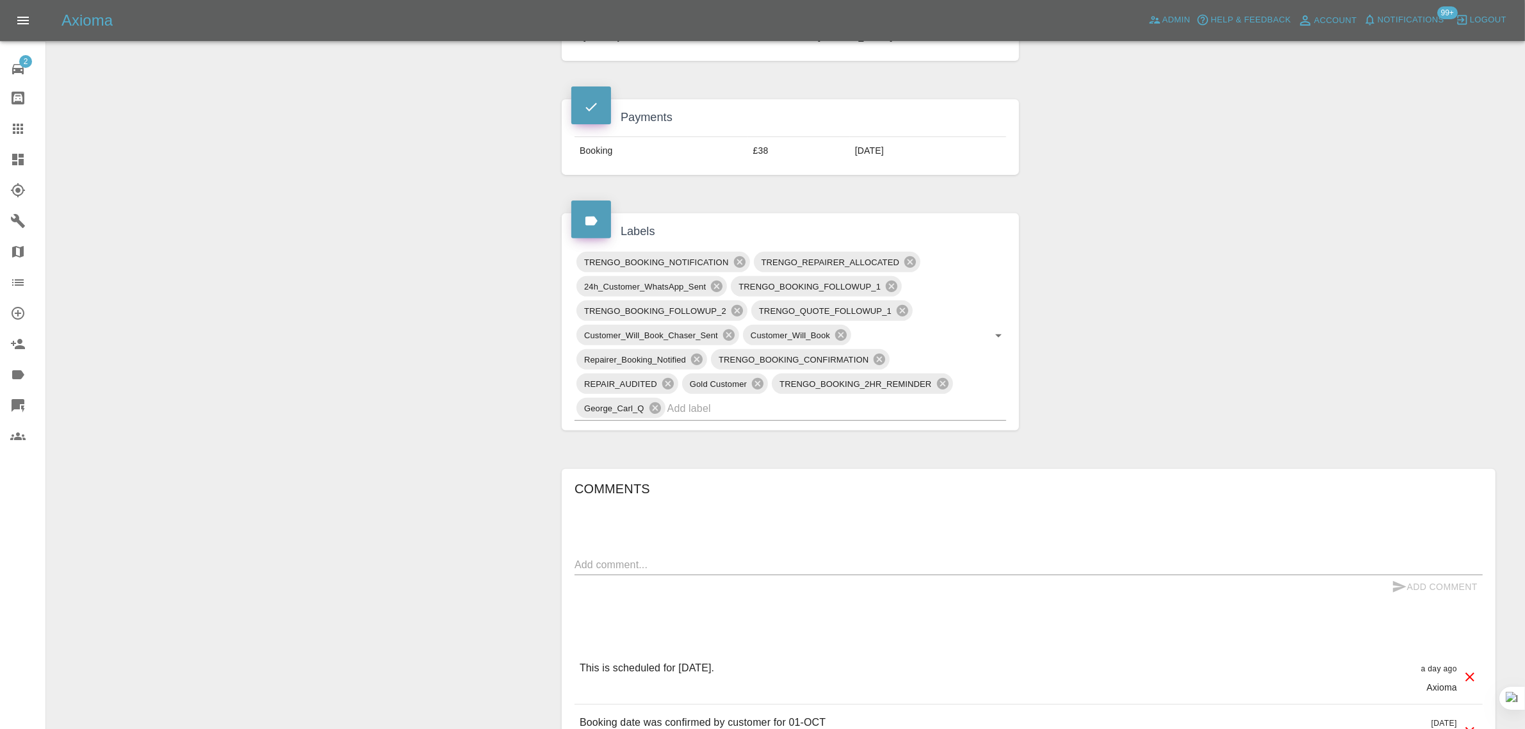
click at [847, 580] on div "Add Comment" at bounding box center [1029, 587] width 908 height 24
click at [833, 571] on textarea at bounding box center [1029, 564] width 908 height 15
paste textarea "Hi I would like to get a refund as the repairer confirmed his unavailability fo…"
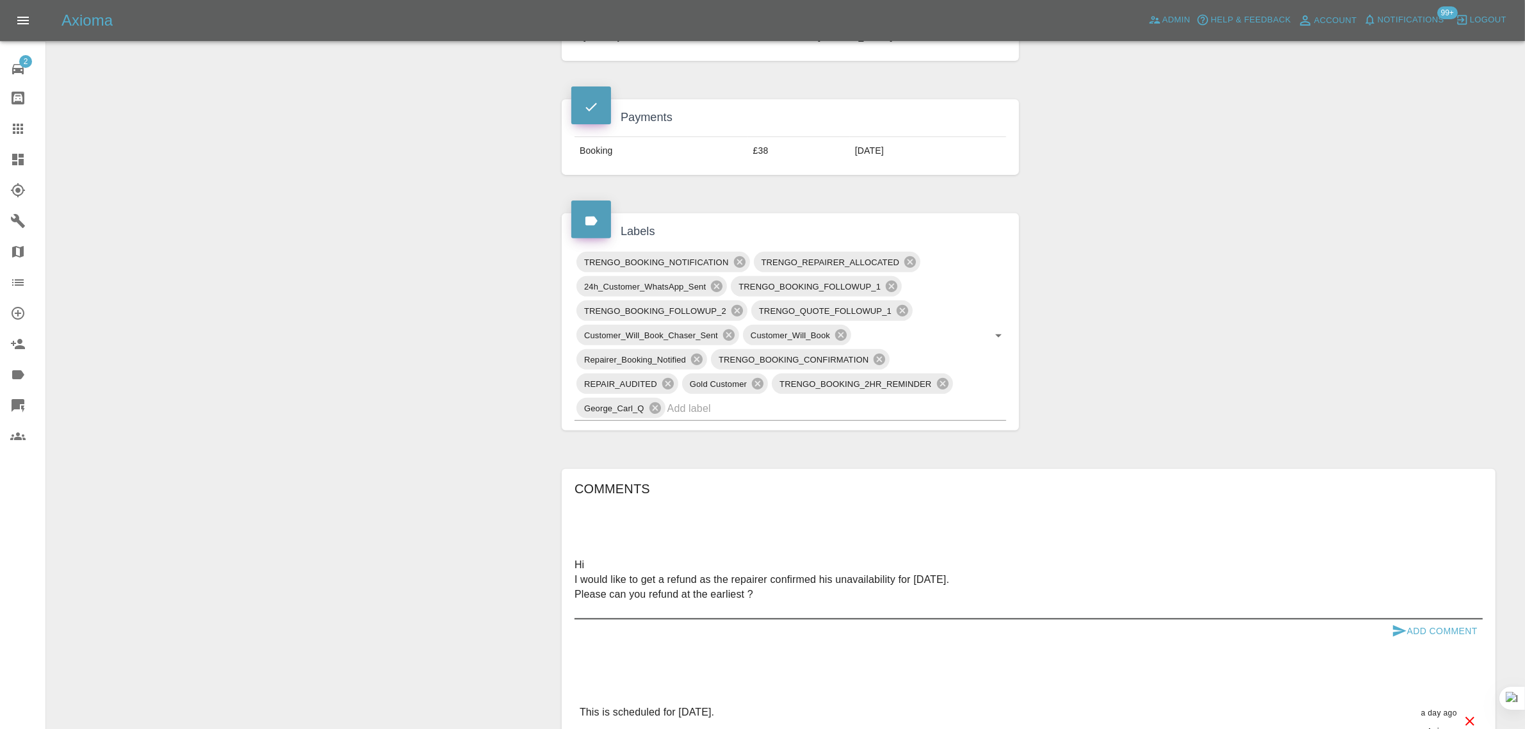
type textarea "Hi I would like to get a refund as the repairer confirmed his unavailability fo…"
drag, startPoint x: 1422, startPoint y: 634, endPoint x: 1362, endPoint y: 586, distance: 76.5
click at [1422, 633] on button "Add Comment" at bounding box center [1435, 631] width 96 height 24
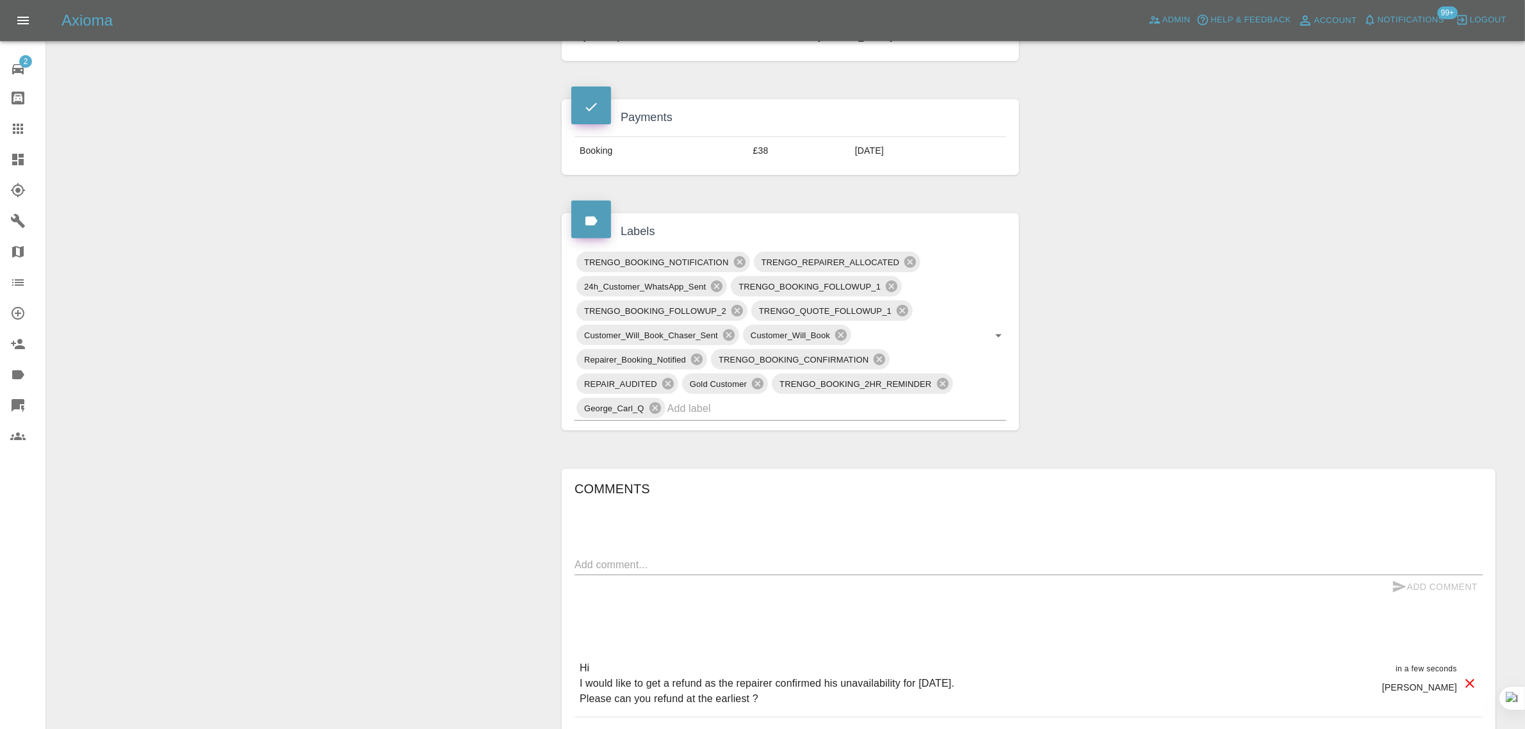
click at [17, 140] on link "Claims" at bounding box center [22, 128] width 45 height 31
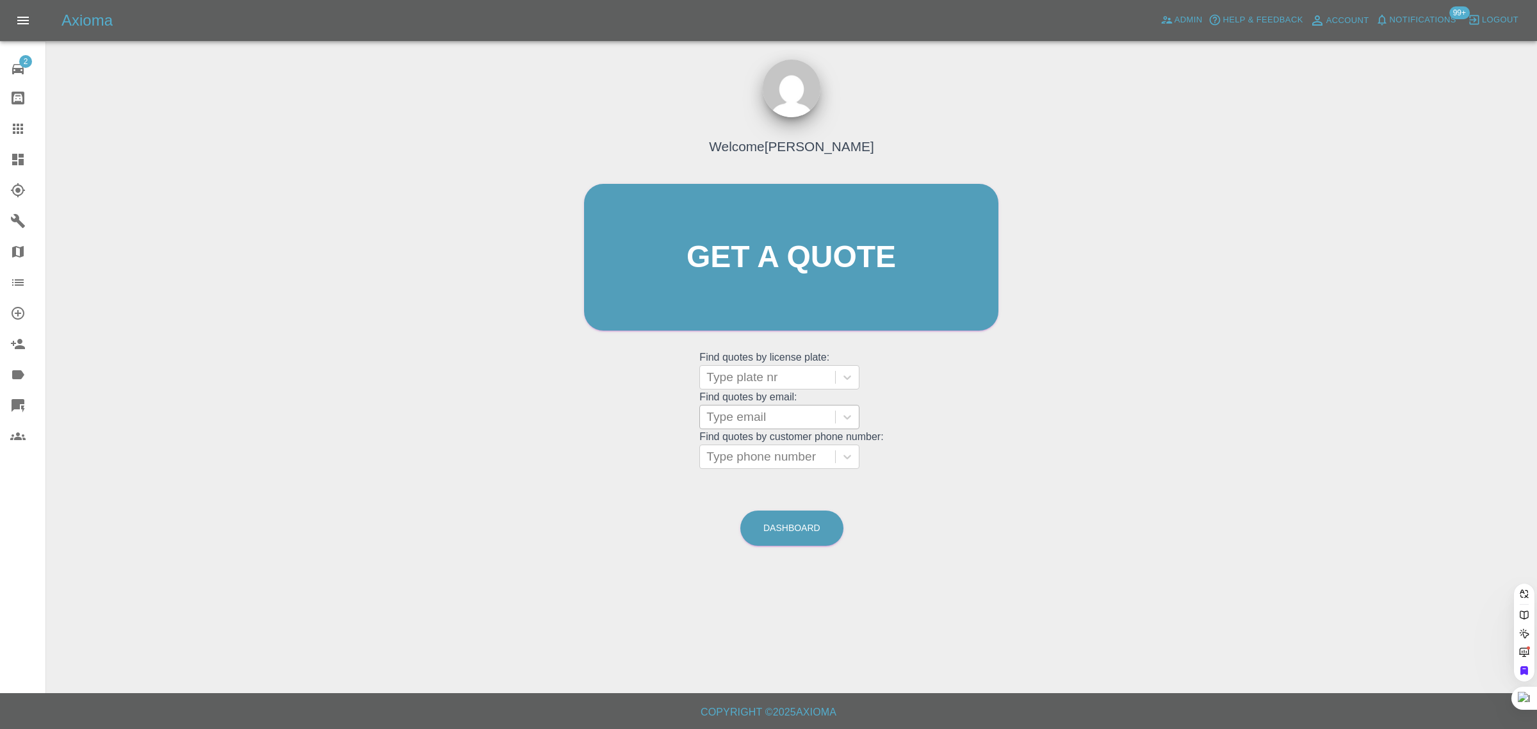
click at [792, 414] on div at bounding box center [767, 417] width 122 height 18
paste input "[EMAIL_ADDRESS][DOMAIN_NAME]"
type input "kirstinbarnes@hotmail.co.u"
click at [778, 445] on div "SL71 [DEMOGRAPHIC_DATA], Finished" at bounding box center [779, 465] width 160 height 56
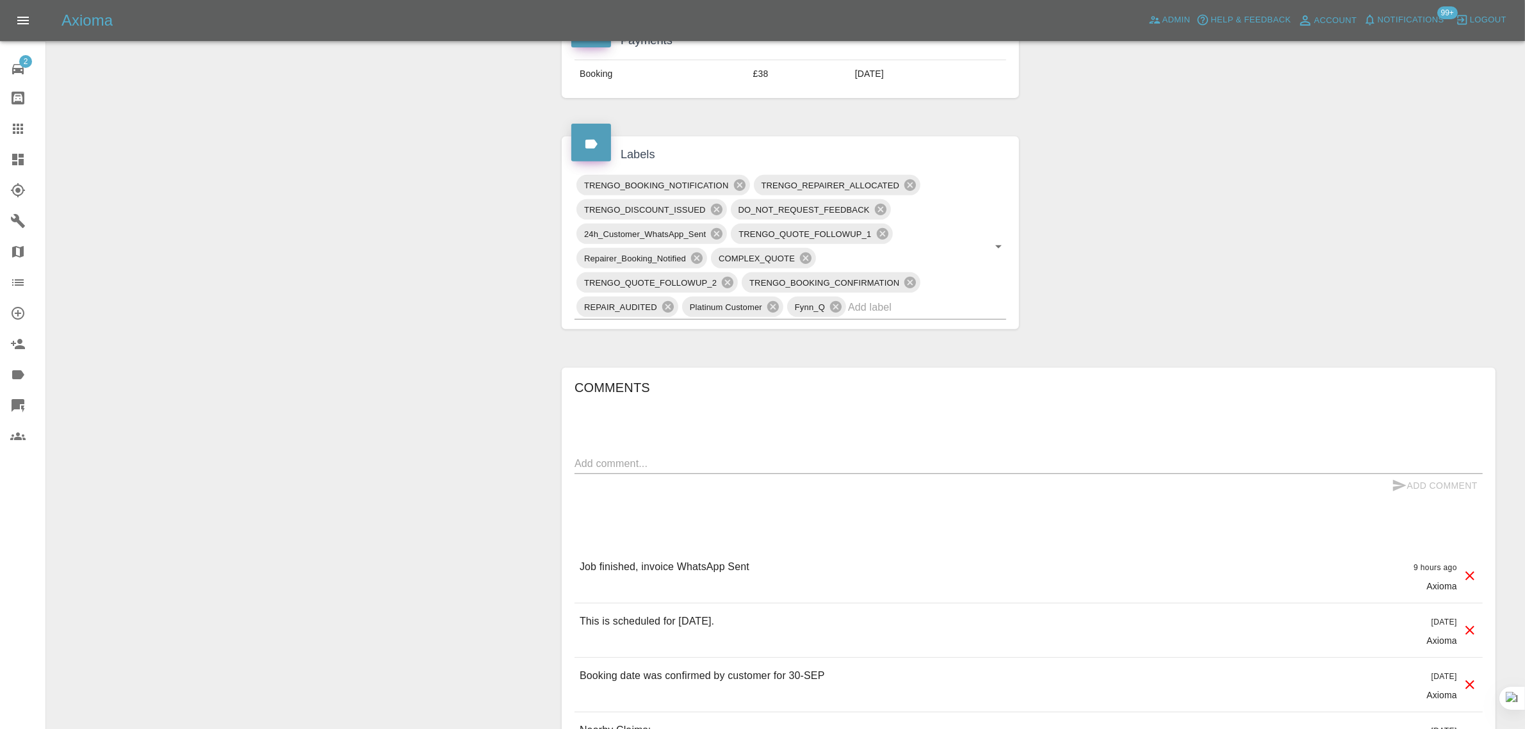
scroll to position [641, 0]
click at [772, 443] on div "Comments x Add Comment Job finished, invoice WhatsApp Sent 9 hours ago Axioma J…" at bounding box center [1029, 697] width 908 height 646
click at [769, 464] on textarea at bounding box center [1029, 460] width 908 height 15
paste textarea "Hi, [PERSON_NAME] fixed our car in Crossgates Fife [DATE] but I haven’t paid ye…"
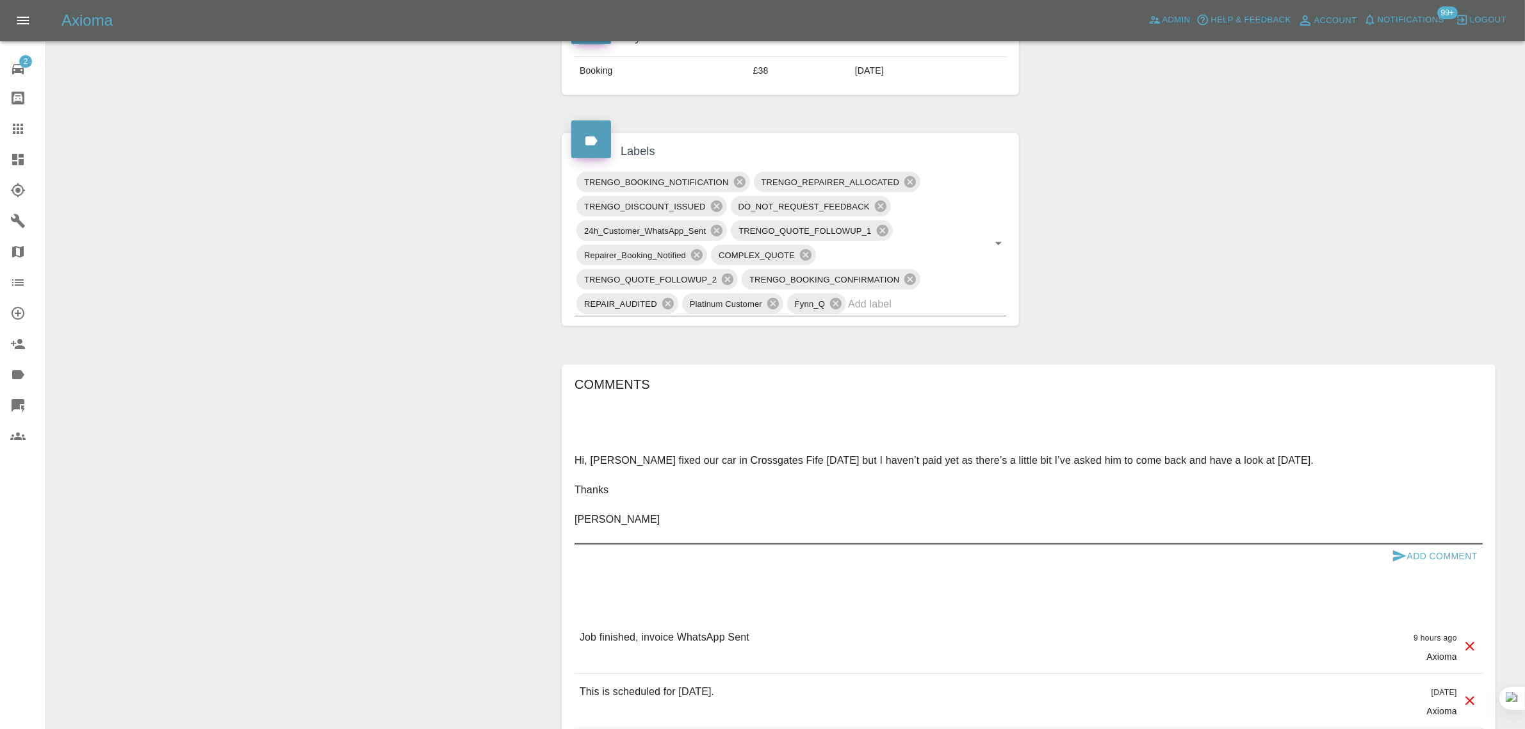
type textarea "Hi, [PERSON_NAME] fixed our car in Crossgates Fife [DATE] but I haven’t paid ye…"
click at [1416, 555] on button "Add Comment" at bounding box center [1435, 556] width 96 height 24
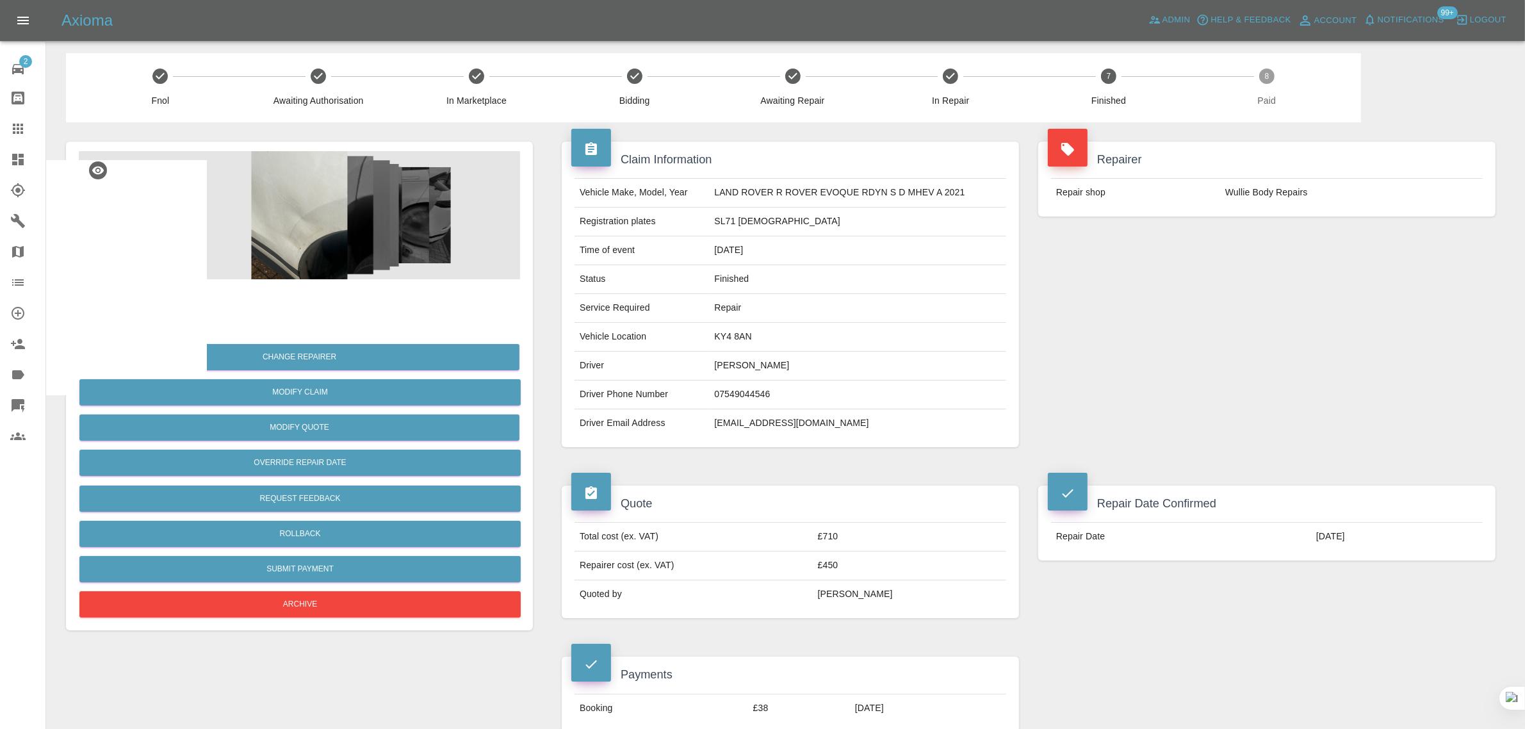
scroll to position [0, 0]
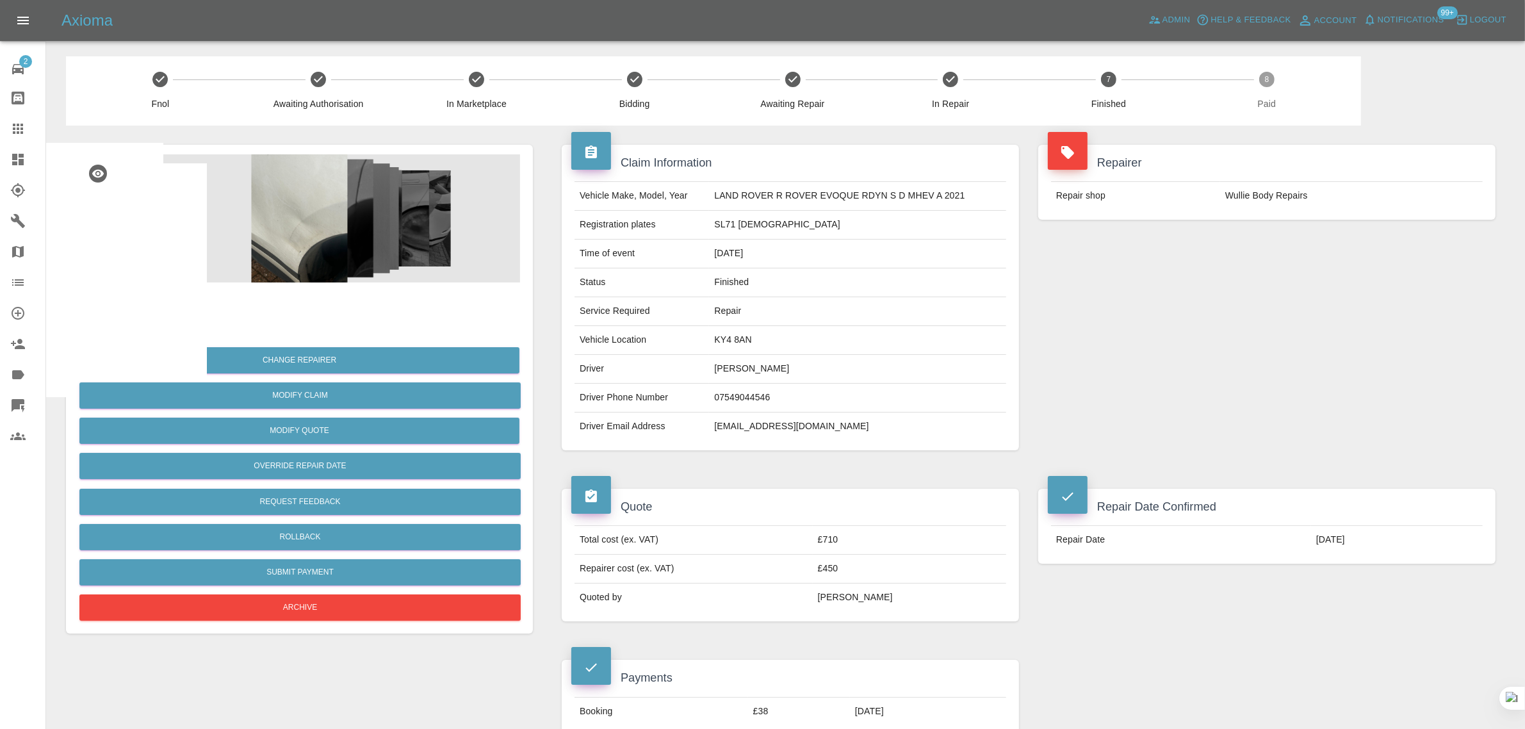
click at [19, 135] on icon at bounding box center [17, 128] width 15 height 15
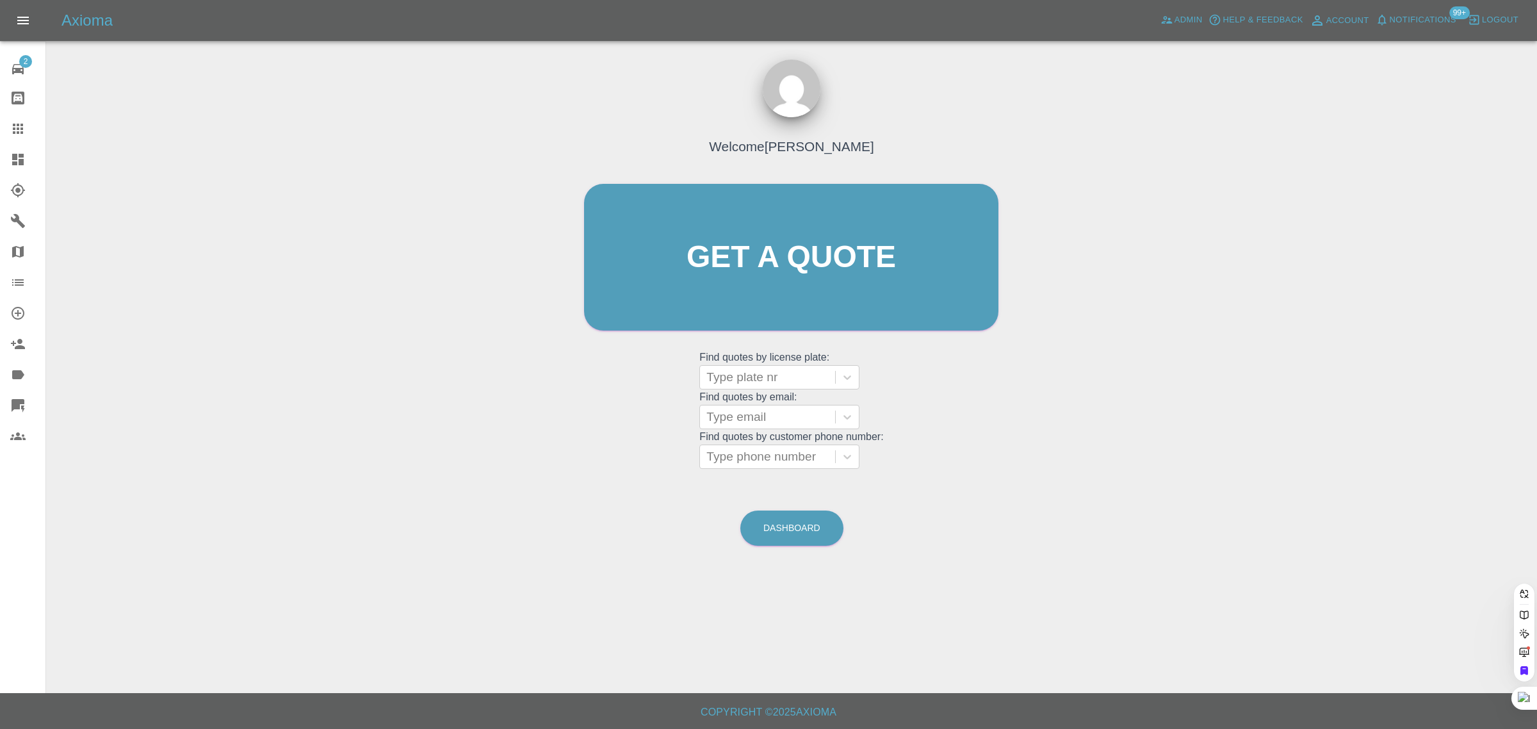
click at [782, 331] on div "Get a quote" at bounding box center [791, 257] width 416 height 153
click at [735, 386] on div at bounding box center [767, 377] width 122 height 18
paste input "SX12 BKU"
type input "SX12 BKU"
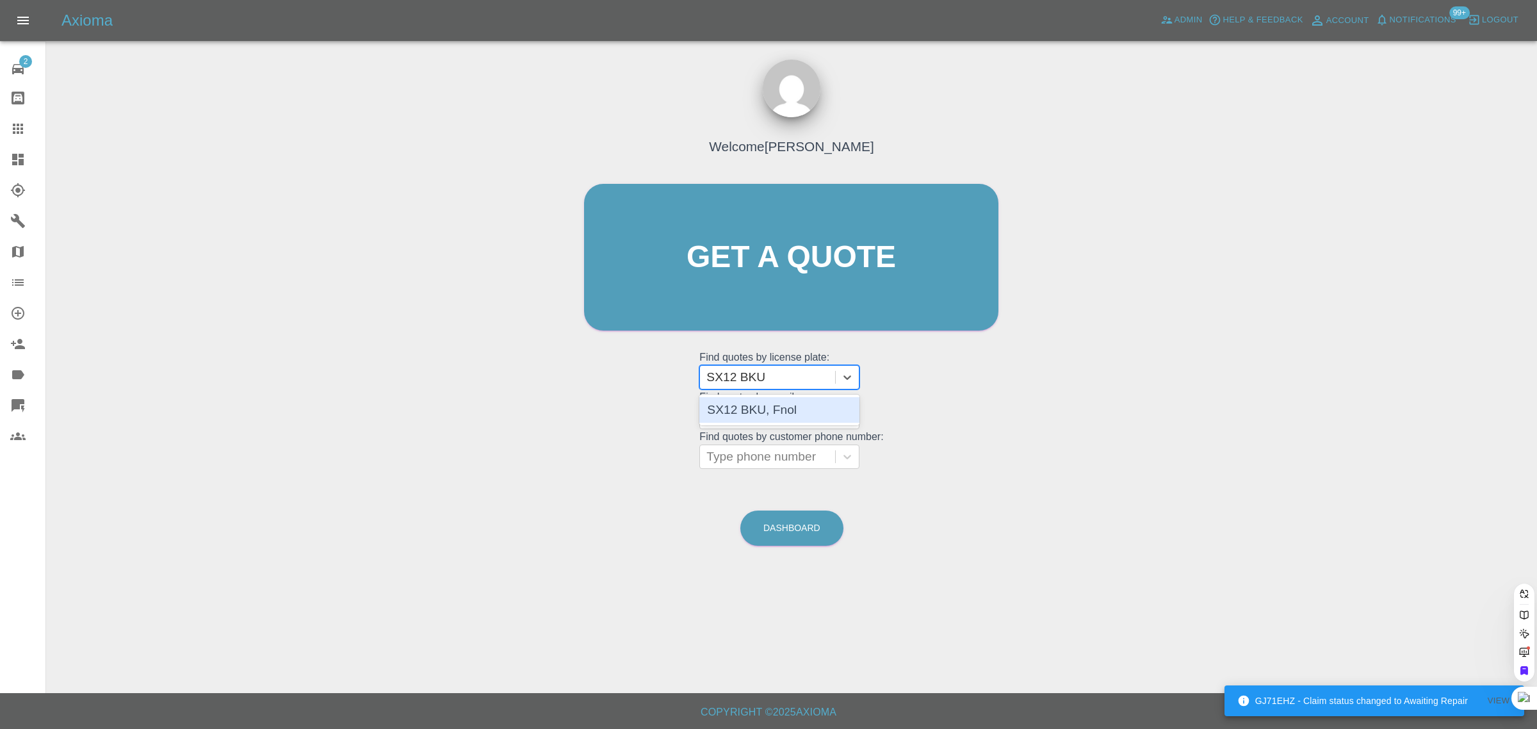
click at [769, 411] on div "SX12 BKU, Fnol" at bounding box center [779, 410] width 160 height 26
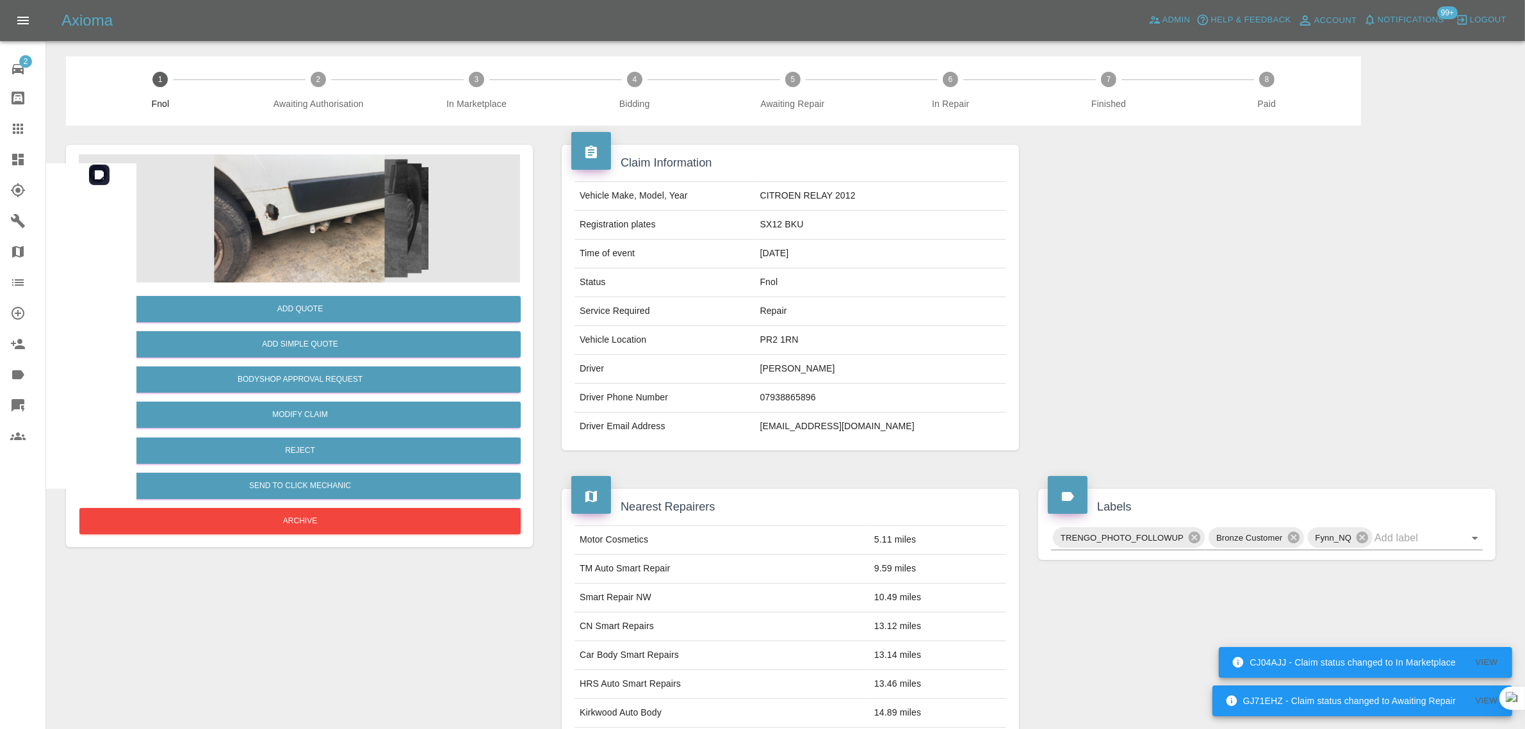
click at [334, 234] on img at bounding box center [299, 218] width 441 height 128
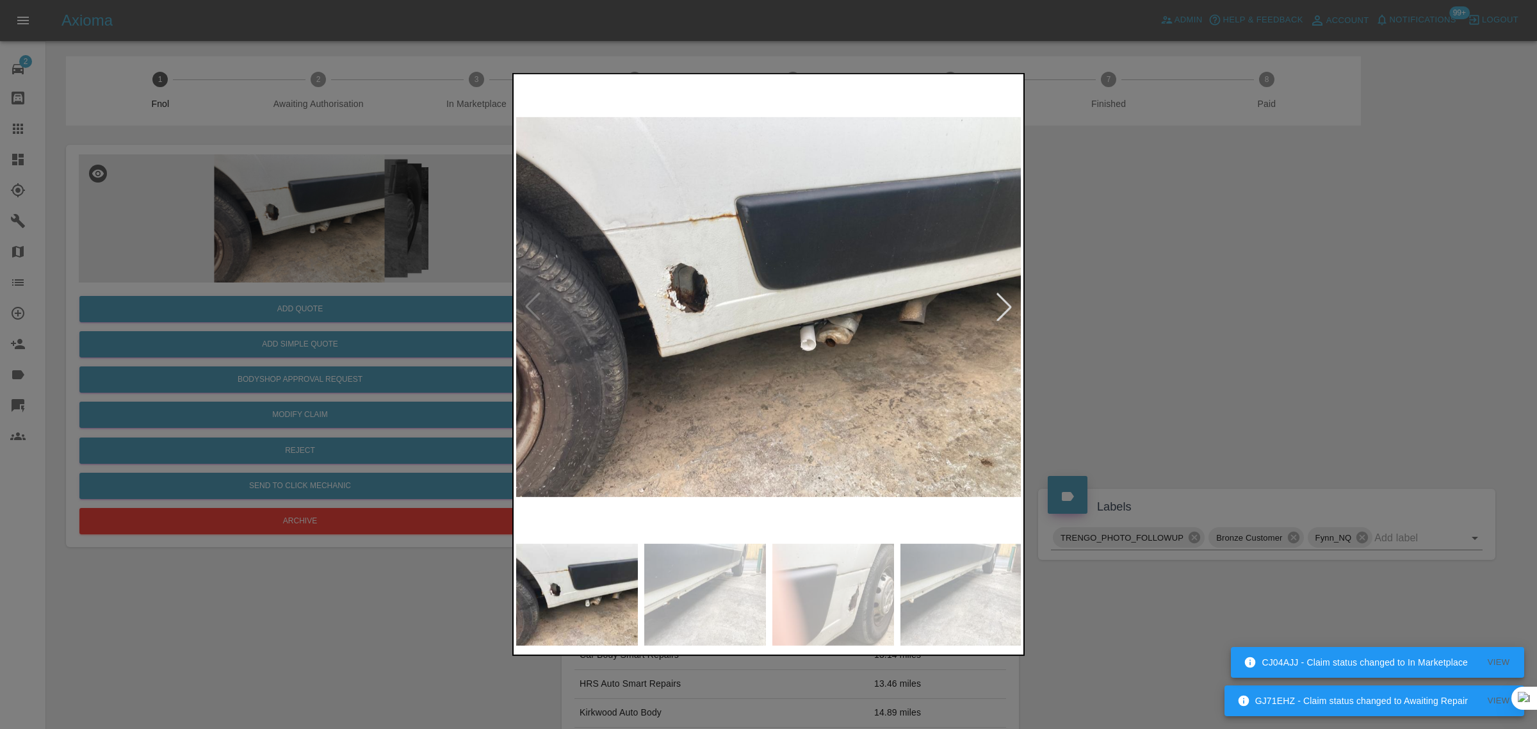
click at [1006, 303] on div at bounding box center [1004, 307] width 28 height 28
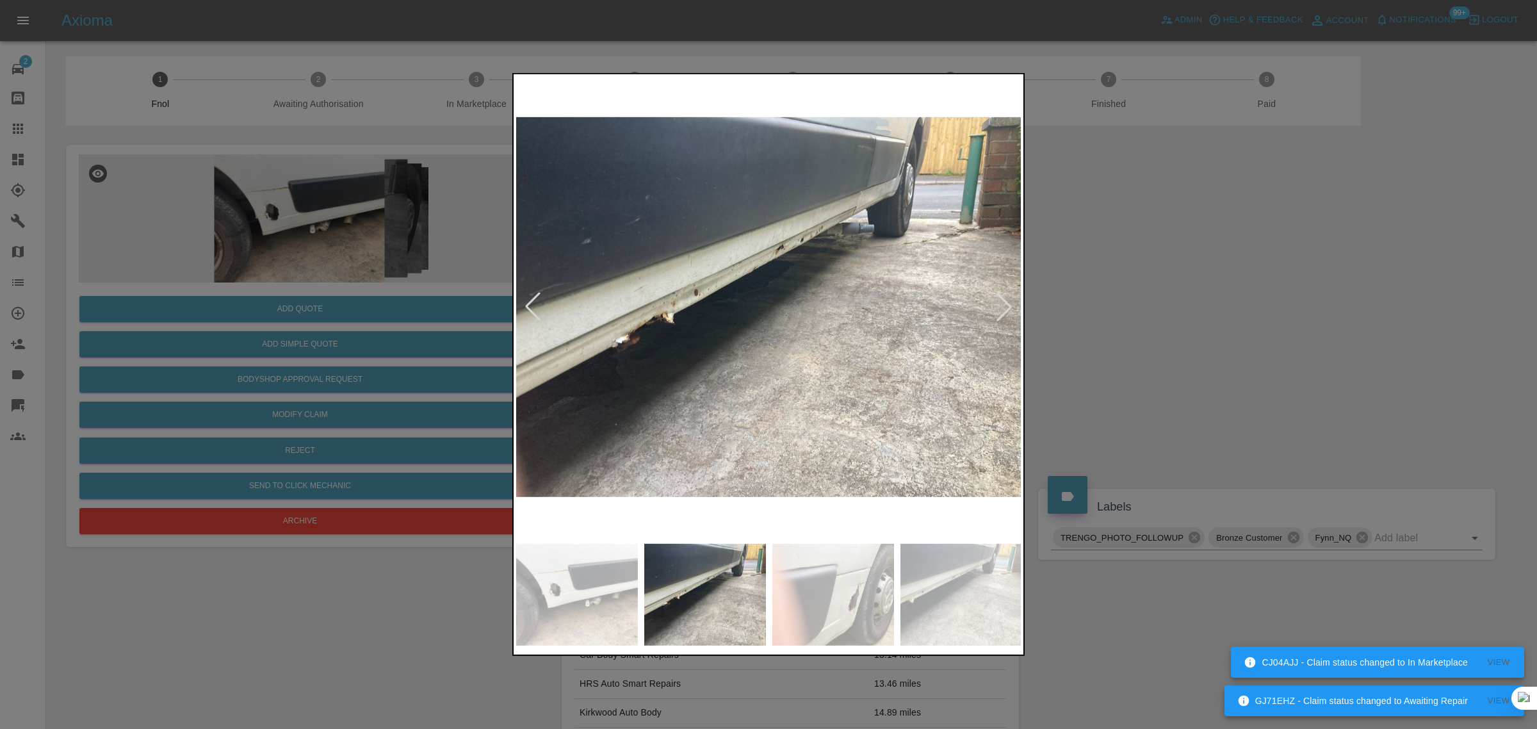
click at [1006, 303] on div at bounding box center [1004, 307] width 28 height 28
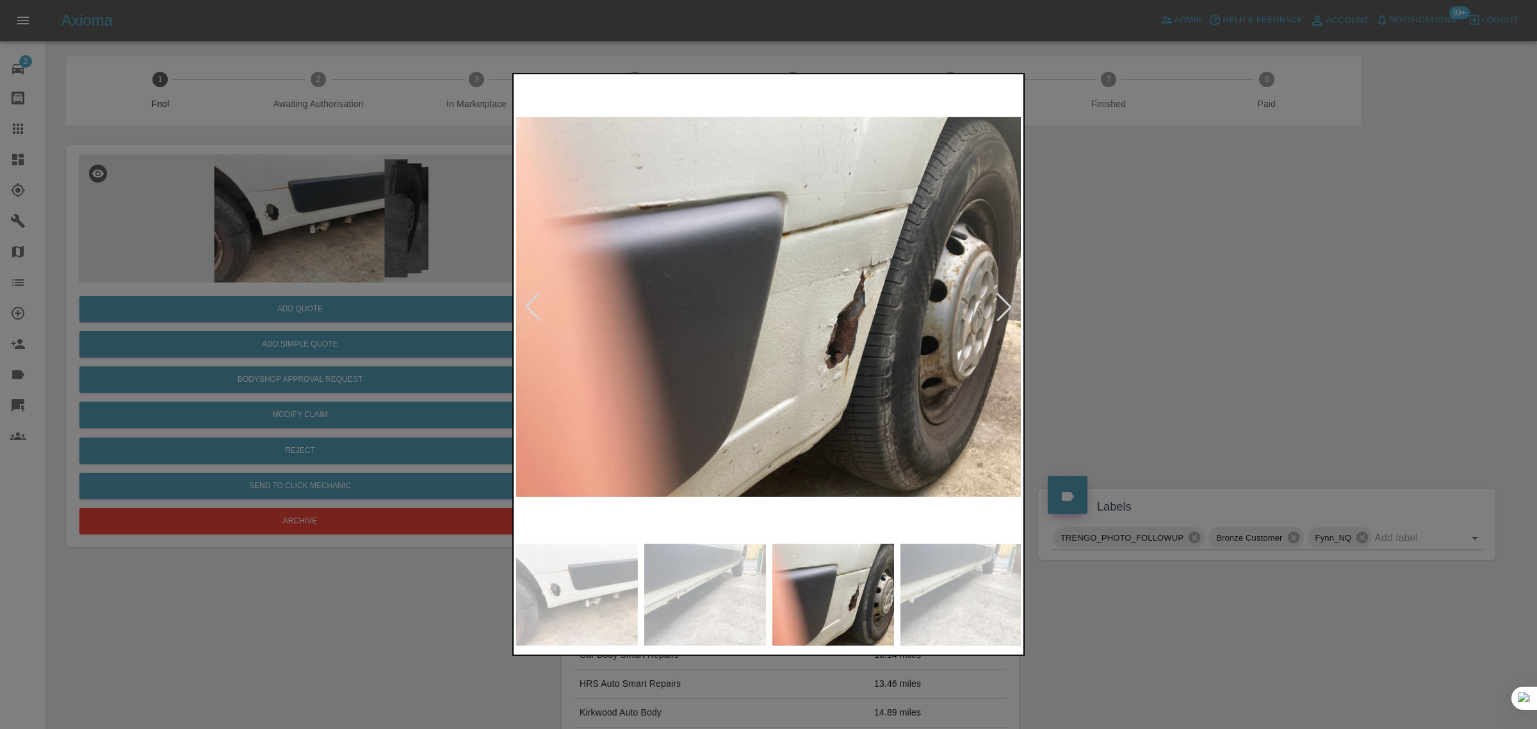
click at [1006, 303] on div at bounding box center [1004, 307] width 28 height 28
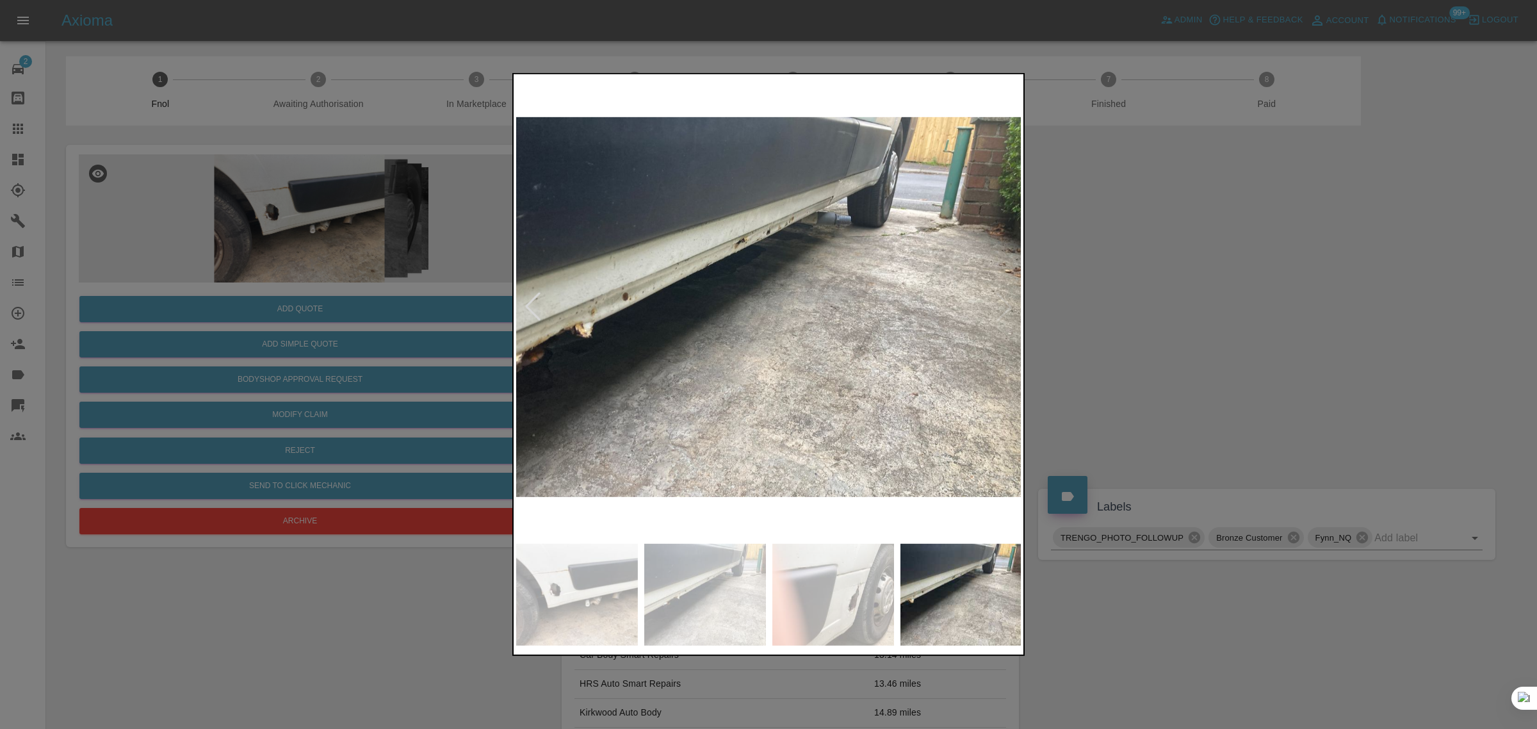
click at [1006, 303] on img at bounding box center [769, 307] width 506 height 461
click at [1153, 290] on div at bounding box center [768, 364] width 1537 height 729
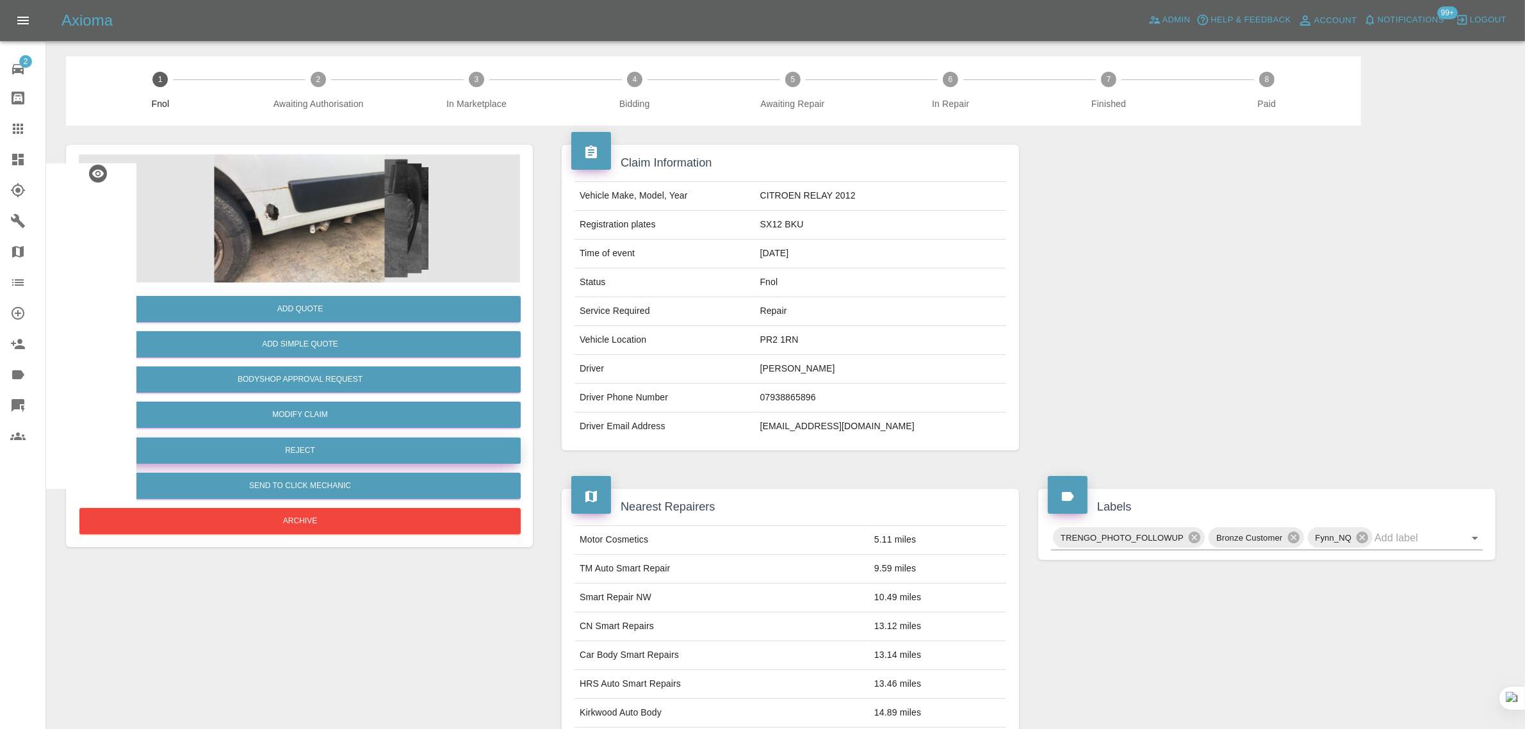
click at [304, 440] on button "Reject" at bounding box center [299, 450] width 441 height 26
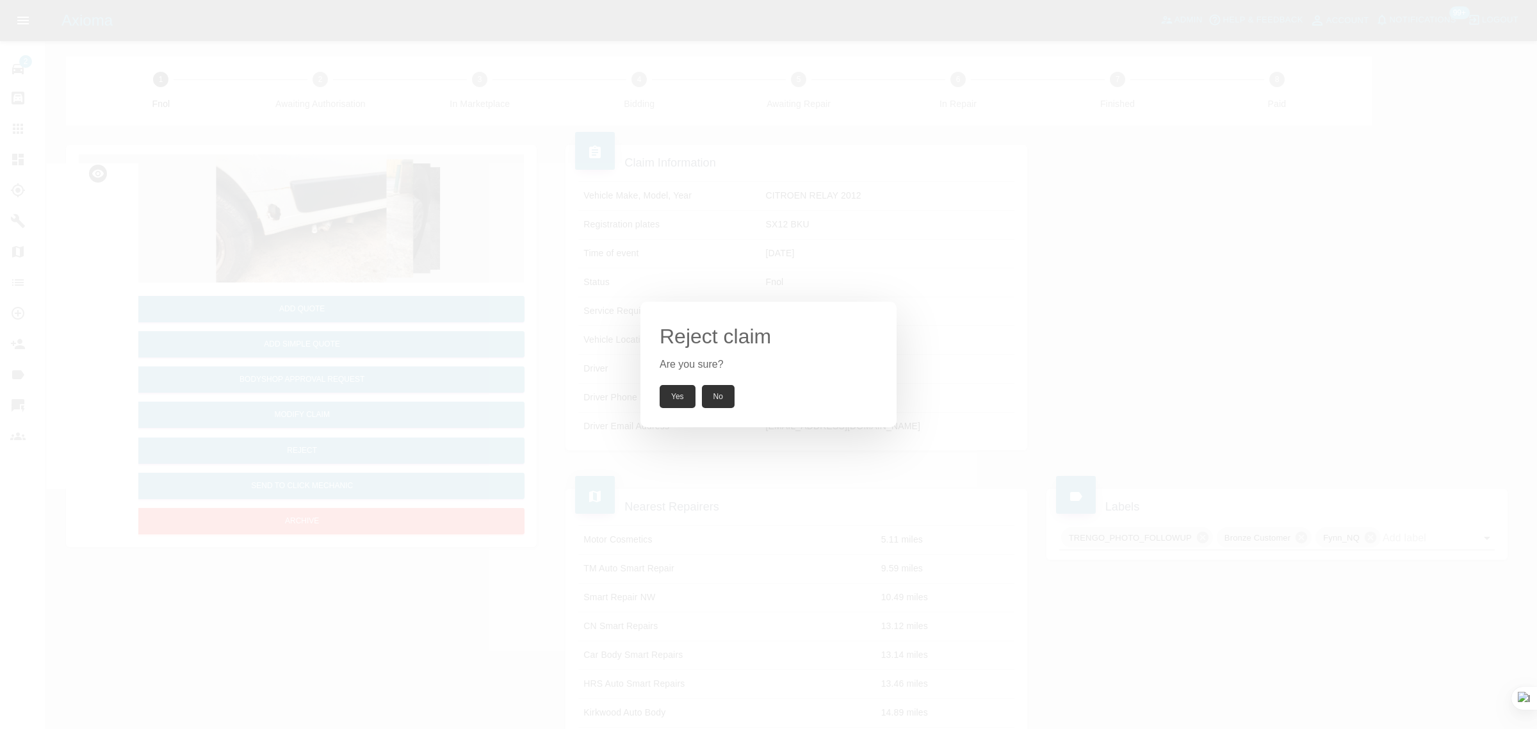
click at [679, 395] on button "Yes" at bounding box center [678, 396] width 36 height 23
